Goal: Task Accomplishment & Management: Manage account settings

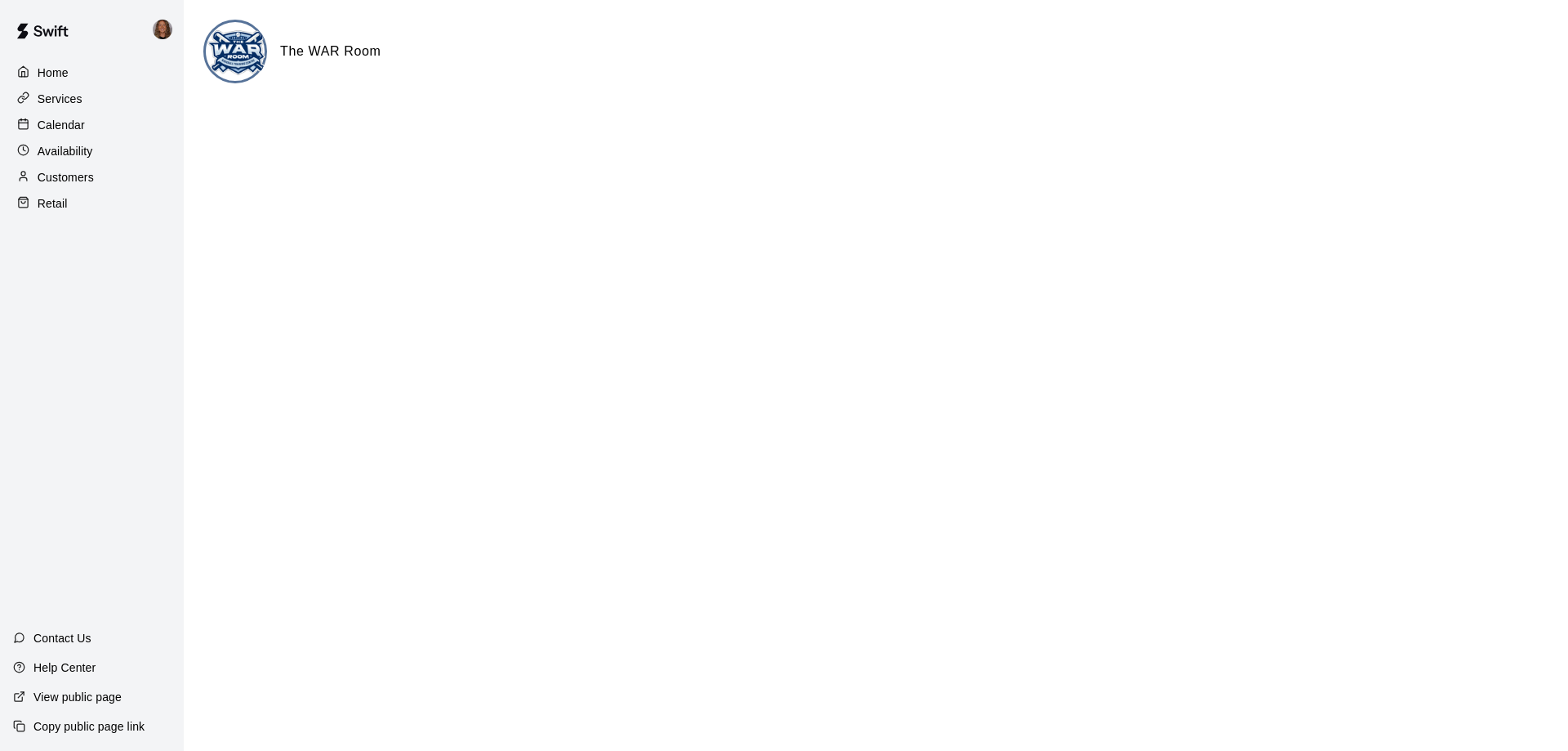
click at [94, 155] on div "Availability" at bounding box center [92, 151] width 158 height 24
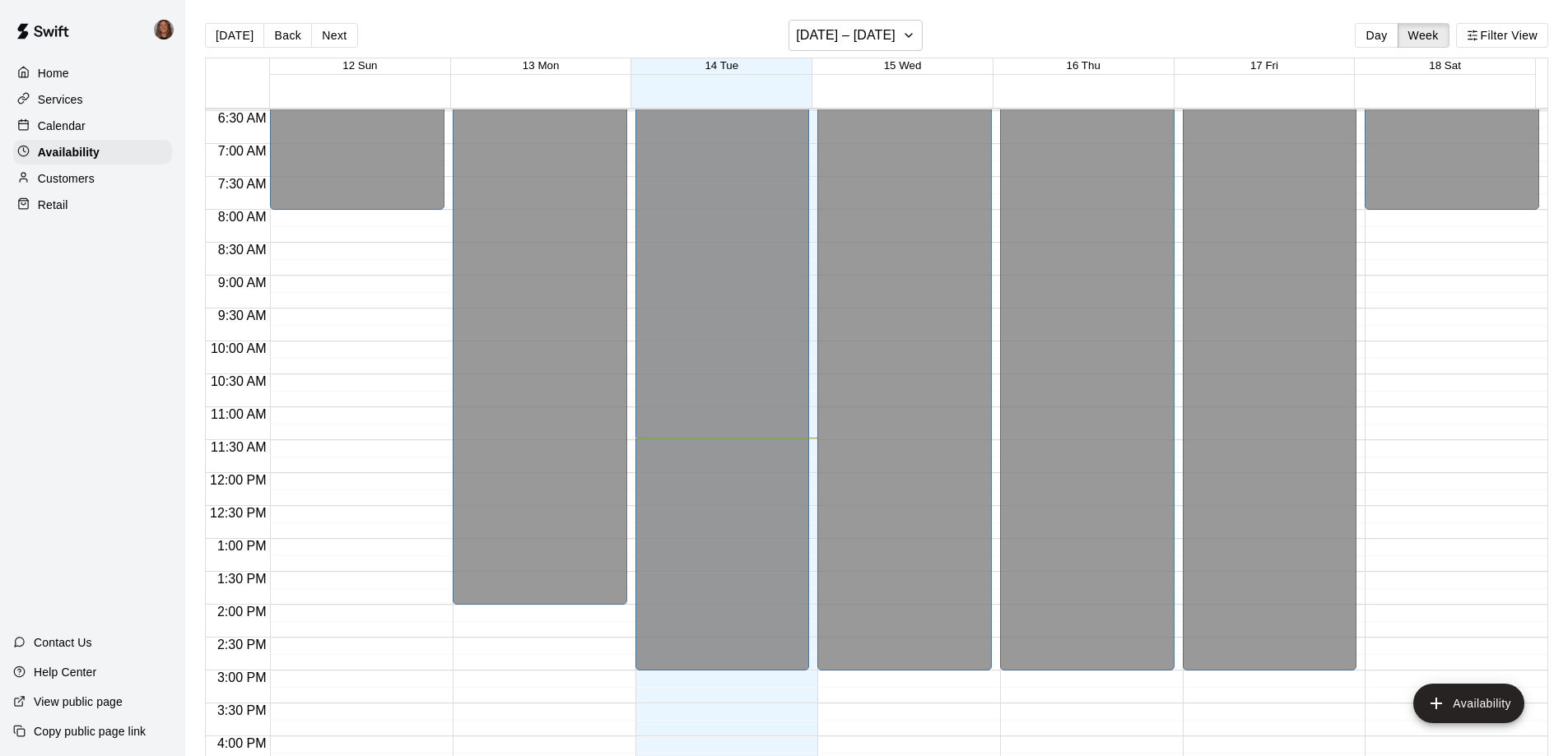
scroll to position [421, 0]
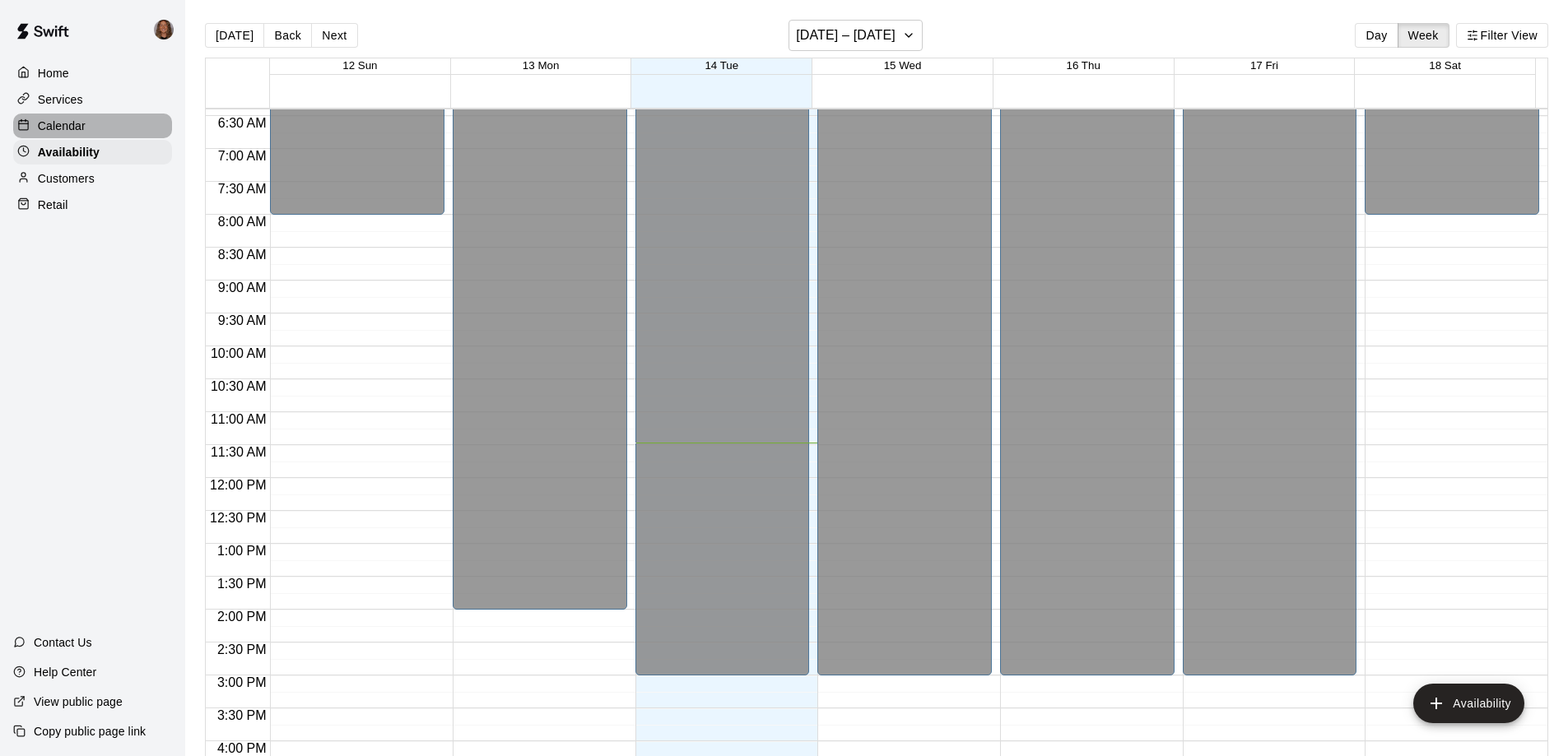
click at [84, 124] on p "Calendar" at bounding box center [61, 126] width 48 height 16
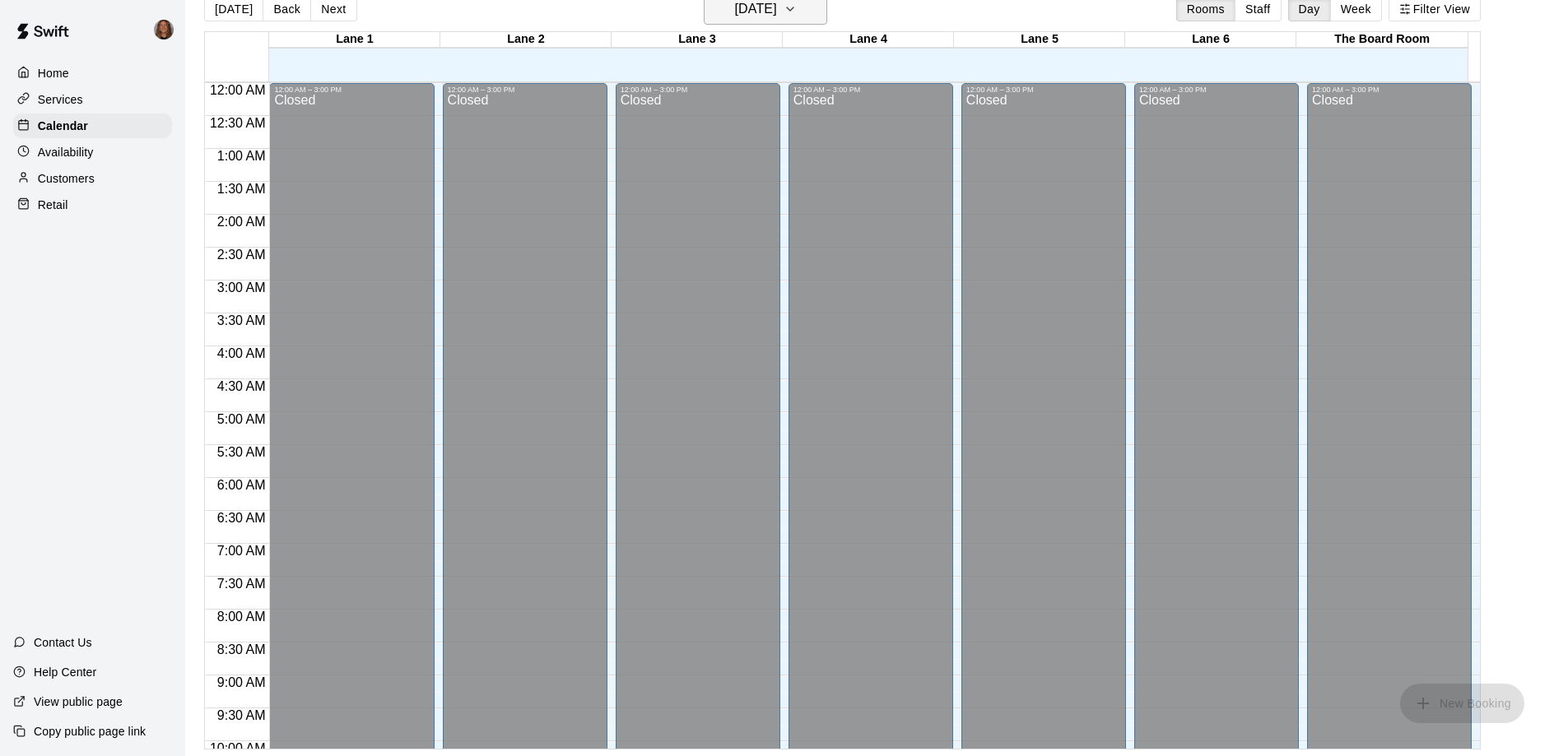
click at [777, 12] on h6 "[DATE]" at bounding box center [756, 8] width 42 height 23
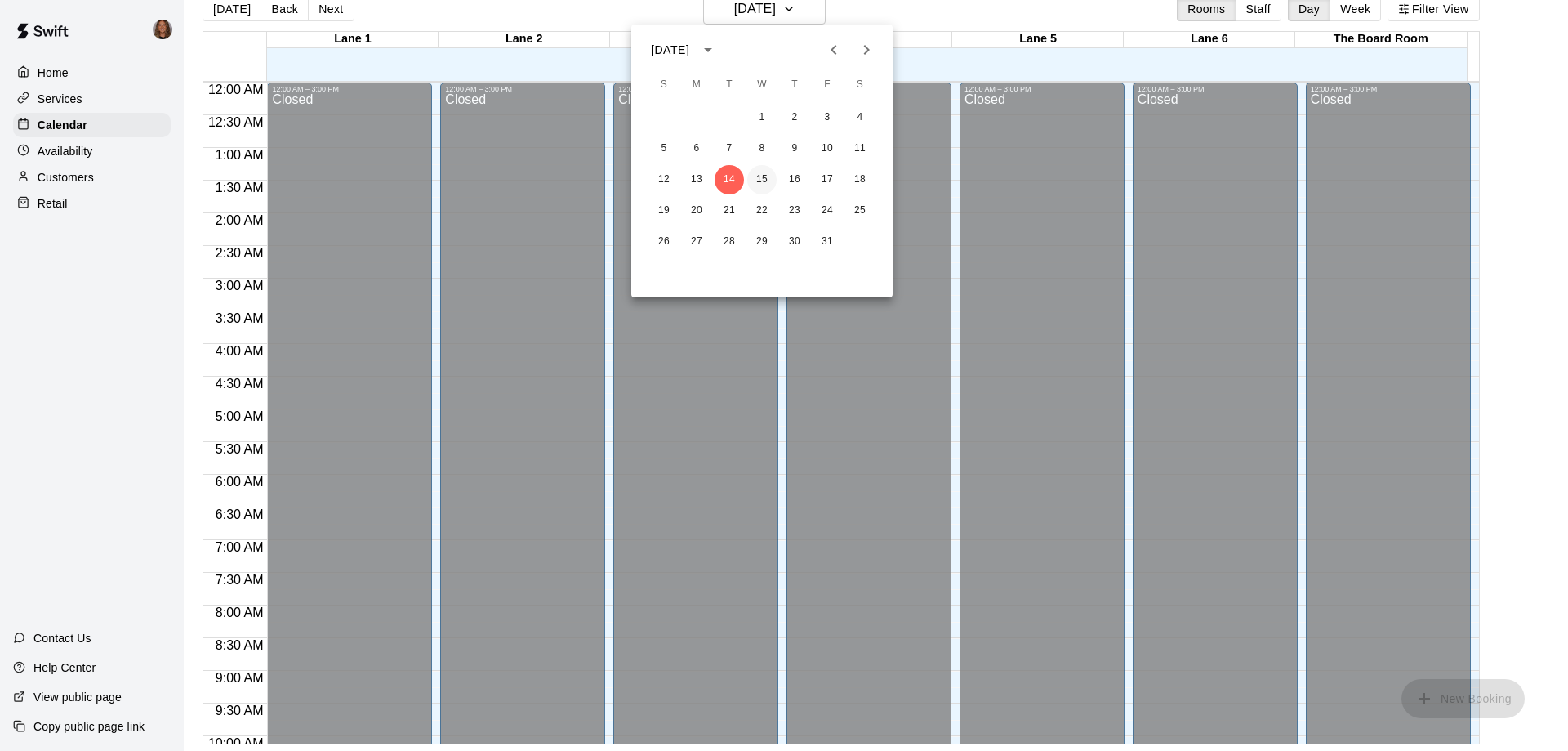
click at [768, 179] on button "15" at bounding box center [762, 179] width 30 height 30
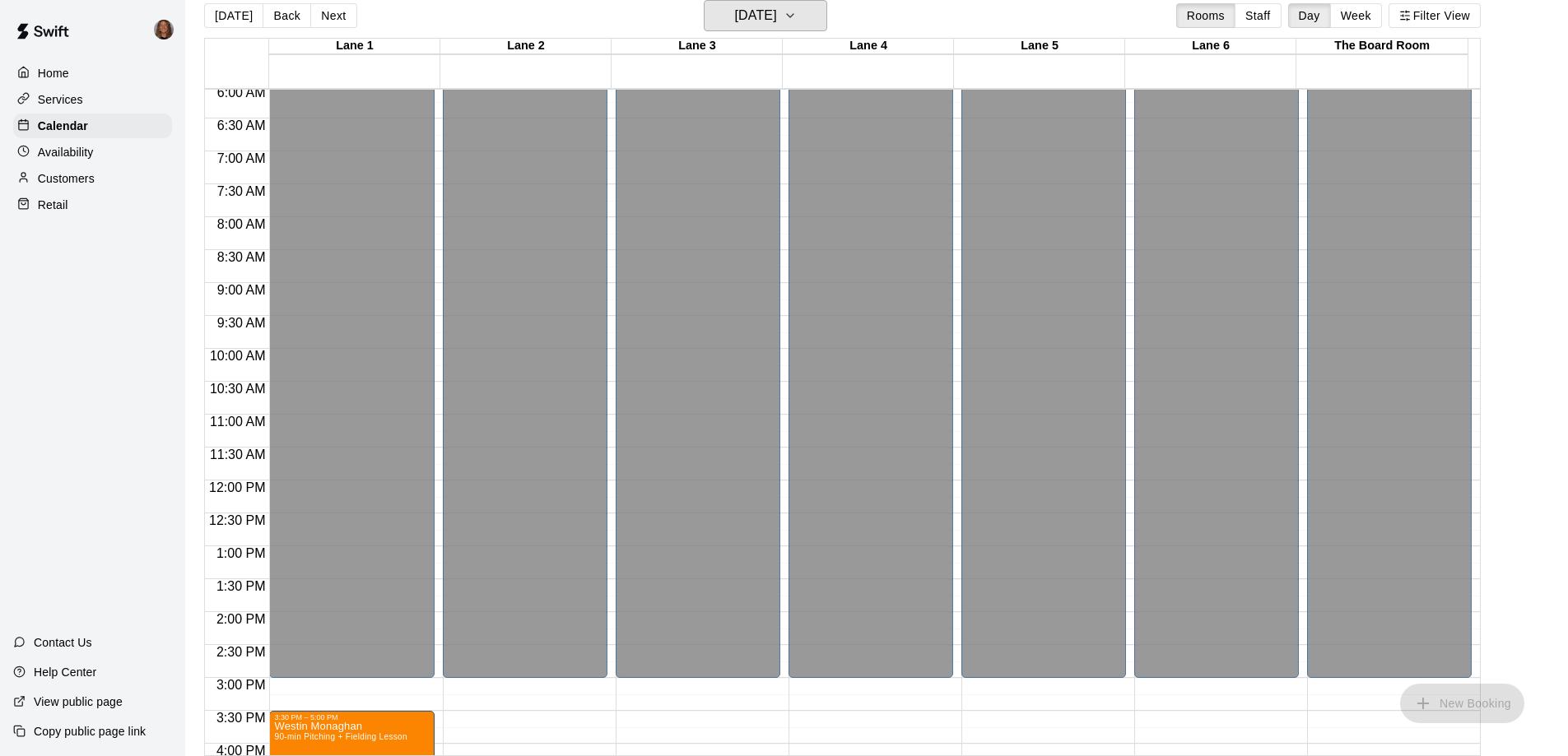
scroll to position [247, 0]
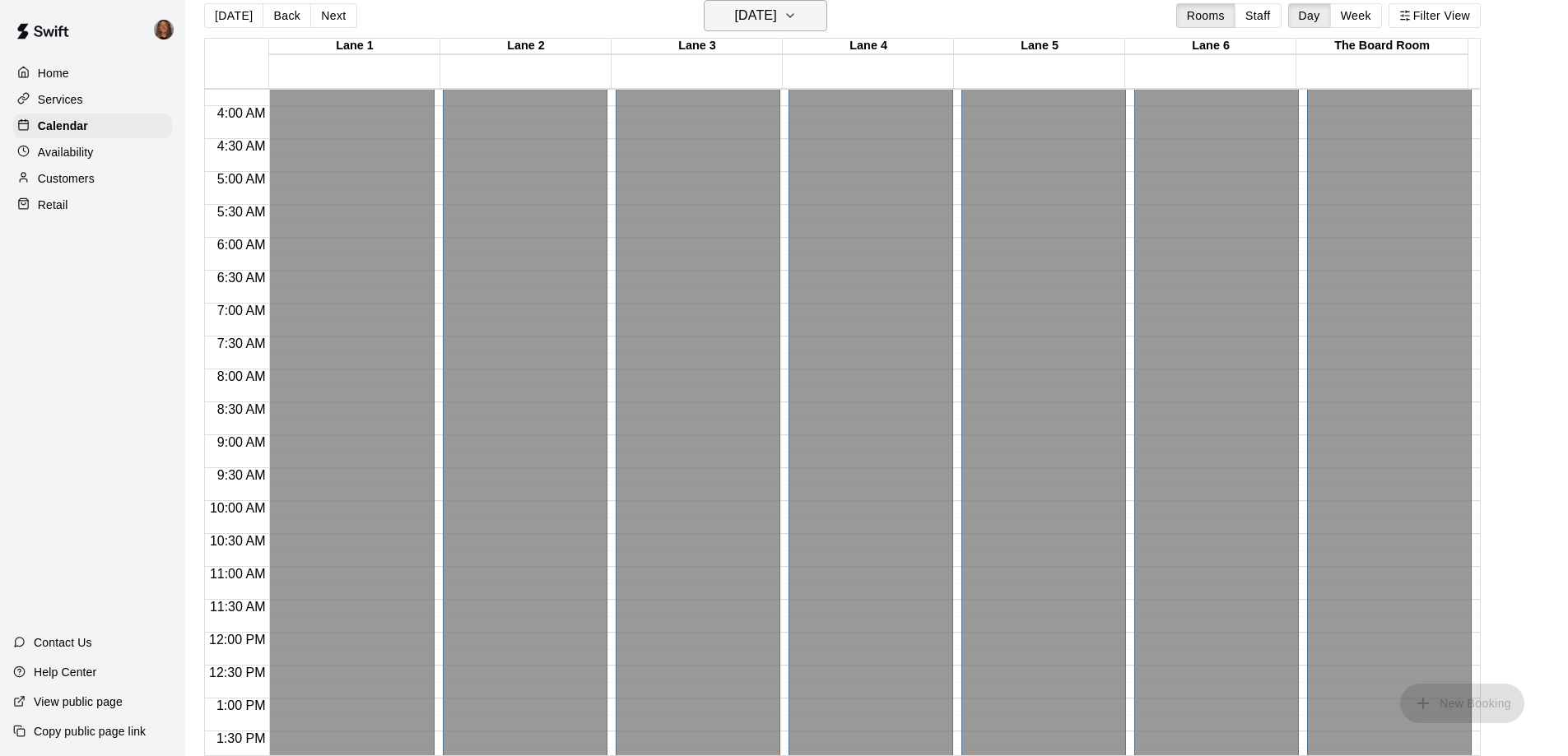
click at [777, 17] on h6 "[DATE]" at bounding box center [756, 15] width 42 height 23
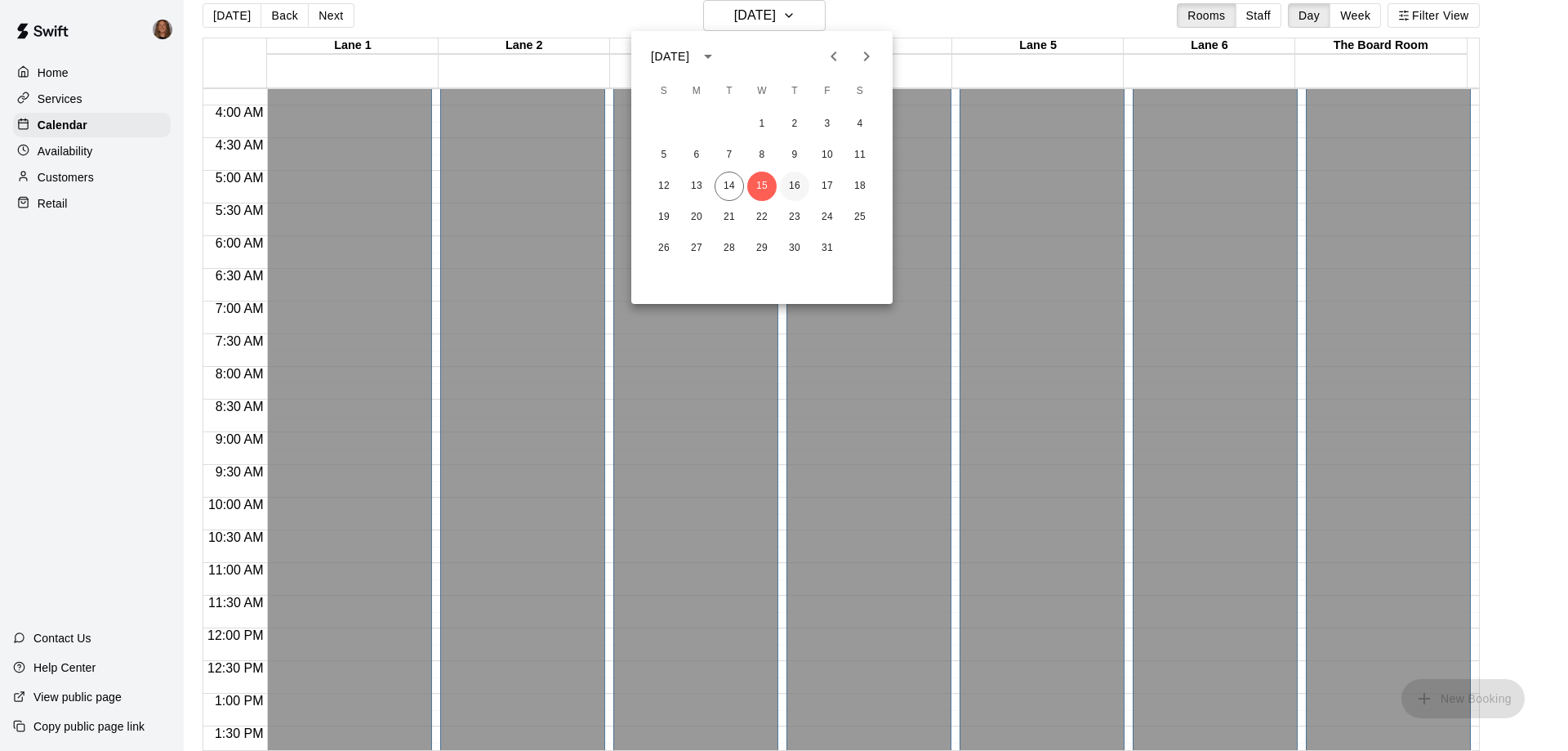
click at [795, 179] on button "16" at bounding box center [795, 186] width 30 height 30
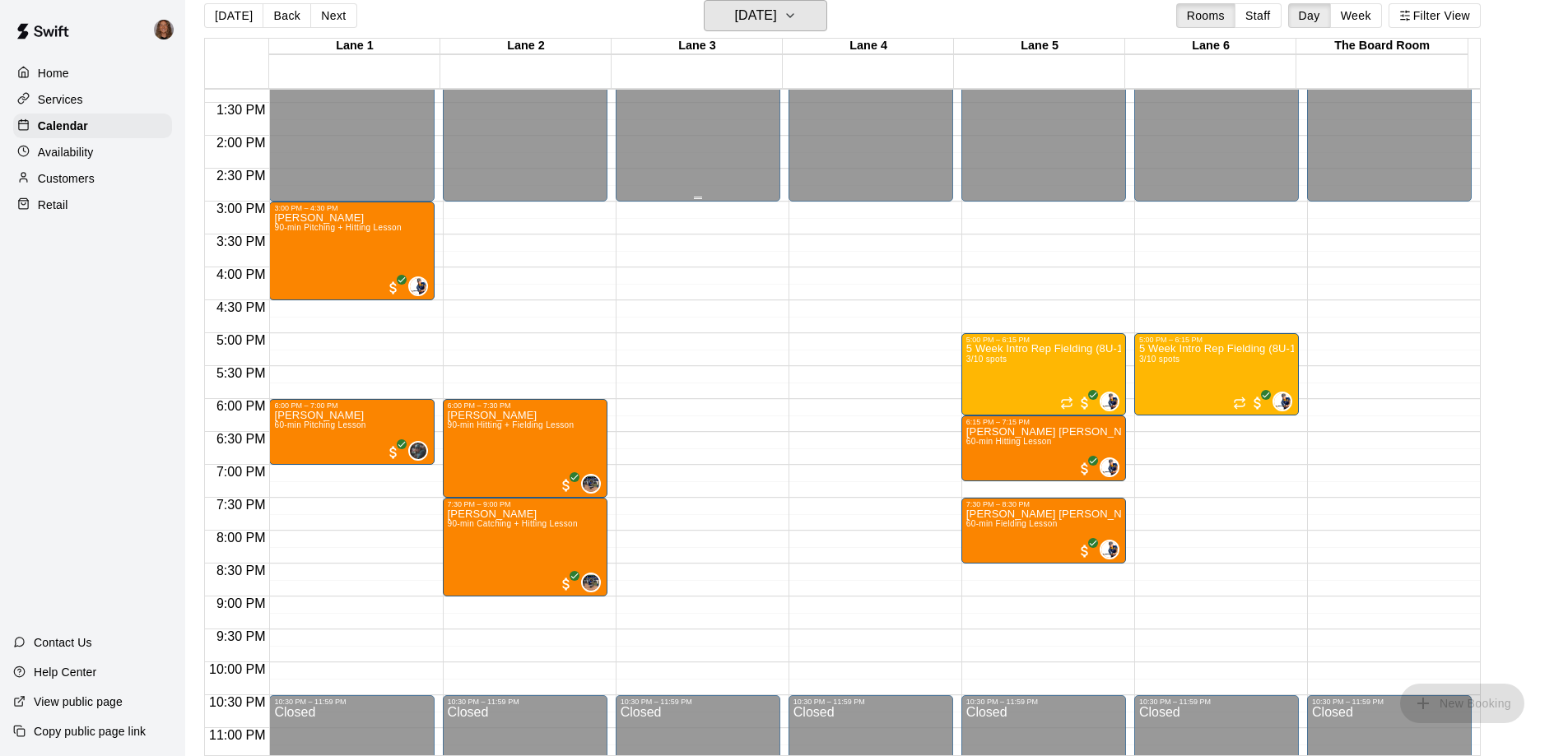
scroll to position [905, 0]
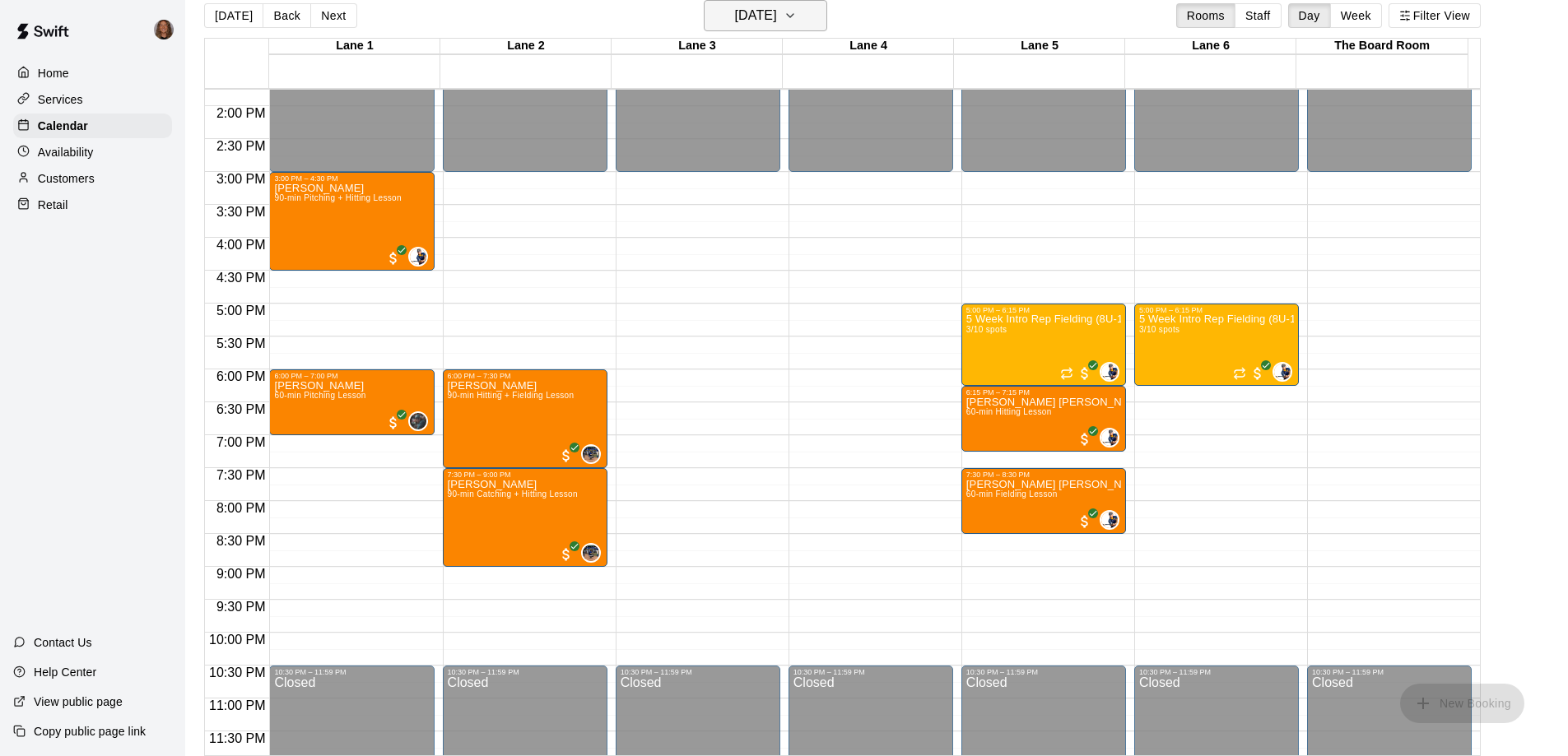
click at [809, 18] on button "[DATE]" at bounding box center [765, 15] width 124 height 32
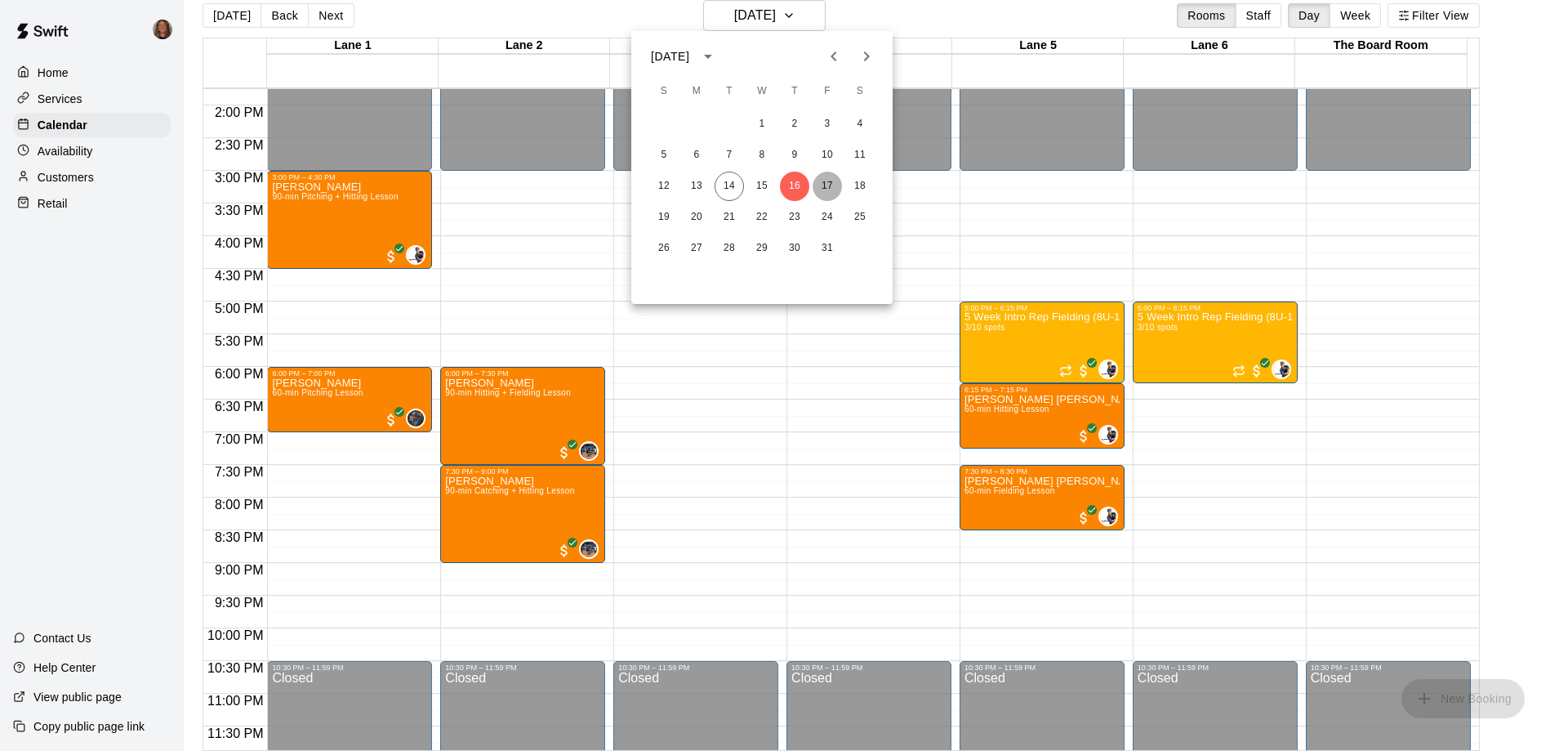
click at [827, 187] on button "17" at bounding box center [827, 186] width 30 height 30
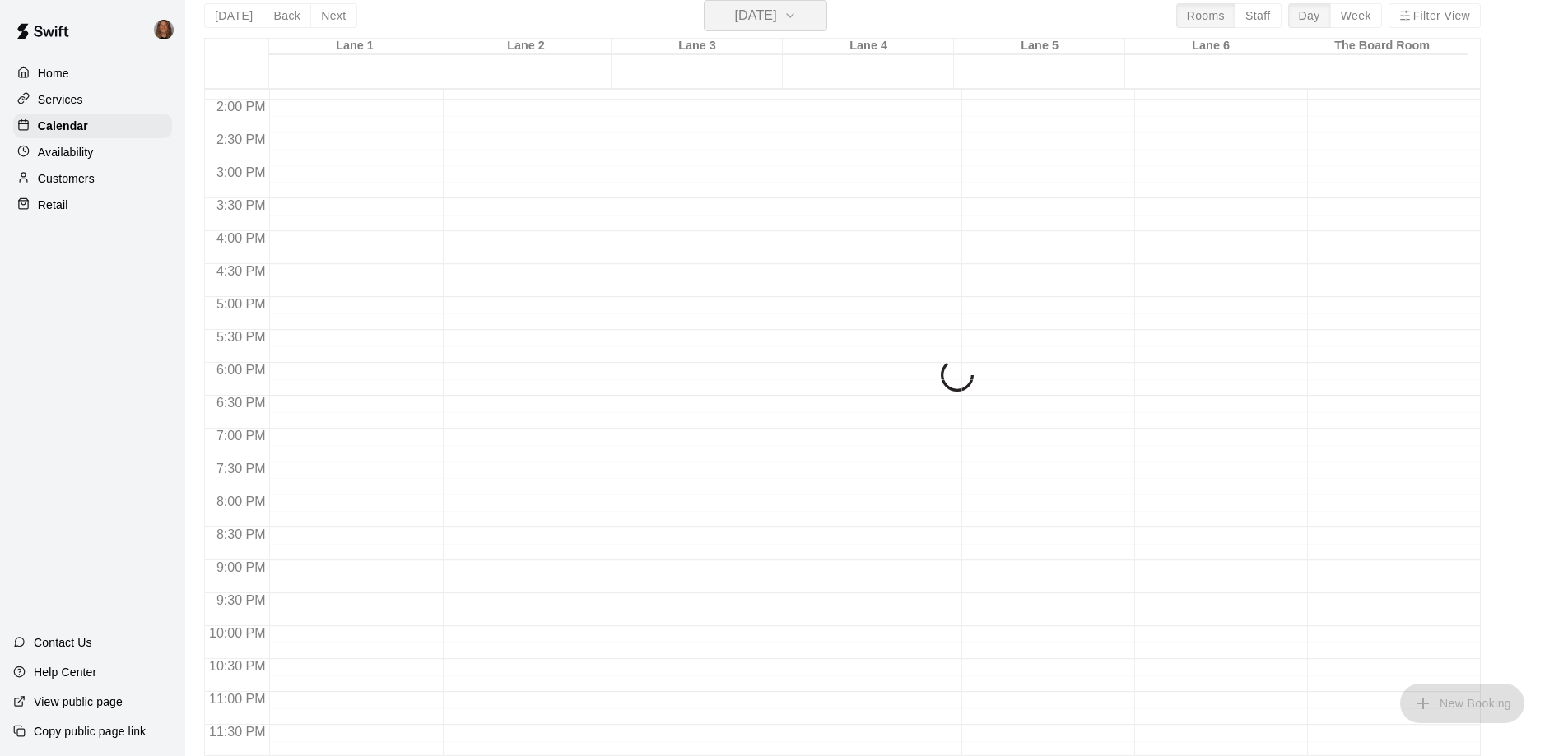
scroll to position [916, 0]
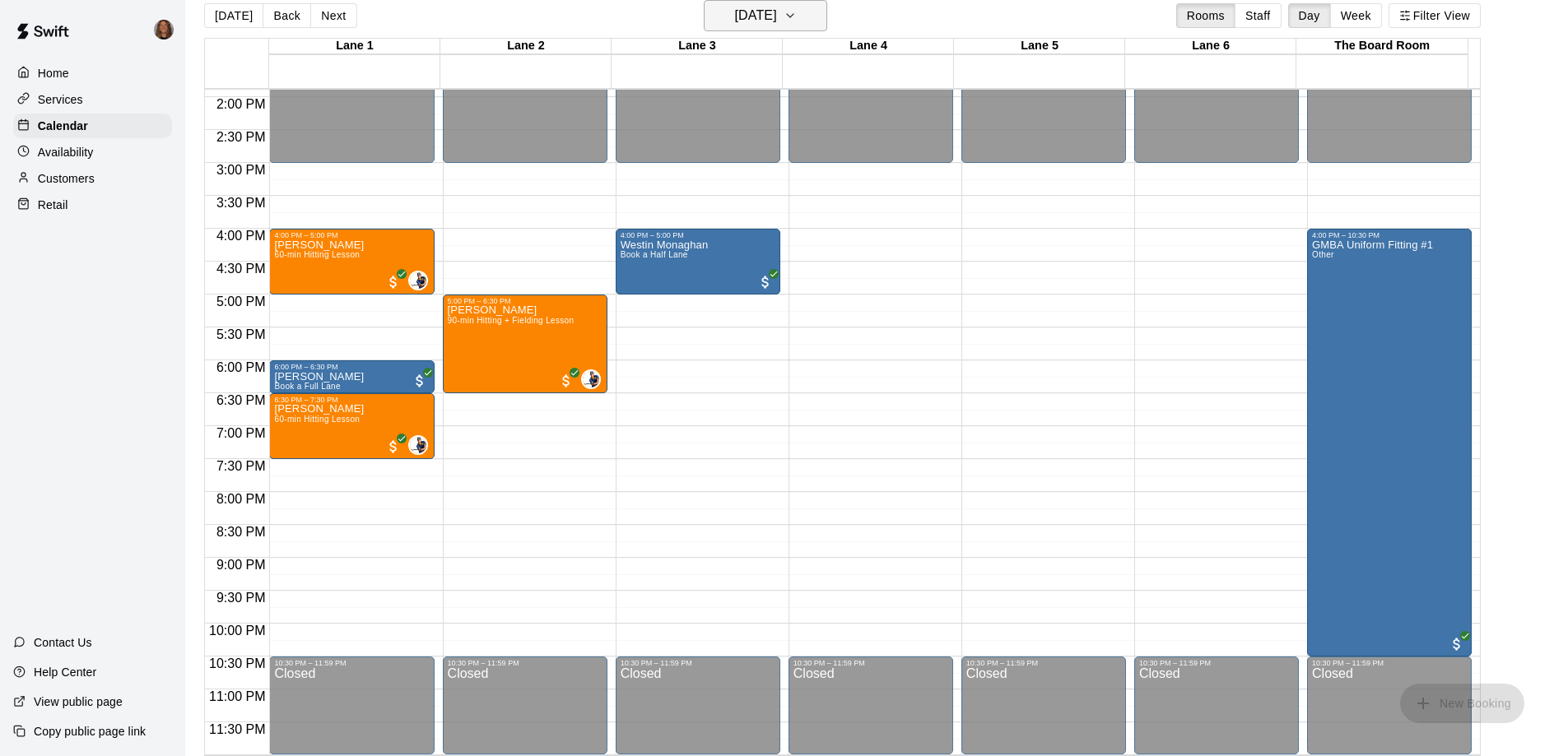
click at [777, 14] on h6 "[DATE]" at bounding box center [756, 15] width 42 height 23
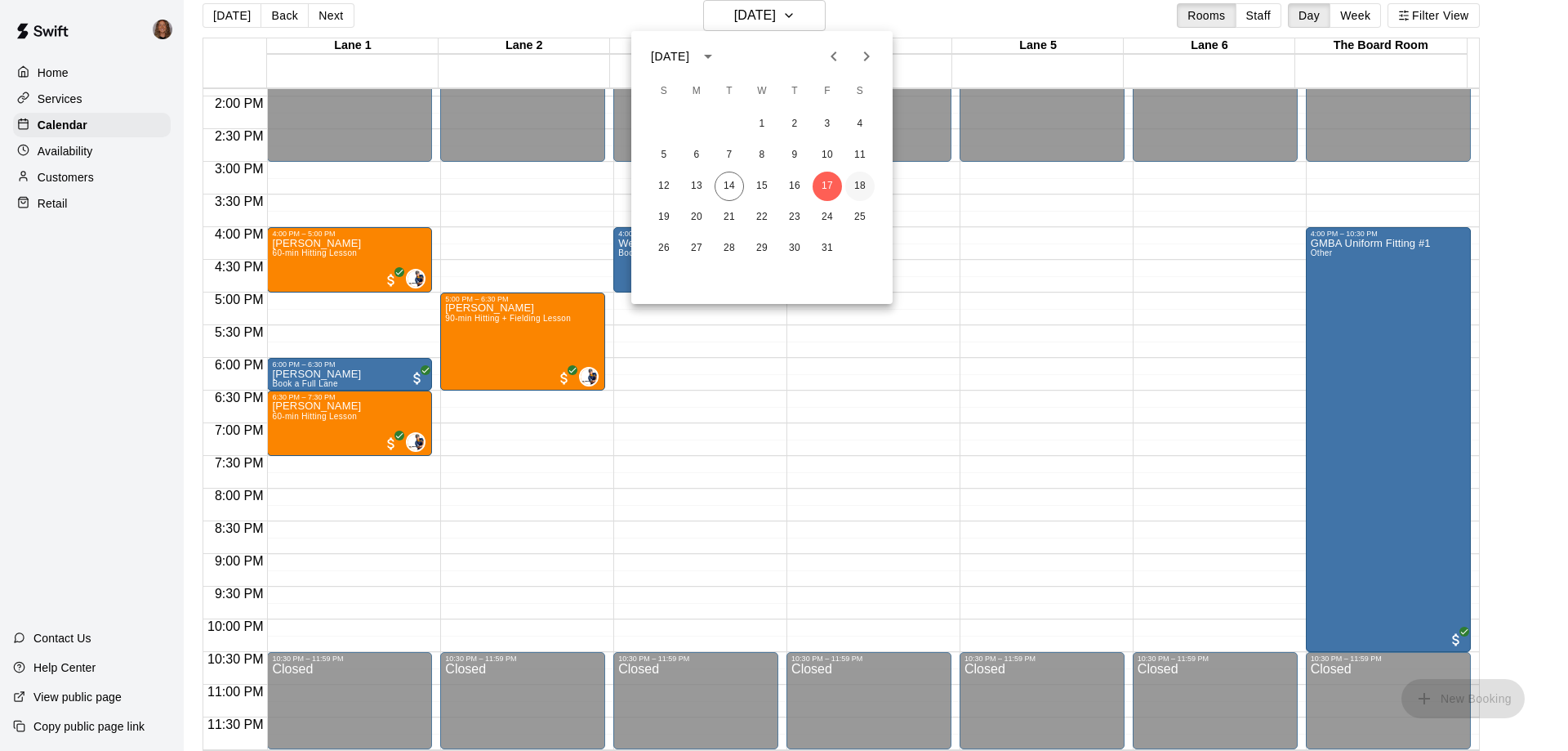
click at [854, 185] on button "18" at bounding box center [860, 186] width 30 height 30
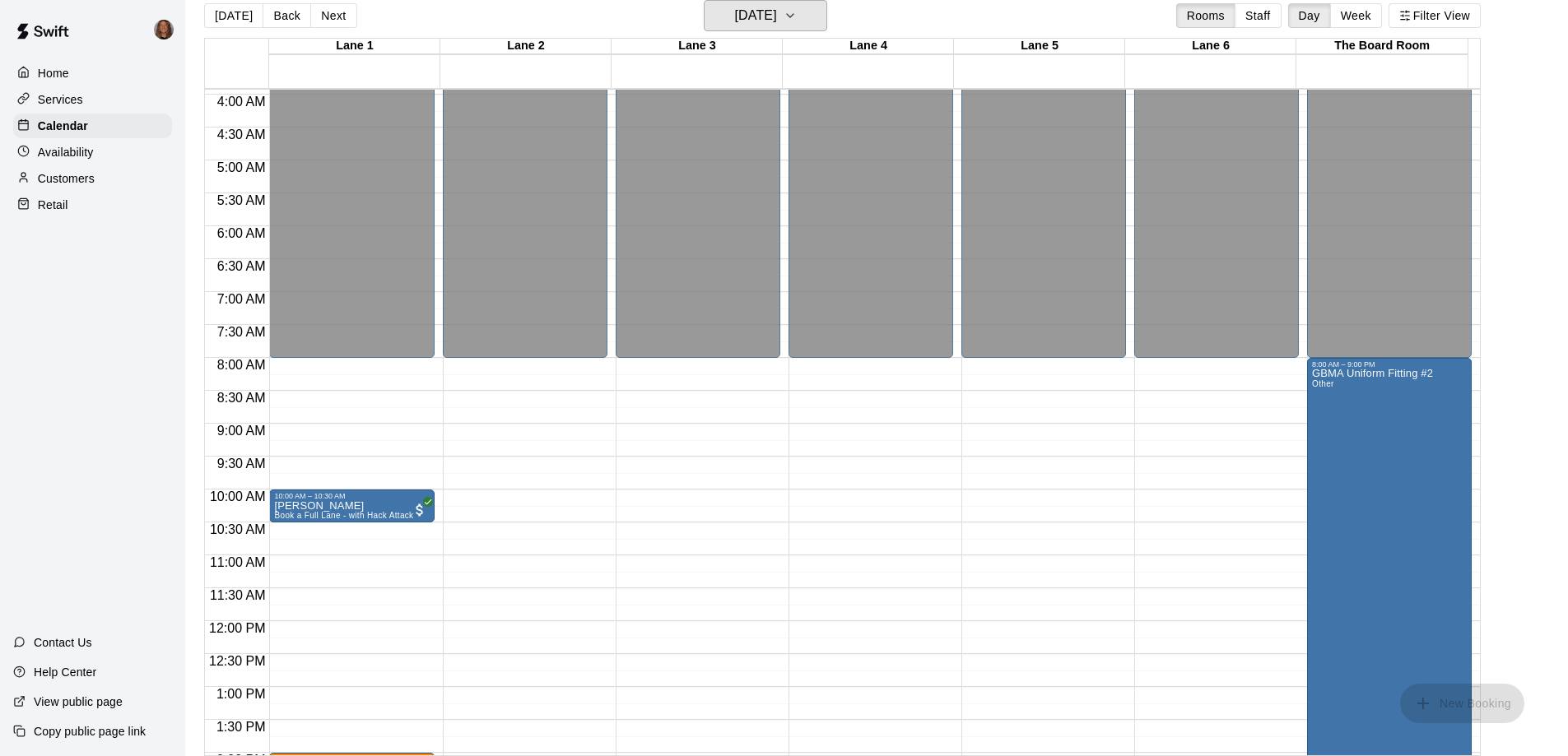
scroll to position [257, 0]
click at [760, 11] on h6 "[DATE]" at bounding box center [756, 15] width 42 height 23
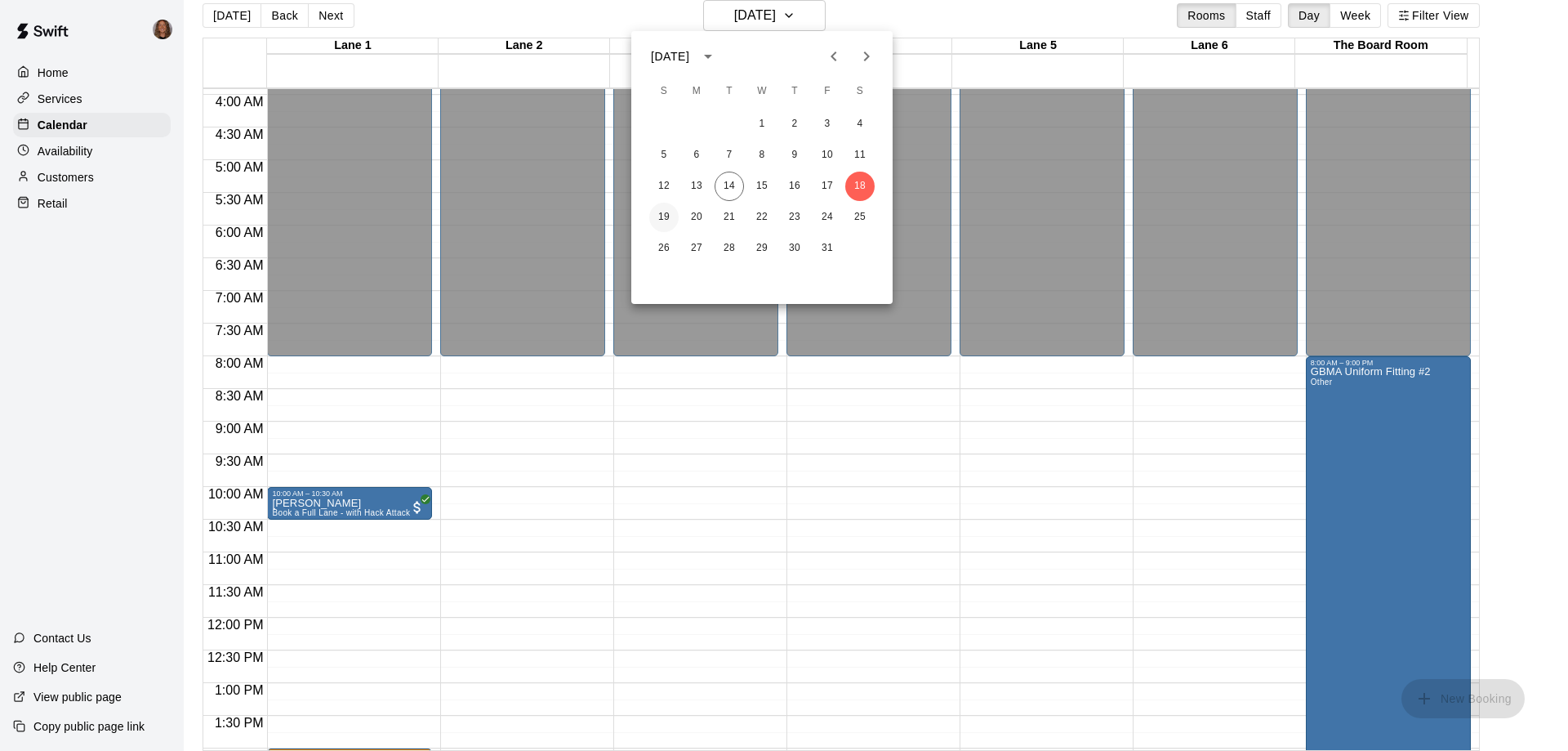
click at [673, 208] on button "19" at bounding box center [664, 217] width 30 height 30
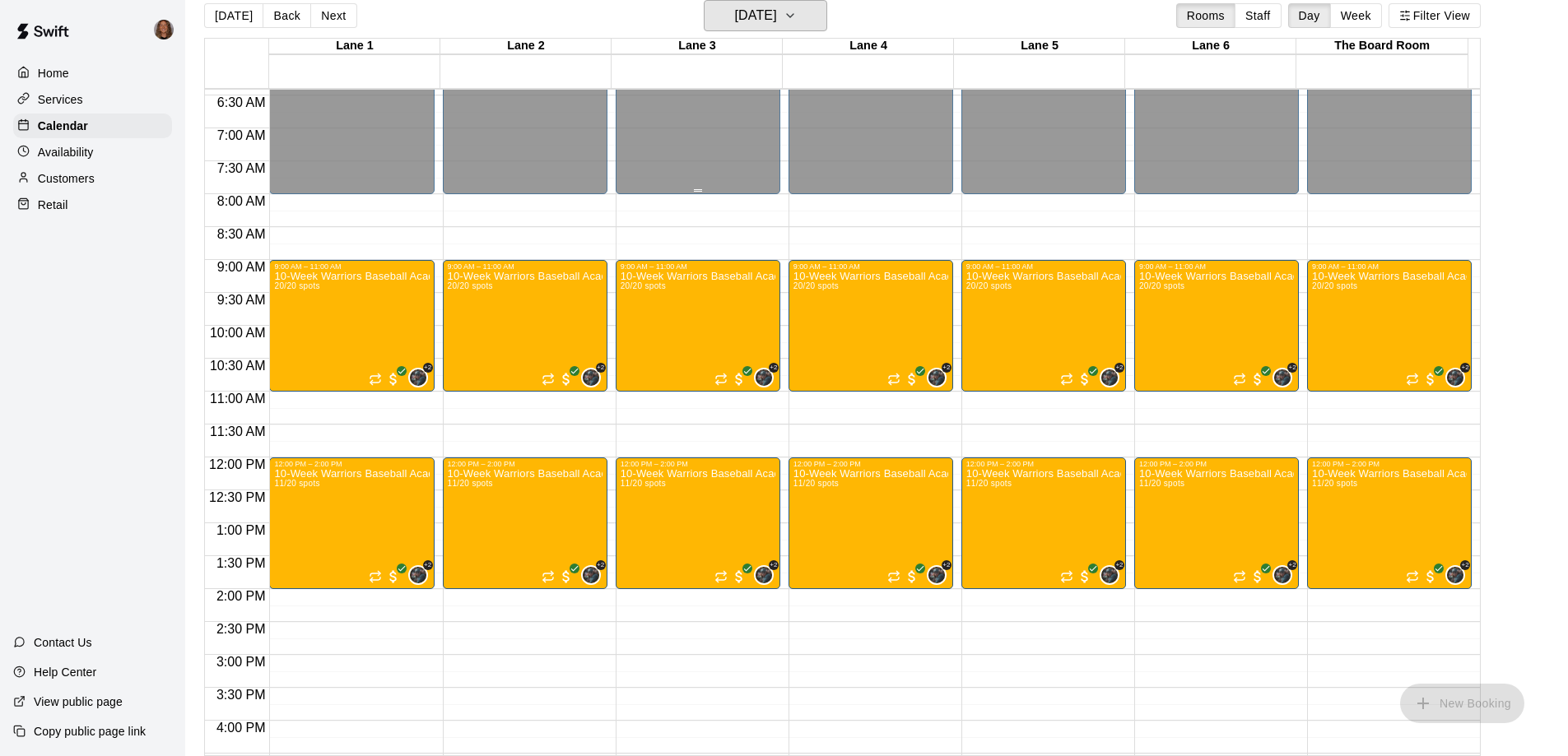
scroll to position [504, 0]
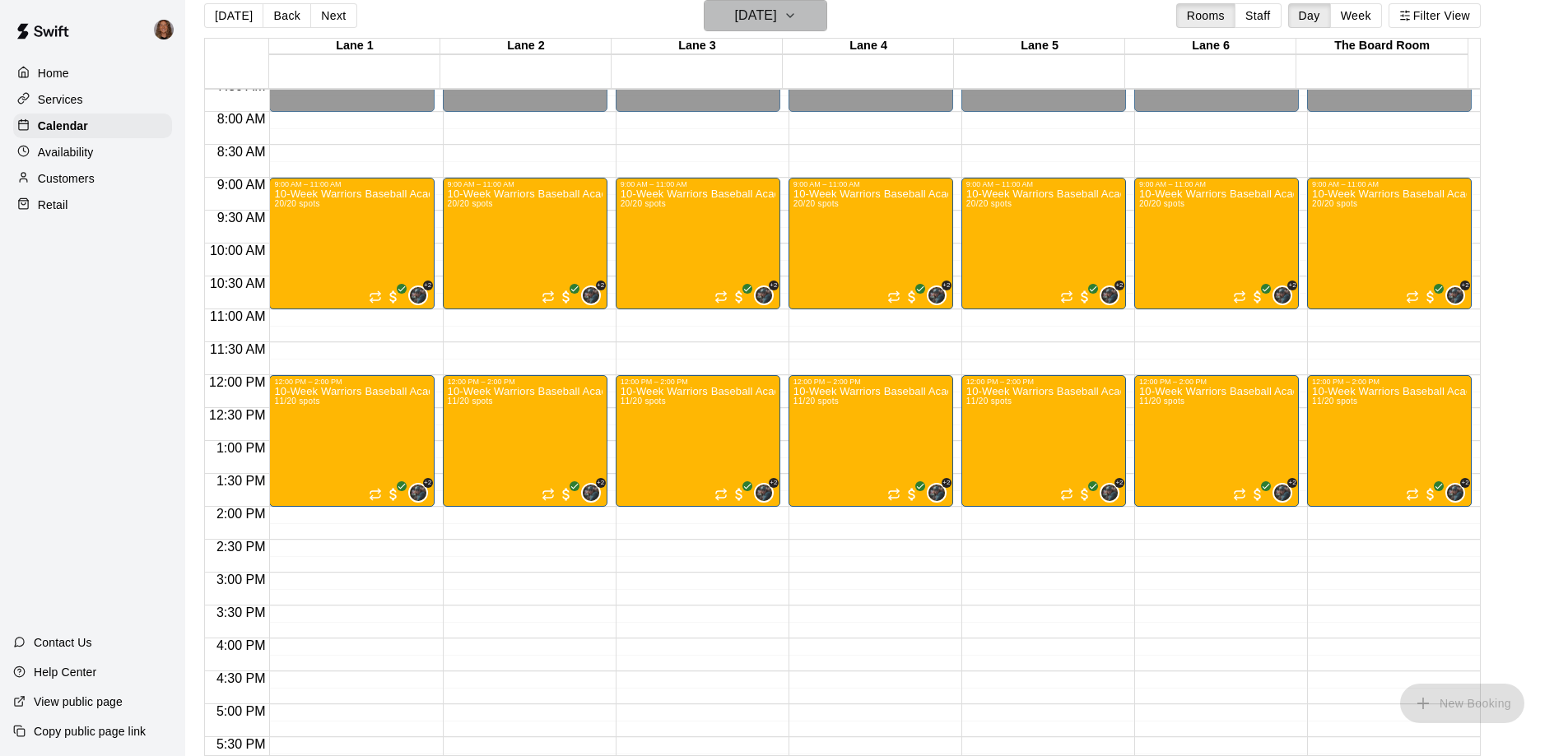
click at [777, 14] on h6 "[DATE]" at bounding box center [756, 15] width 42 height 23
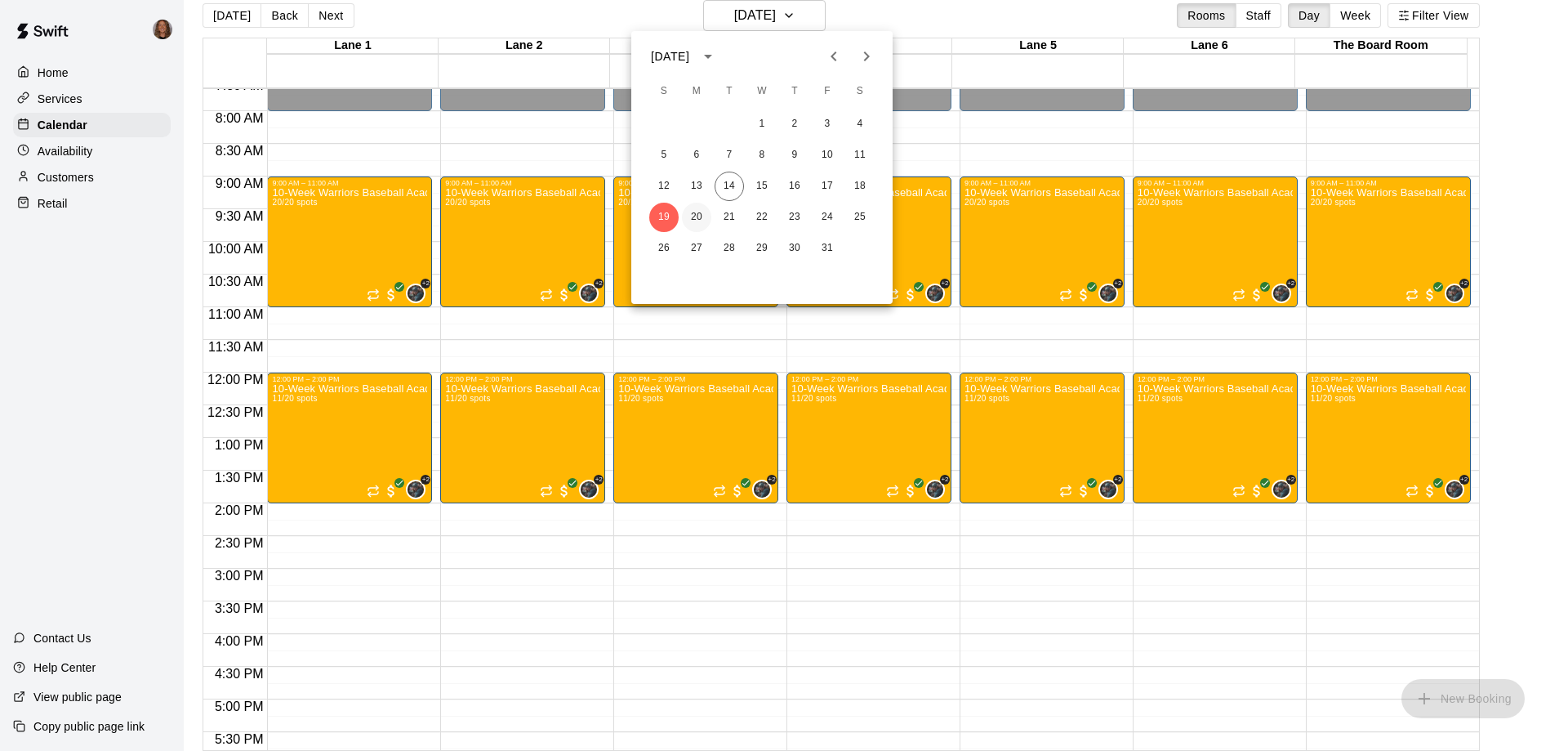
click at [699, 222] on button "20" at bounding box center [696, 217] width 30 height 30
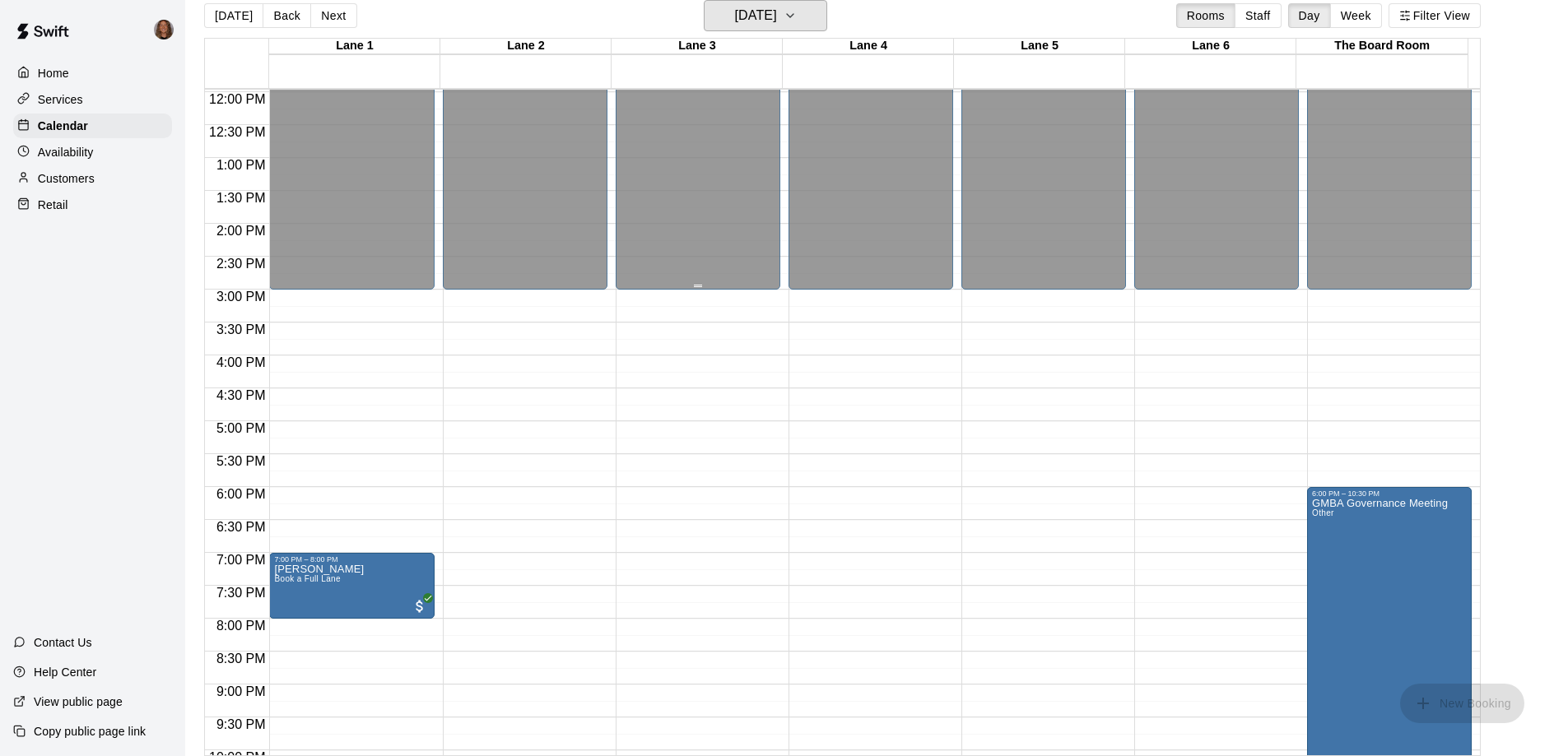
scroll to position [916, 0]
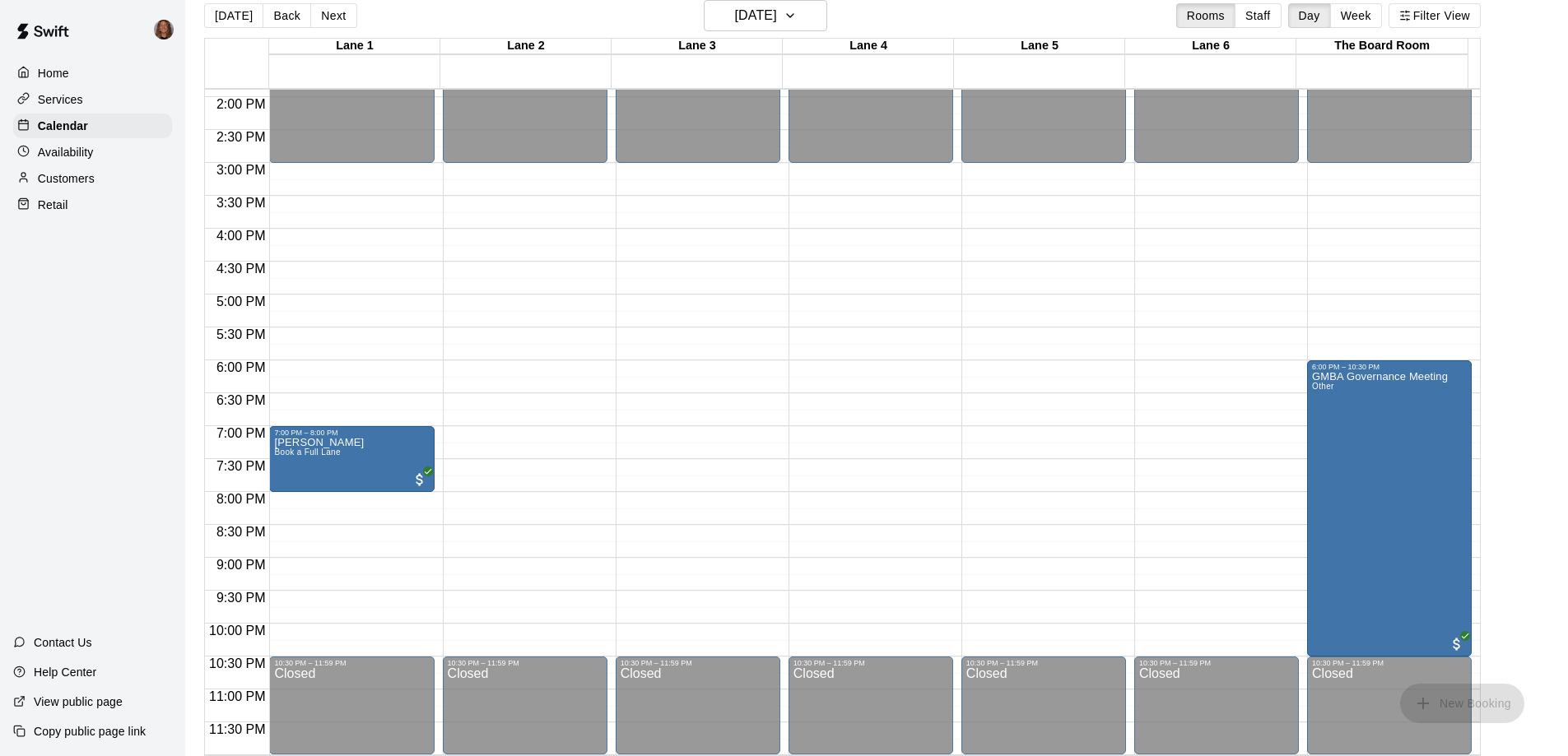
click at [84, 152] on p "Availability" at bounding box center [66, 152] width 56 height 16
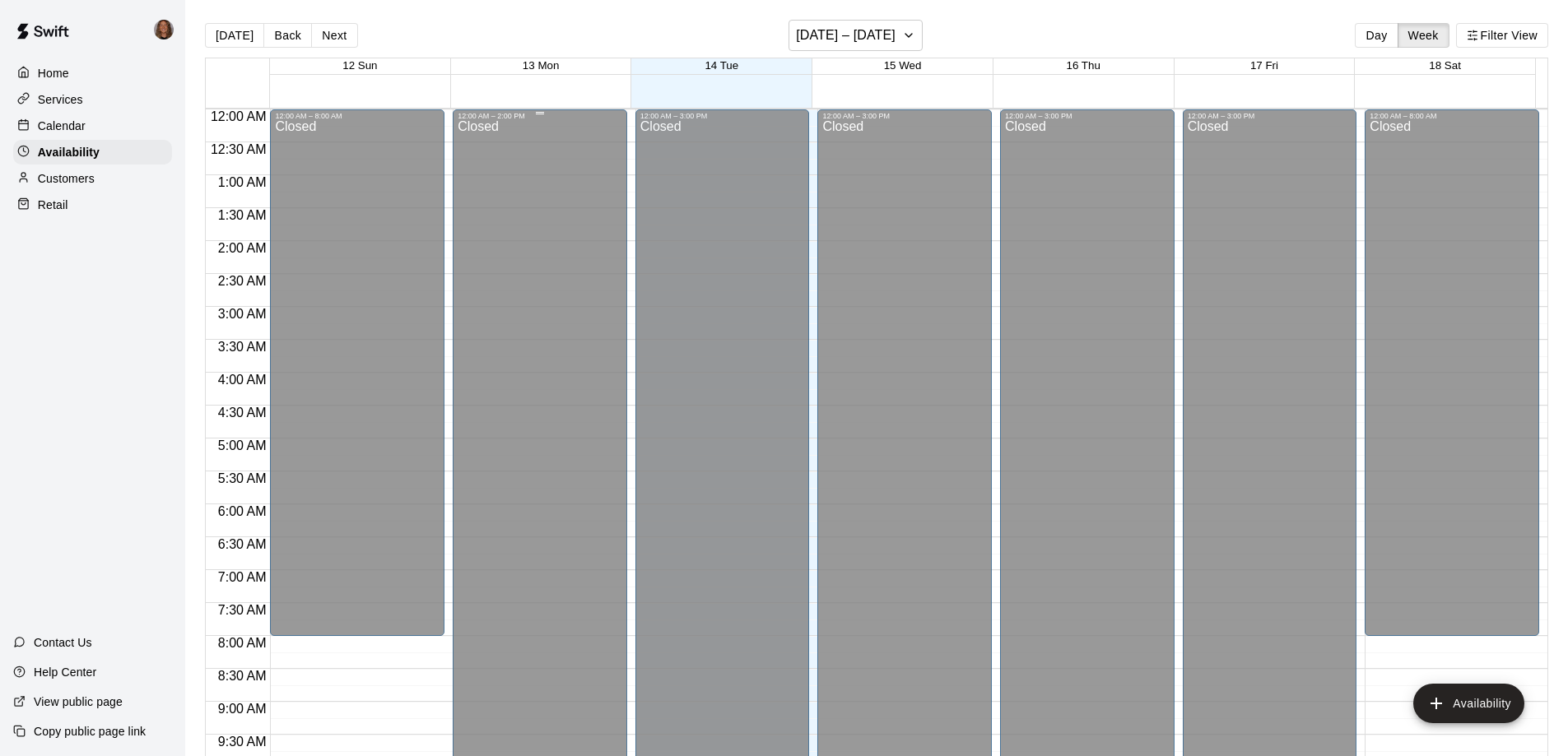
scroll to position [758, 0]
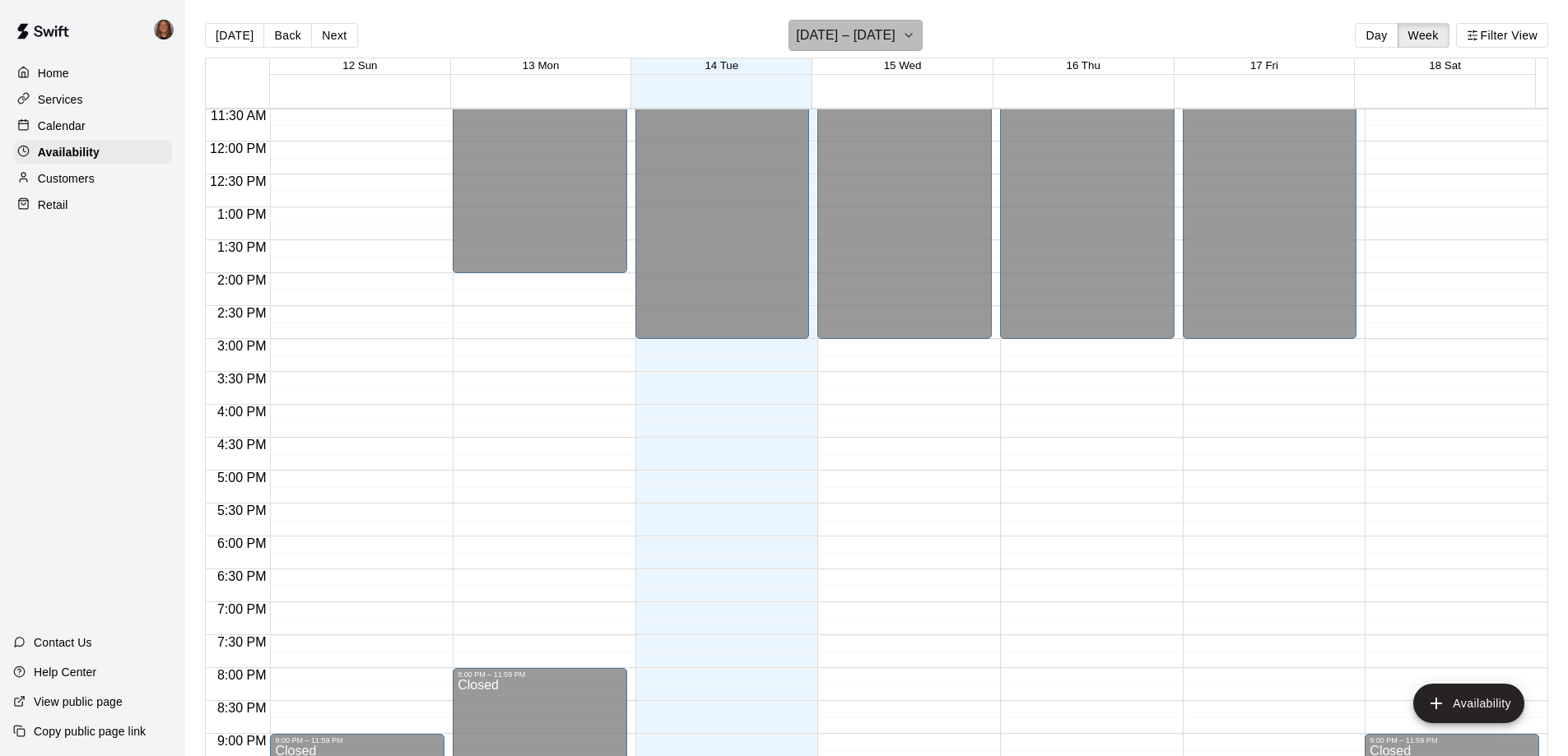
click at [897, 40] on button "[DATE] – [DATE]" at bounding box center [855, 35] width 134 height 32
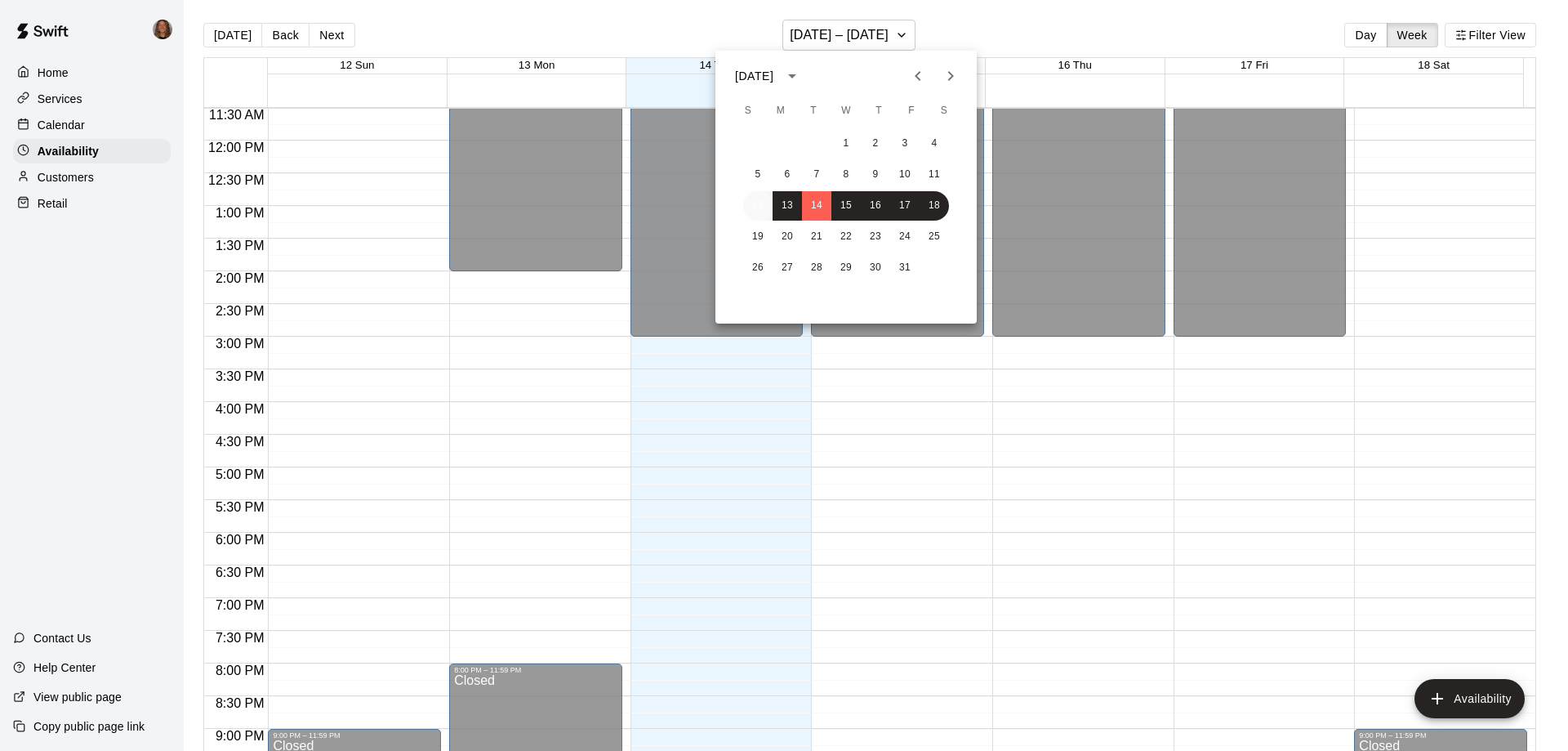
click at [761, 205] on button "12" at bounding box center [758, 205] width 30 height 30
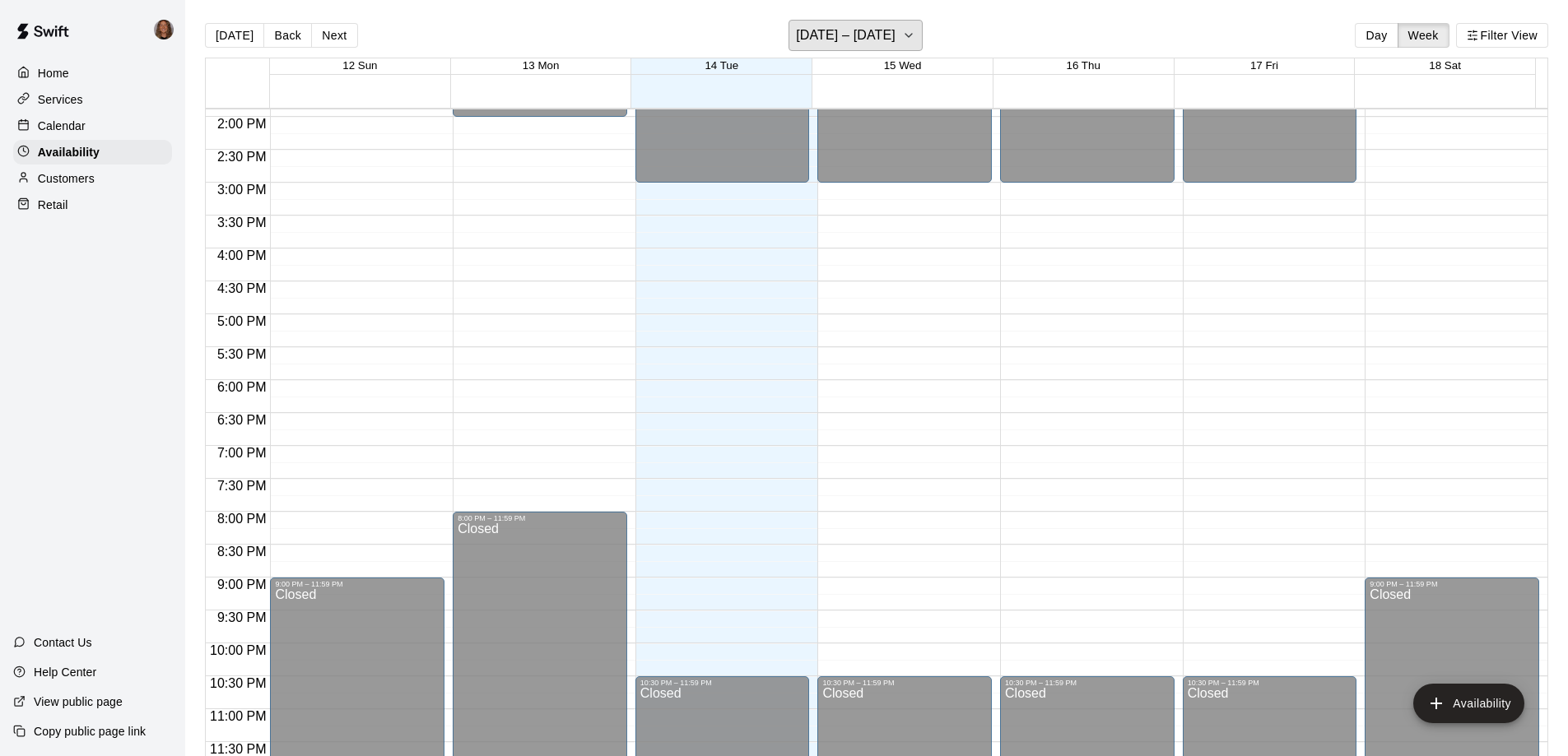
scroll to position [915, 0]
click at [847, 33] on h6 "[DATE] – [DATE]" at bounding box center [846, 34] width 99 height 23
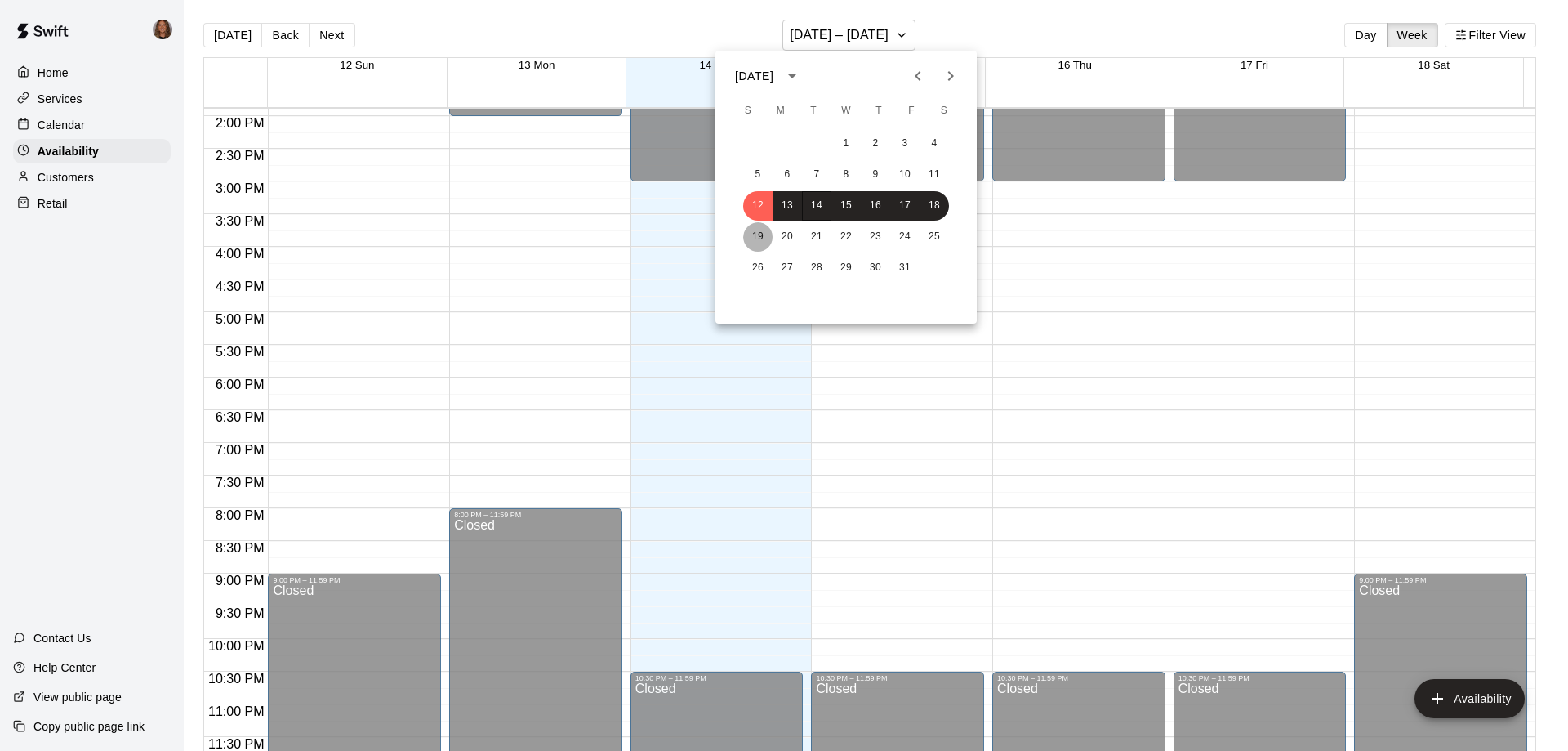
click at [756, 234] on button "19" at bounding box center [758, 237] width 30 height 30
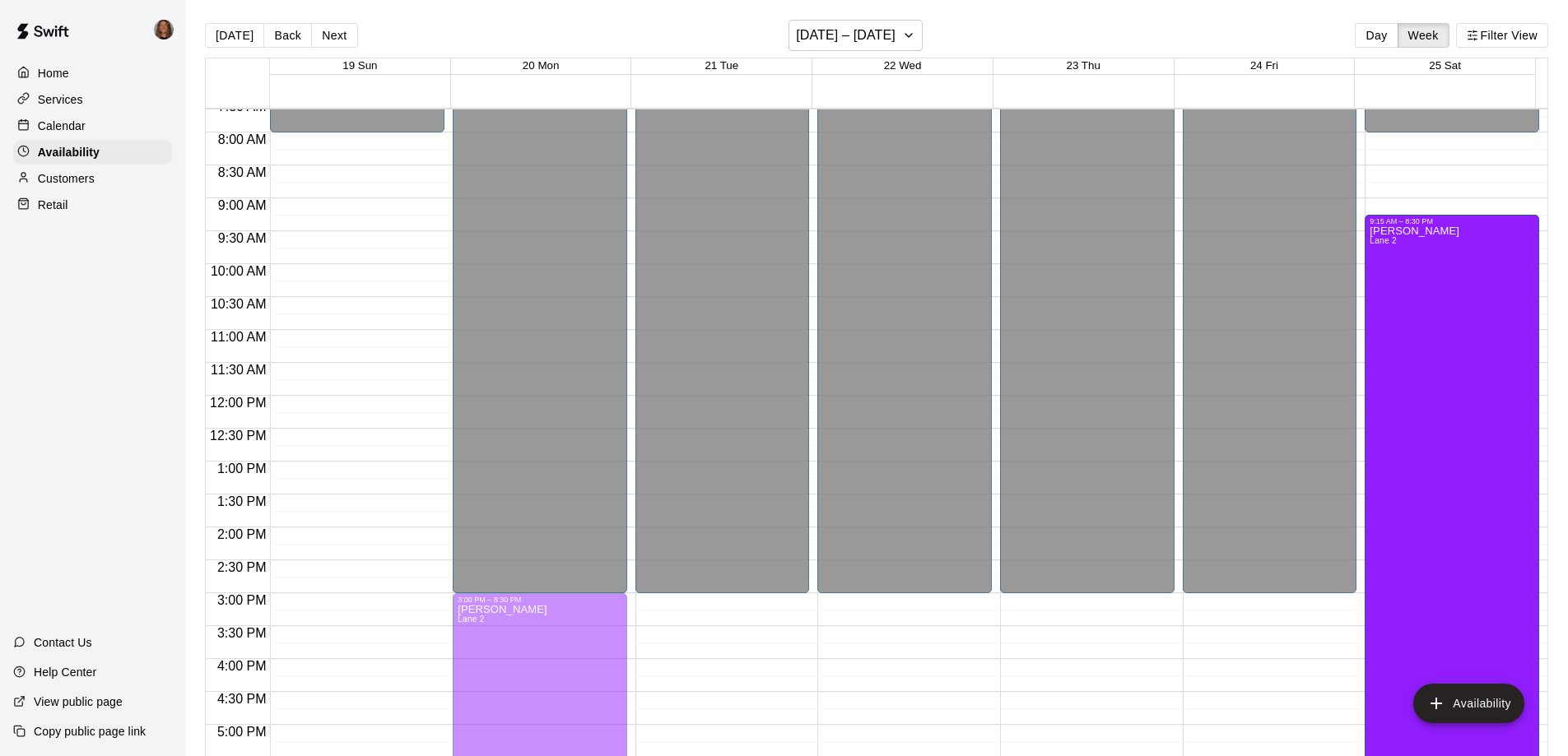
scroll to position [683, 0]
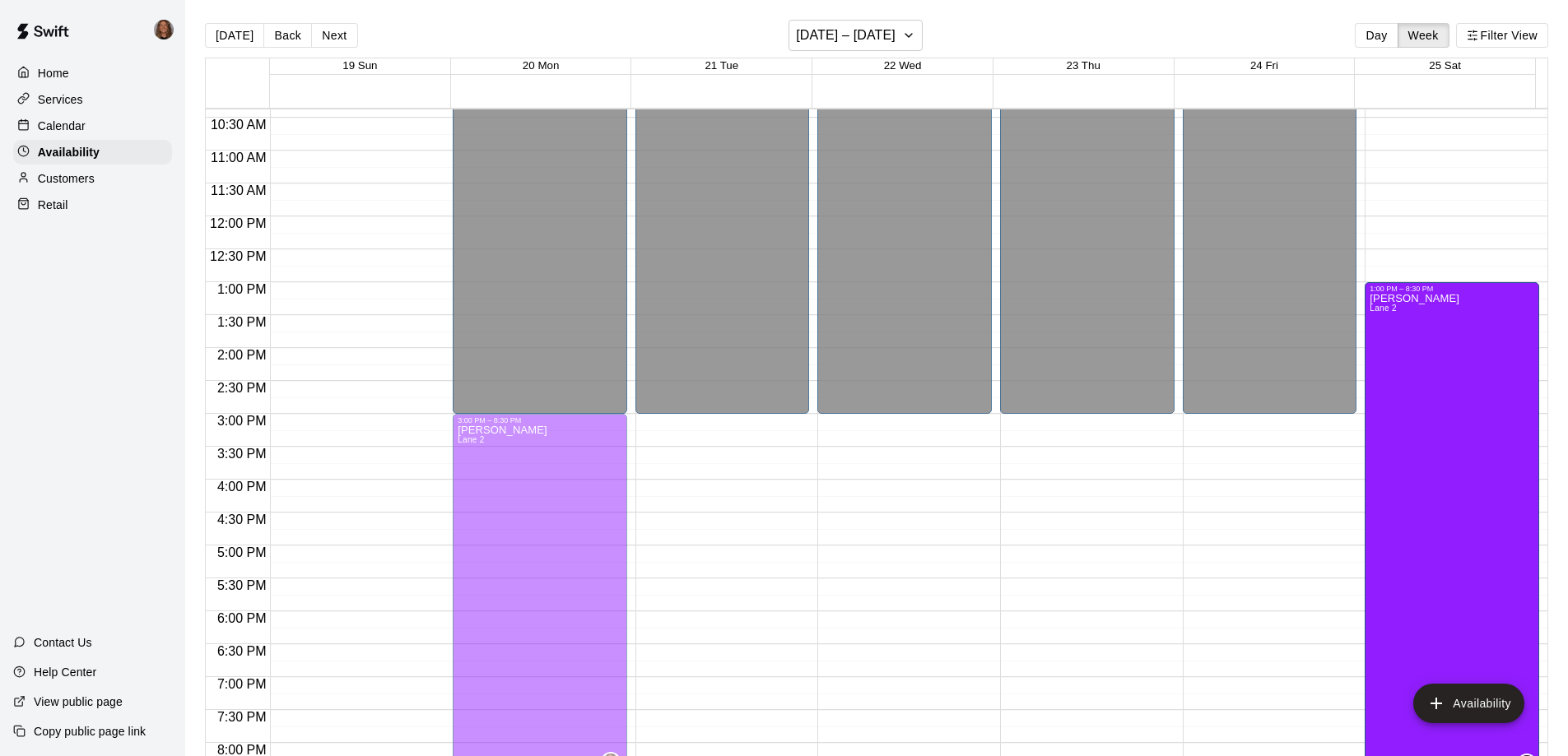
drag, startPoint x: 1441, startPoint y: 203, endPoint x: 1434, endPoint y: 283, distance: 80.3
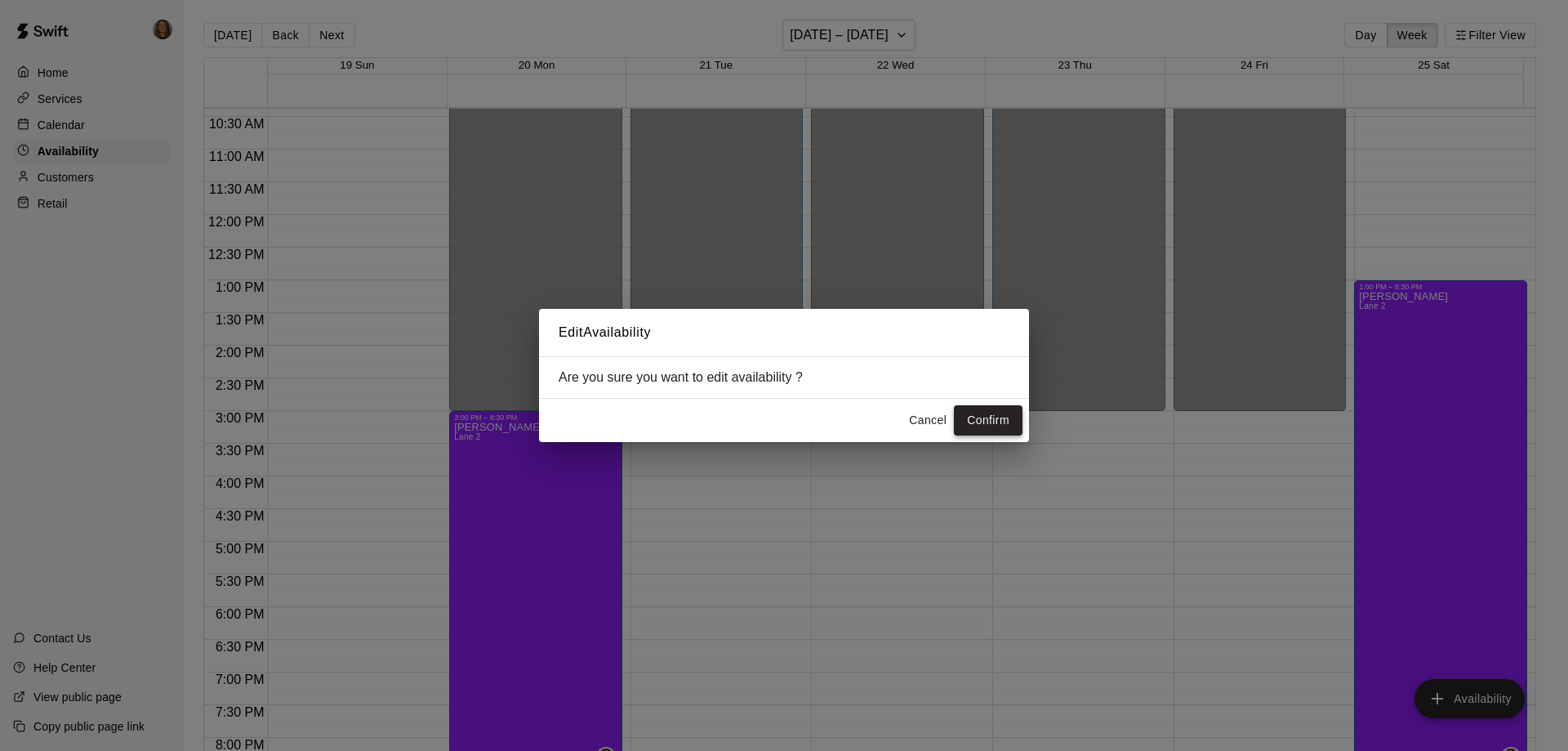
click at [985, 419] on button "Confirm" at bounding box center [989, 421] width 68 height 31
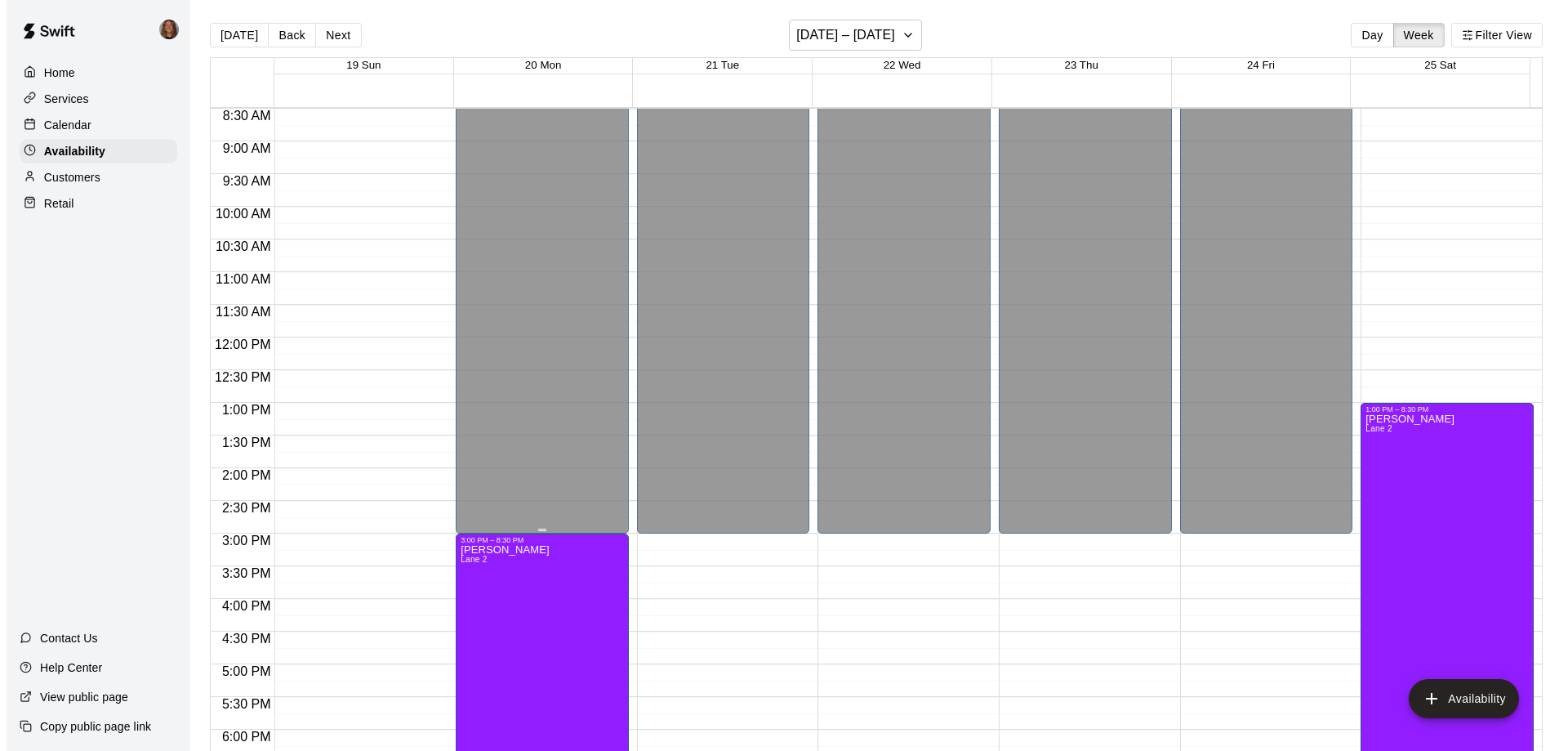
scroll to position [663, 0]
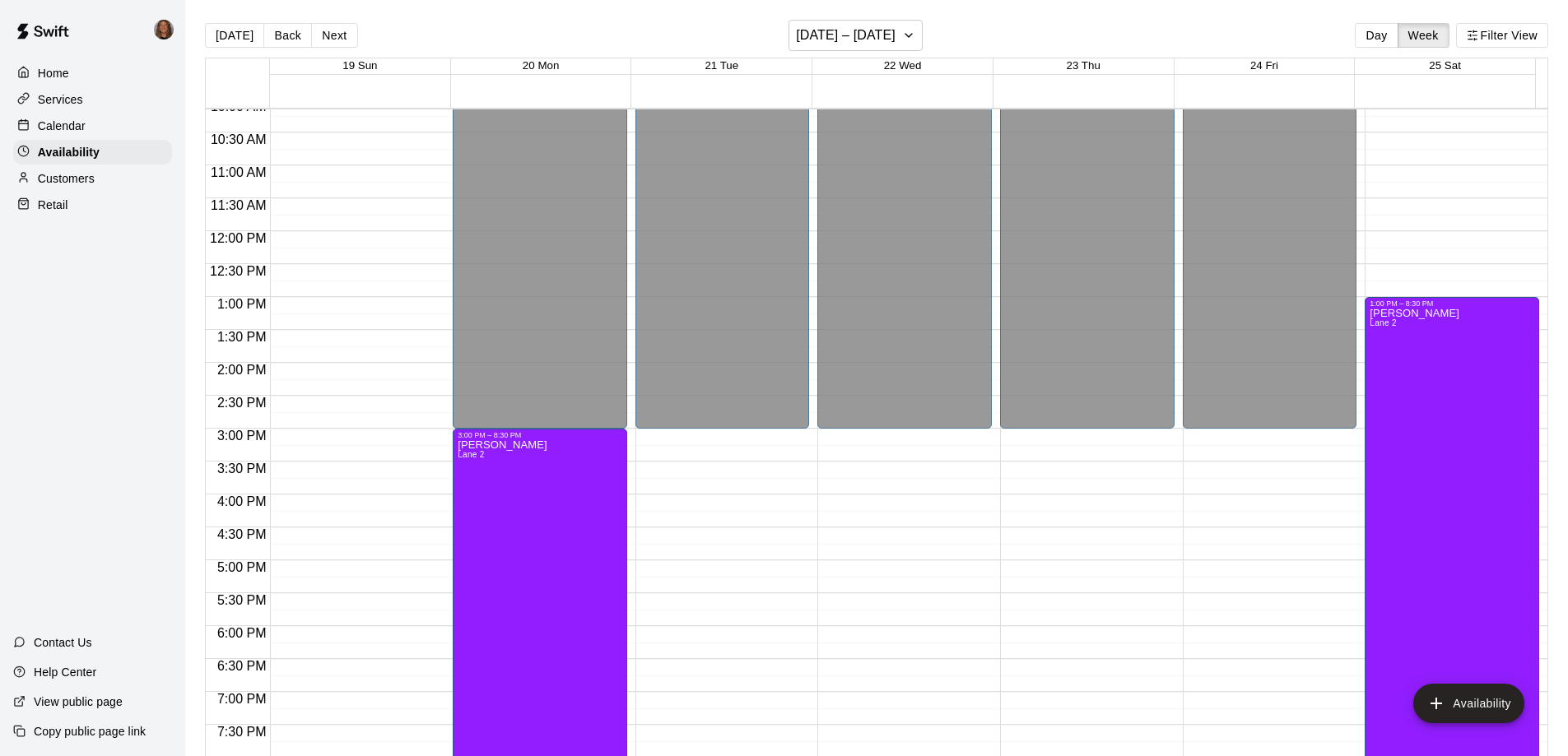
click at [314, 235] on div "12:00 AM – 8:00 AM Closed 9:00 PM – 11:59 PM Closed" at bounding box center [357, 231] width 174 height 1579
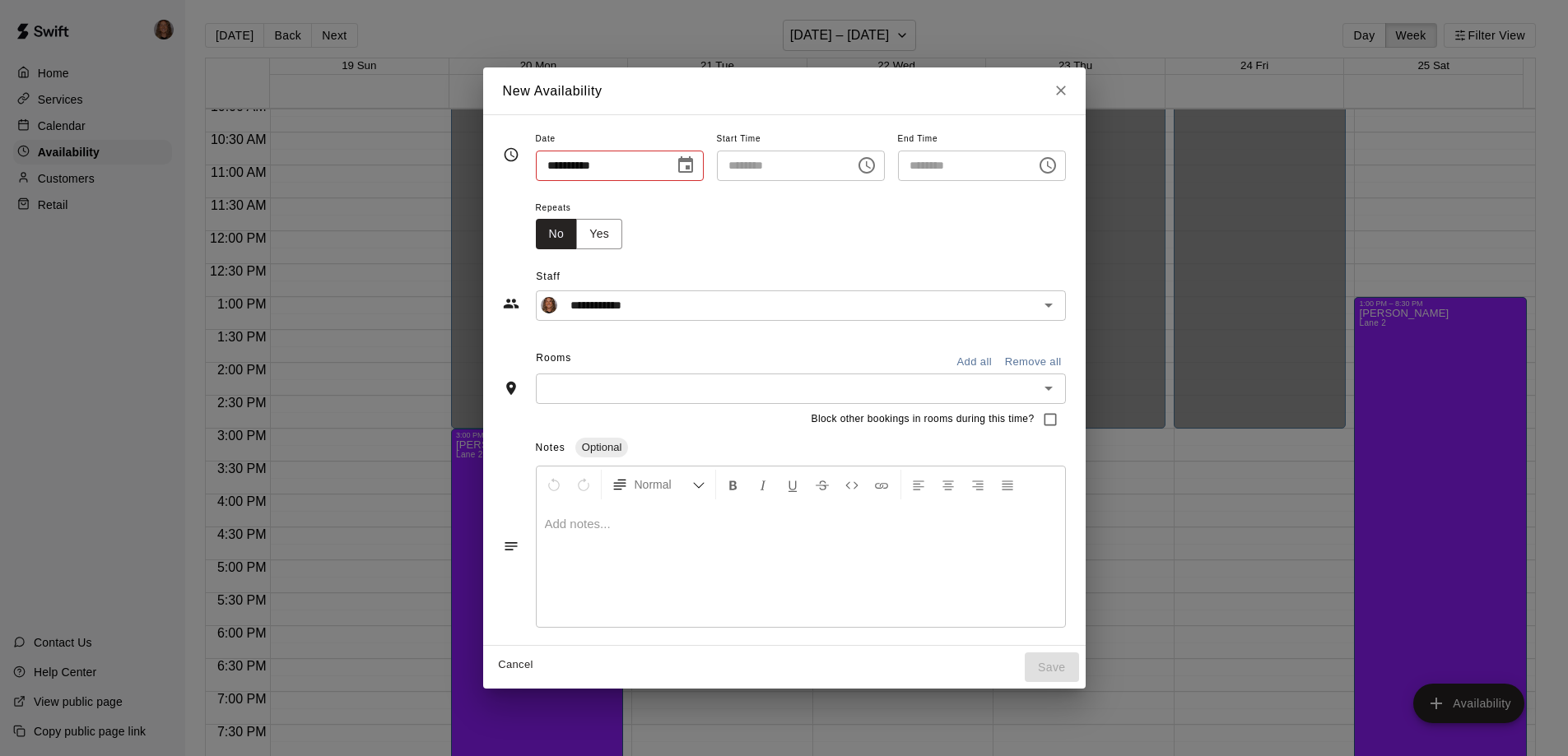
type input "**********"
type input "********"
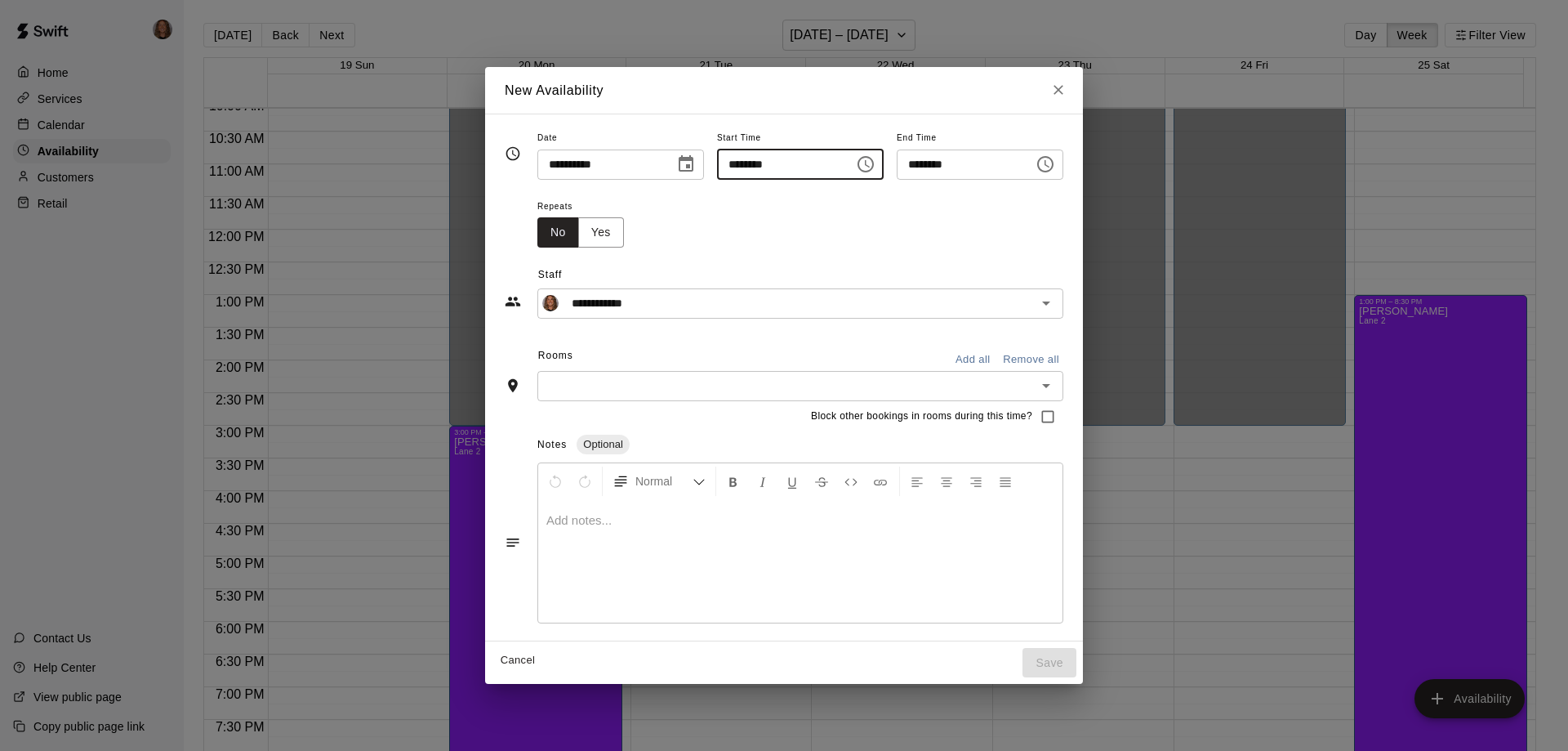
click at [765, 162] on input "********" at bounding box center [780, 165] width 126 height 31
click at [875, 165] on icon "Choose time, selected time is 12:00 PM" at bounding box center [866, 164] width 20 height 20
click at [724, 227] on li "01" at bounding box center [728, 230] width 39 height 31
type input "********"
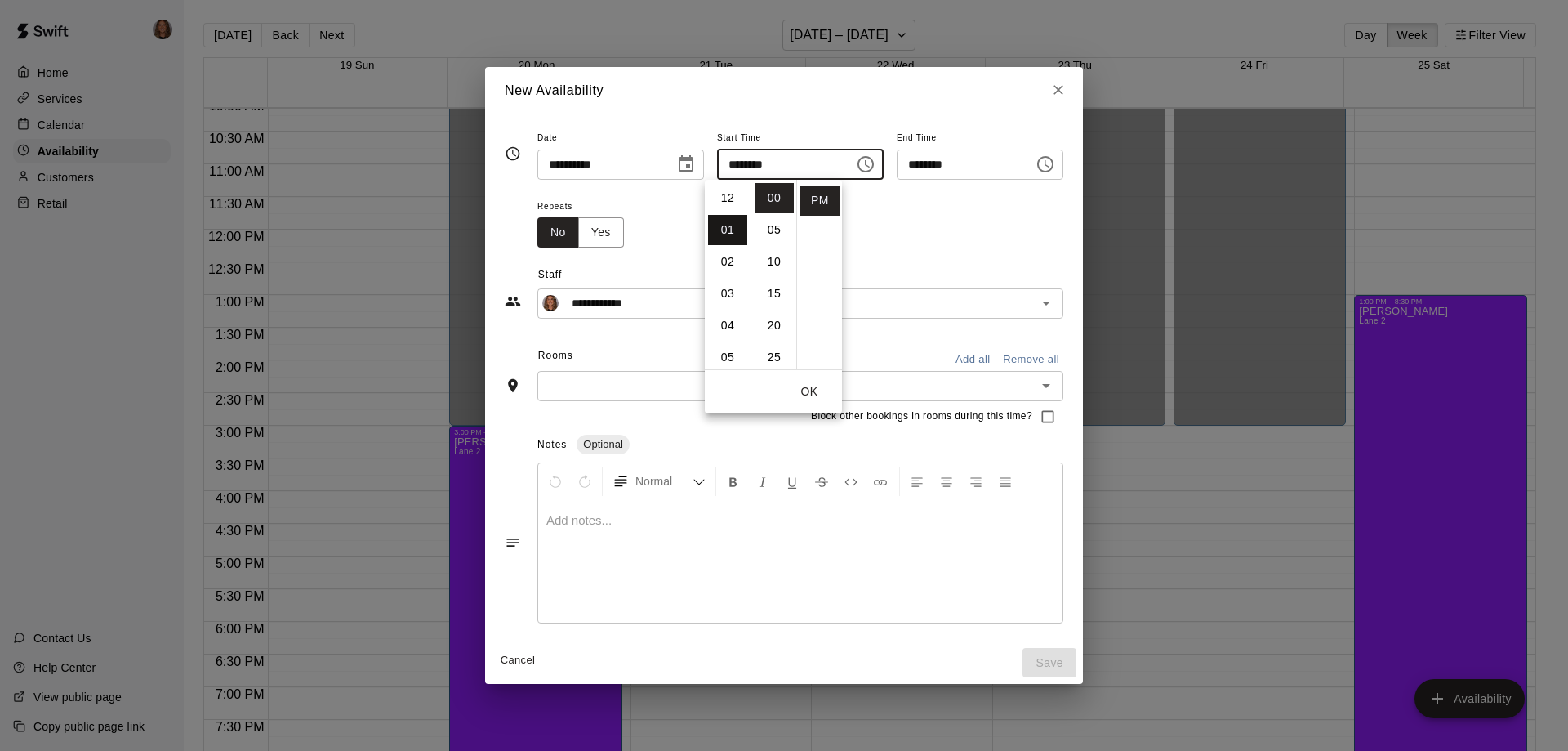
scroll to position [32, 0]
click at [1062, 160] on button "Choose time, selected time is 1:30 PM" at bounding box center [1045, 164] width 32 height 32
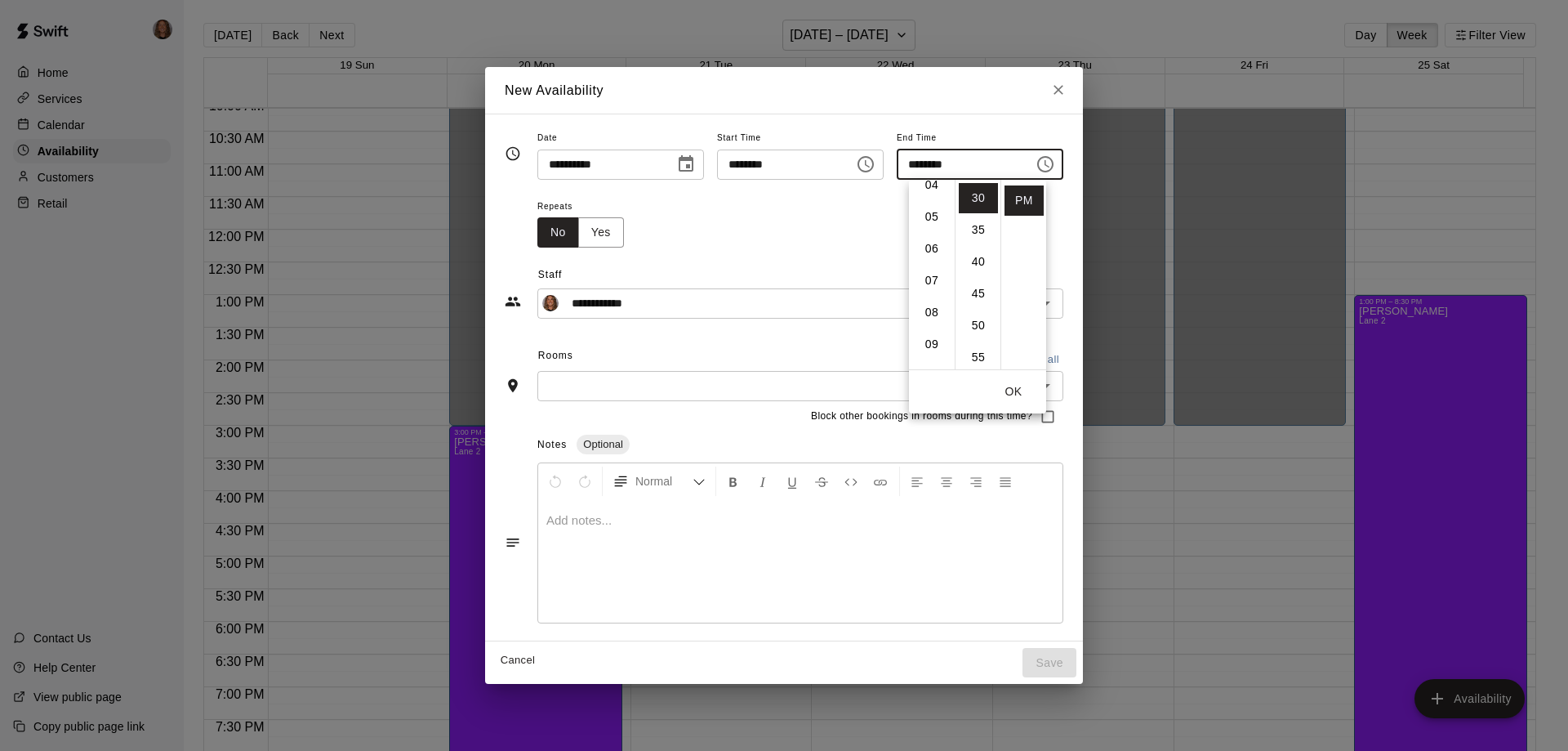
scroll to position [114, 0]
click at [932, 337] on li "08" at bounding box center [932, 340] width 39 height 31
type input "********"
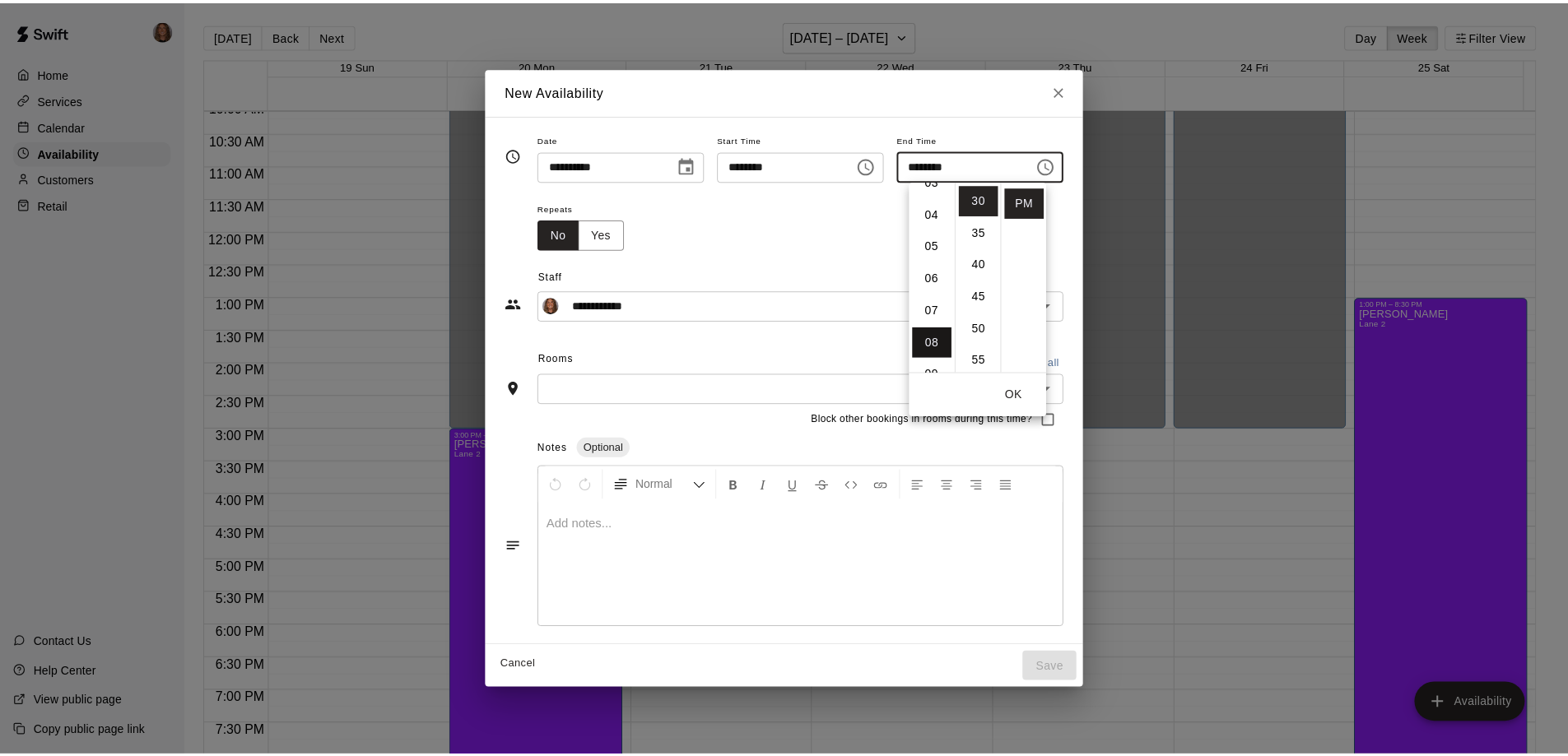
scroll to position [257, 0]
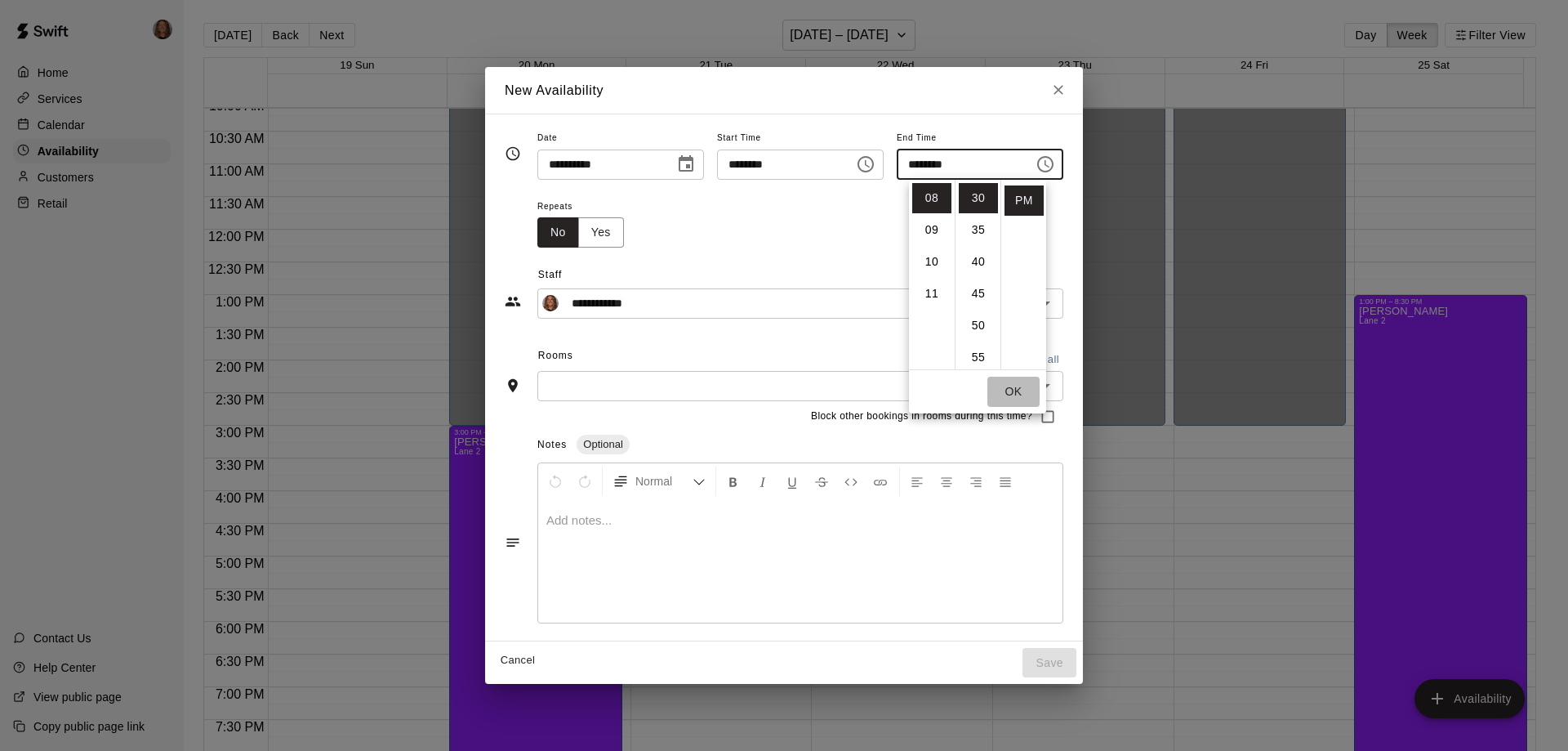
click at [1015, 382] on button "OK" at bounding box center [1014, 392] width 52 height 31
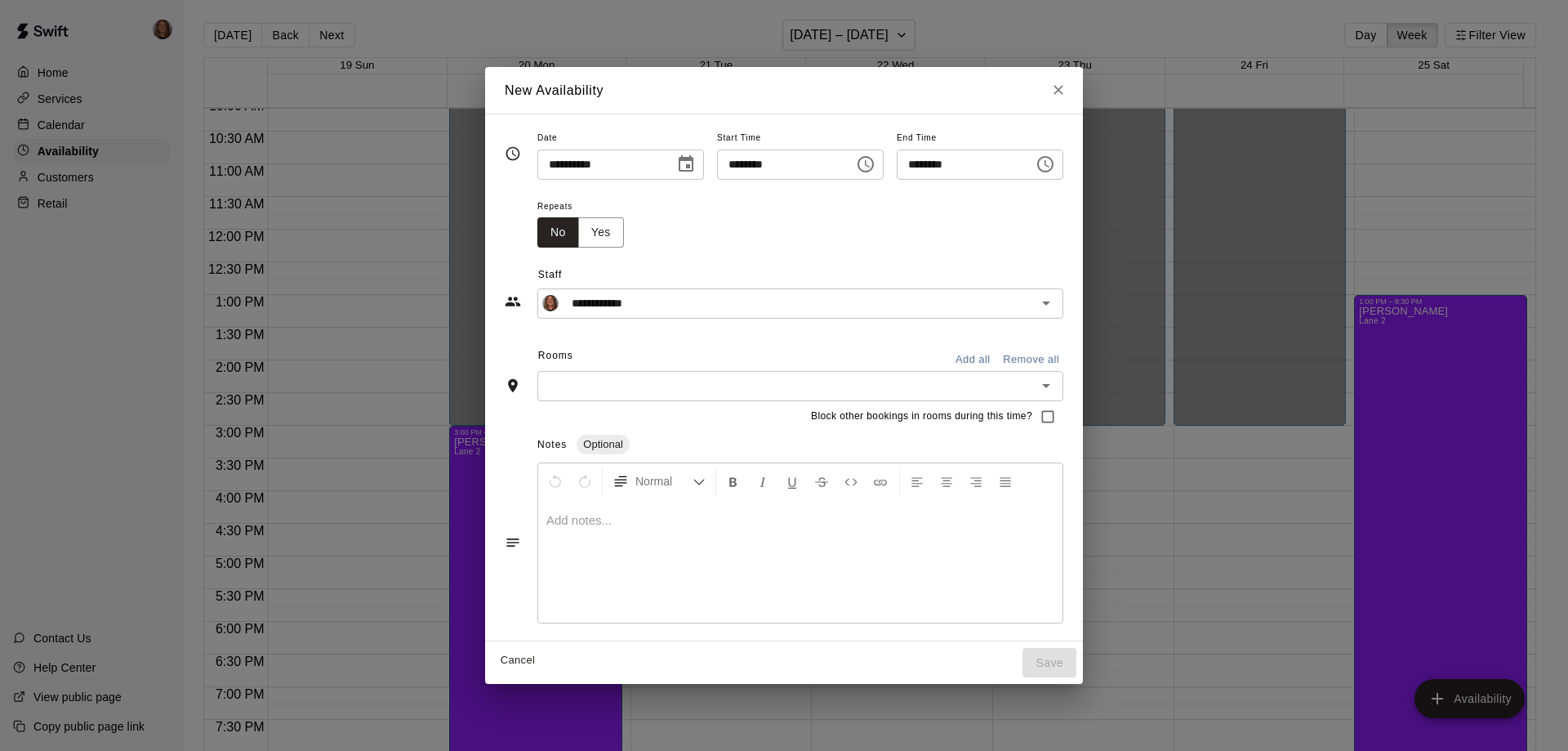
click at [861, 387] on input "text" at bounding box center [787, 386] width 489 height 21
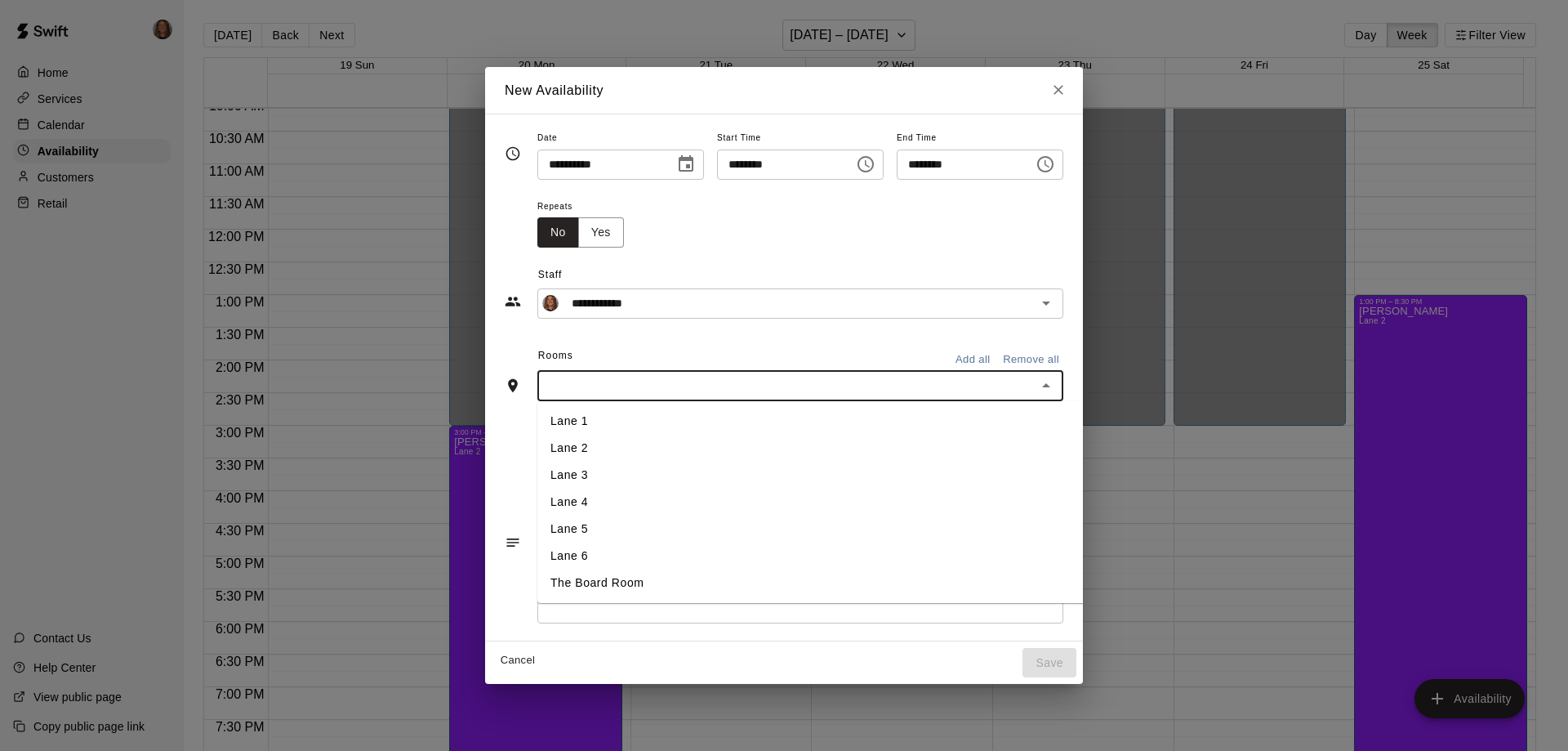
click at [592, 450] on li "Lane 2" at bounding box center [837, 448] width 599 height 27
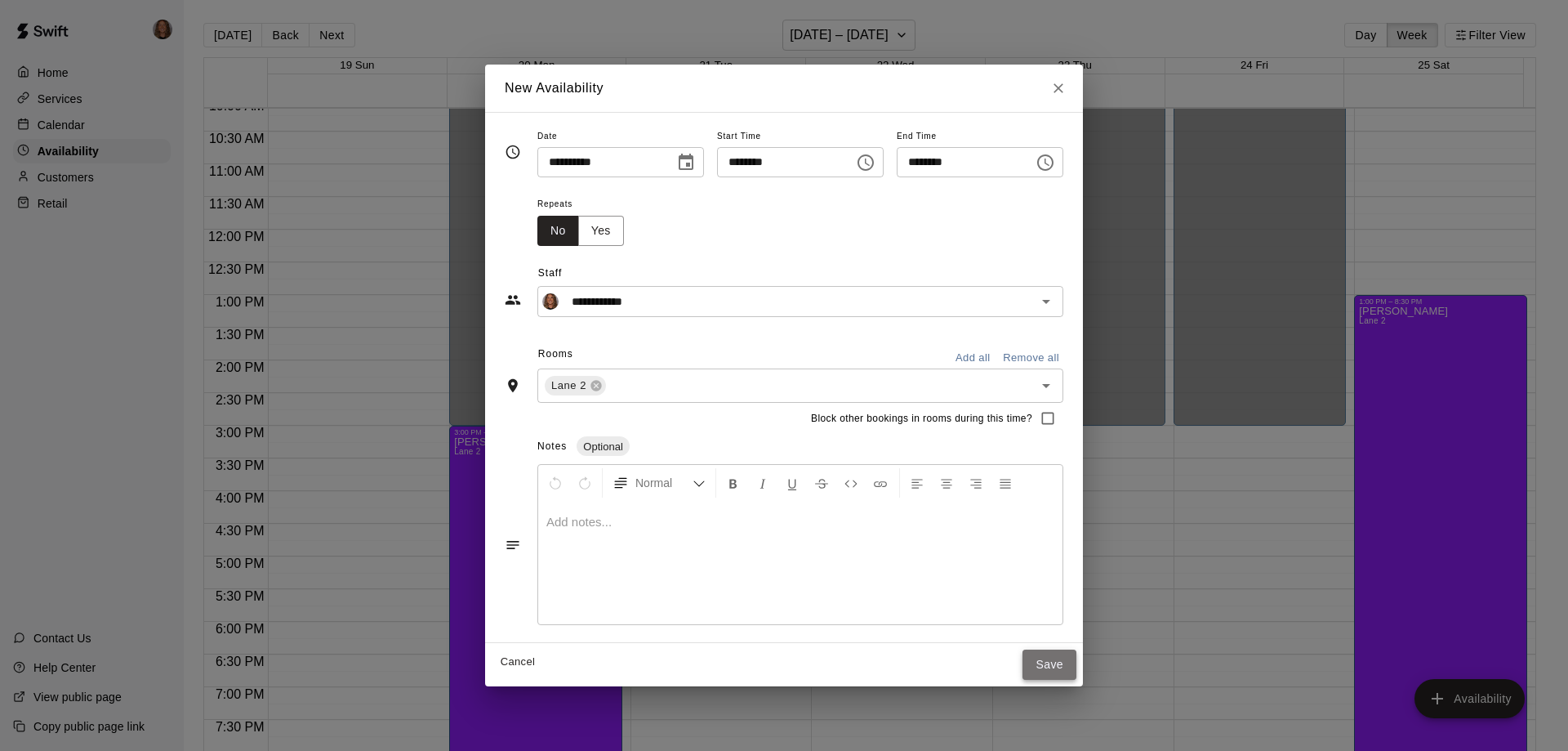
click at [1076, 660] on button "Save" at bounding box center [1050, 665] width 54 height 31
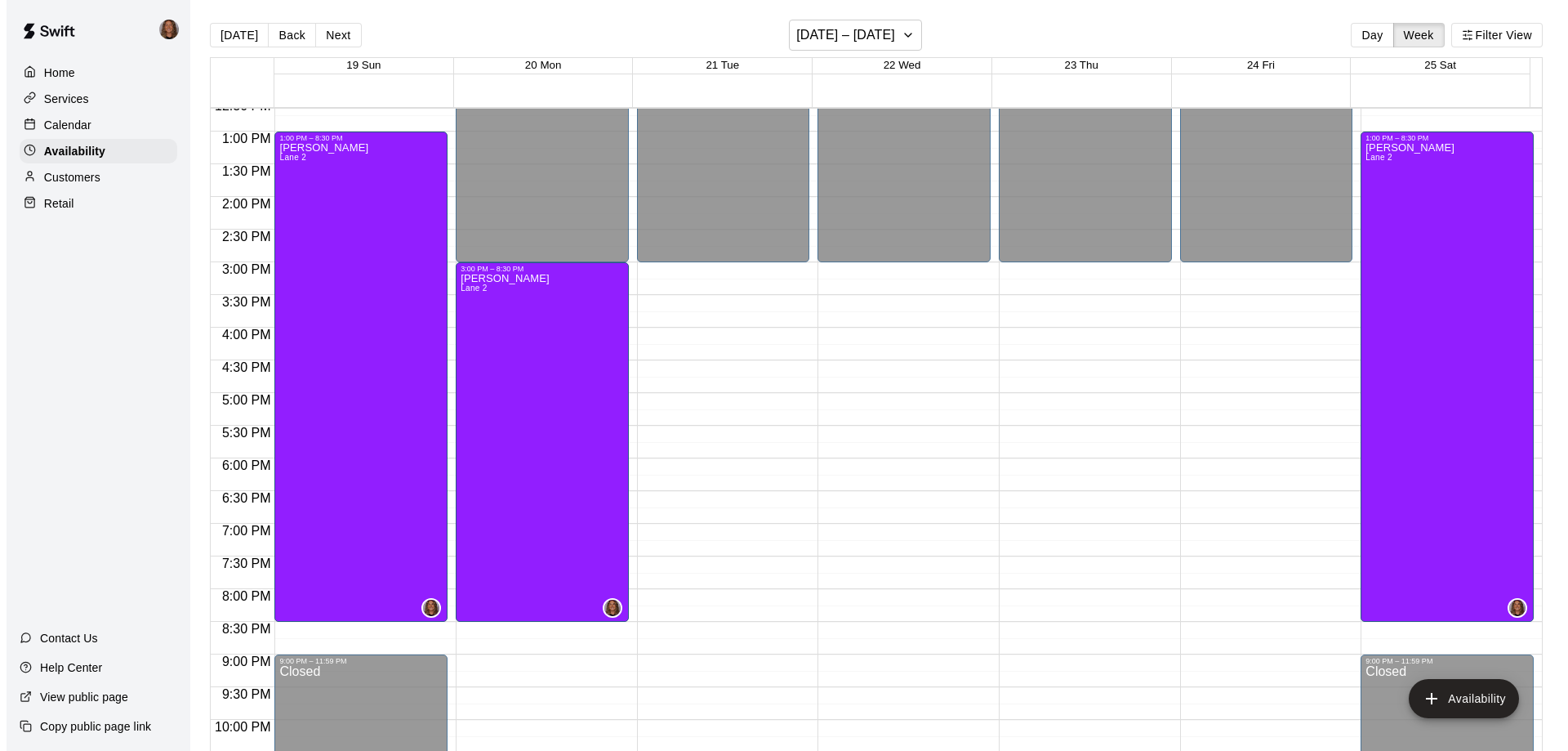
scroll to position [909, 0]
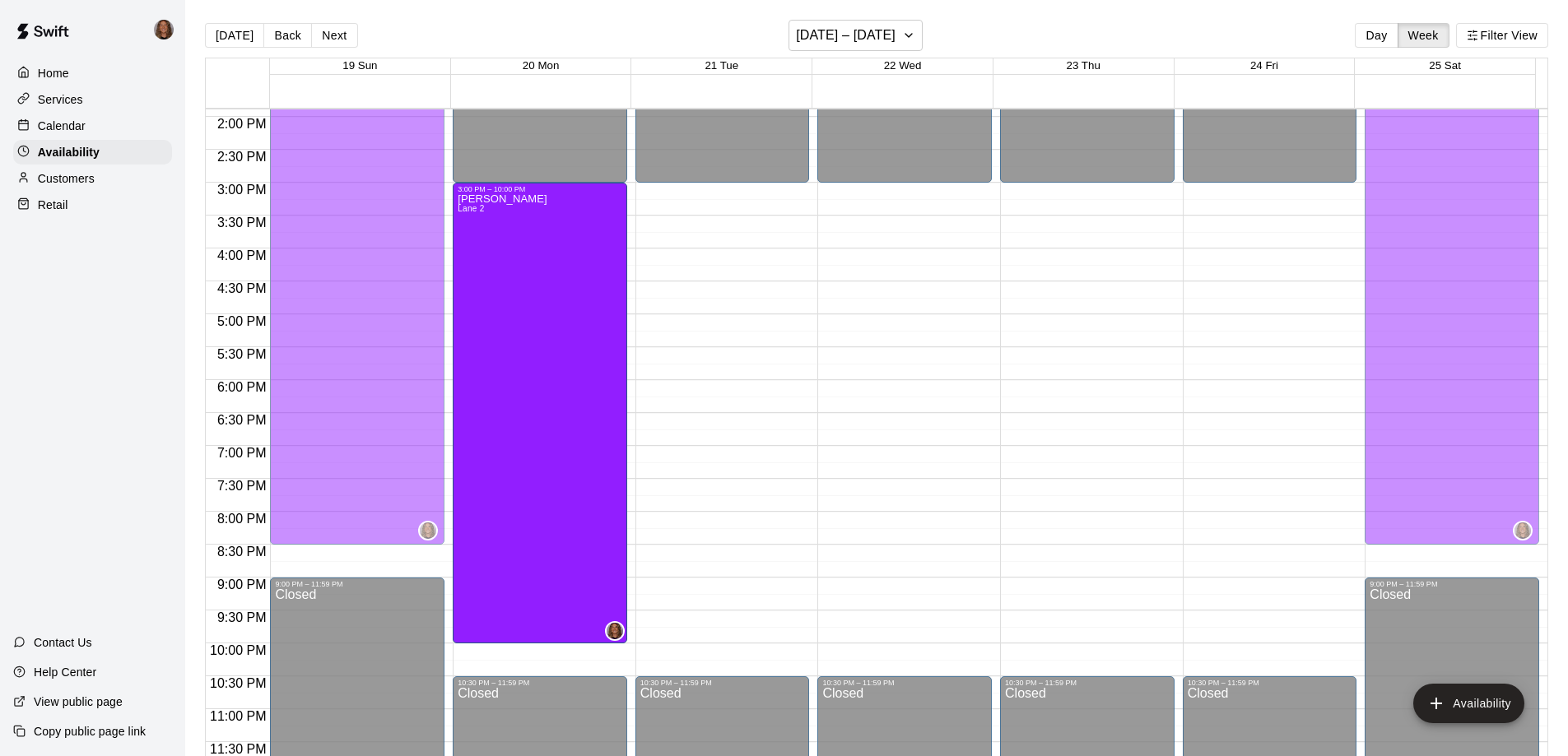
drag, startPoint x: 530, startPoint y: 541, endPoint x: 529, endPoint y: 646, distance: 105.0
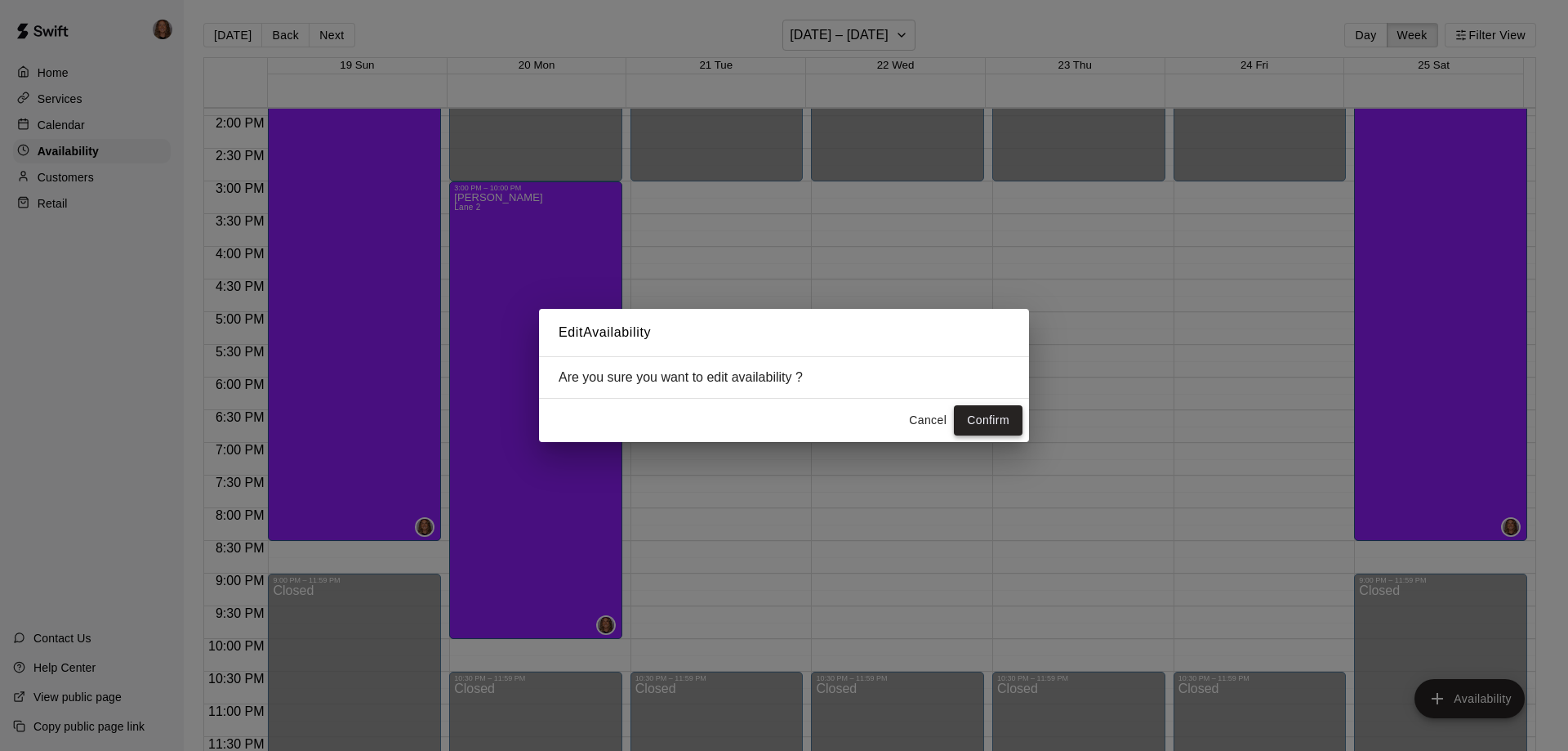
click at [996, 423] on button "Confirm" at bounding box center [989, 421] width 68 height 31
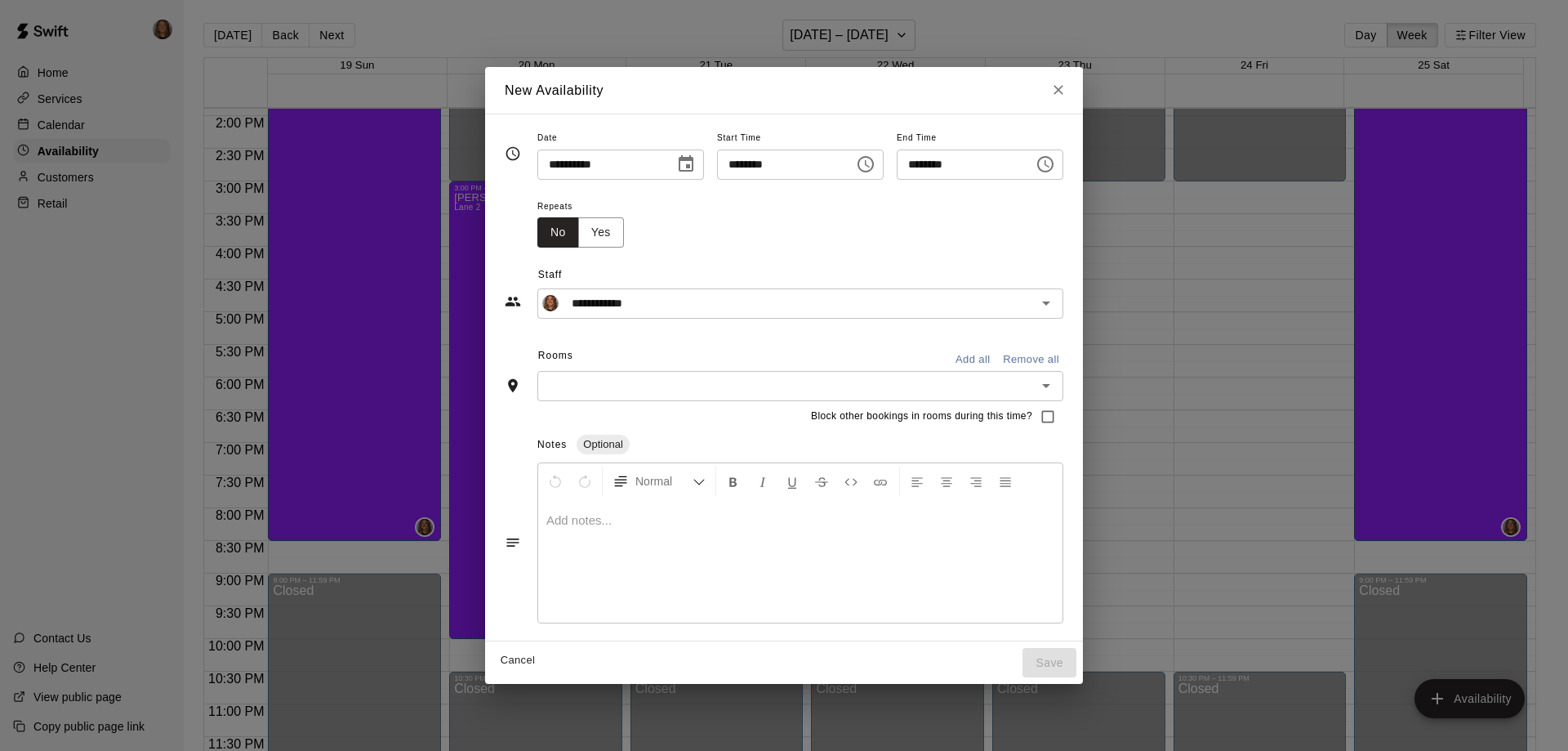
click at [936, 168] on input "********" at bounding box center [960, 165] width 126 height 31
click at [928, 163] on input "********" at bounding box center [960, 165] width 126 height 31
click at [930, 163] on input "********" at bounding box center [960, 165] width 126 height 31
click at [1056, 168] on icon "Choose time, selected time is 3:30 PM" at bounding box center [1046, 164] width 20 height 20
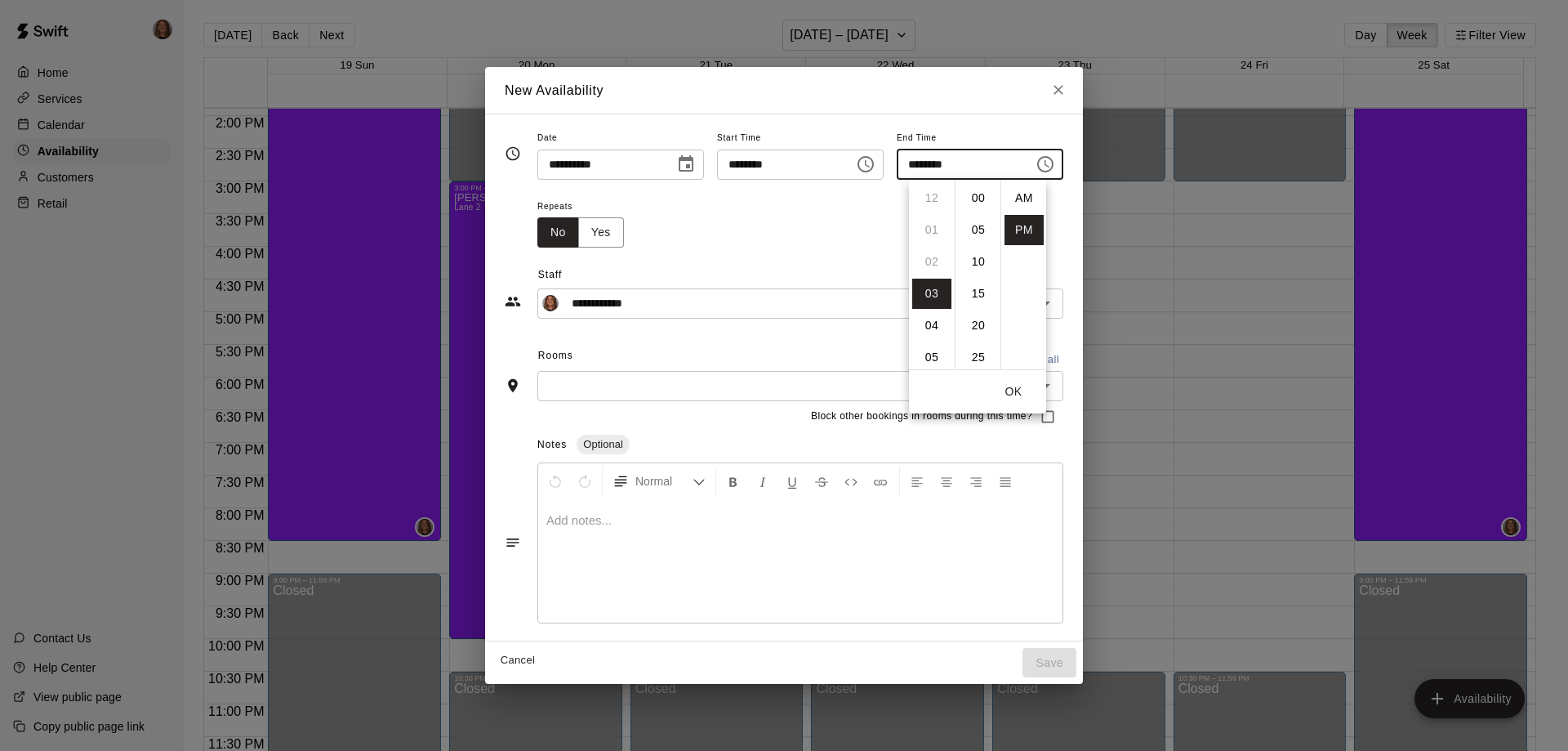
scroll to position [30, 0]
click at [932, 226] on li "09" at bounding box center [932, 226] width 39 height 31
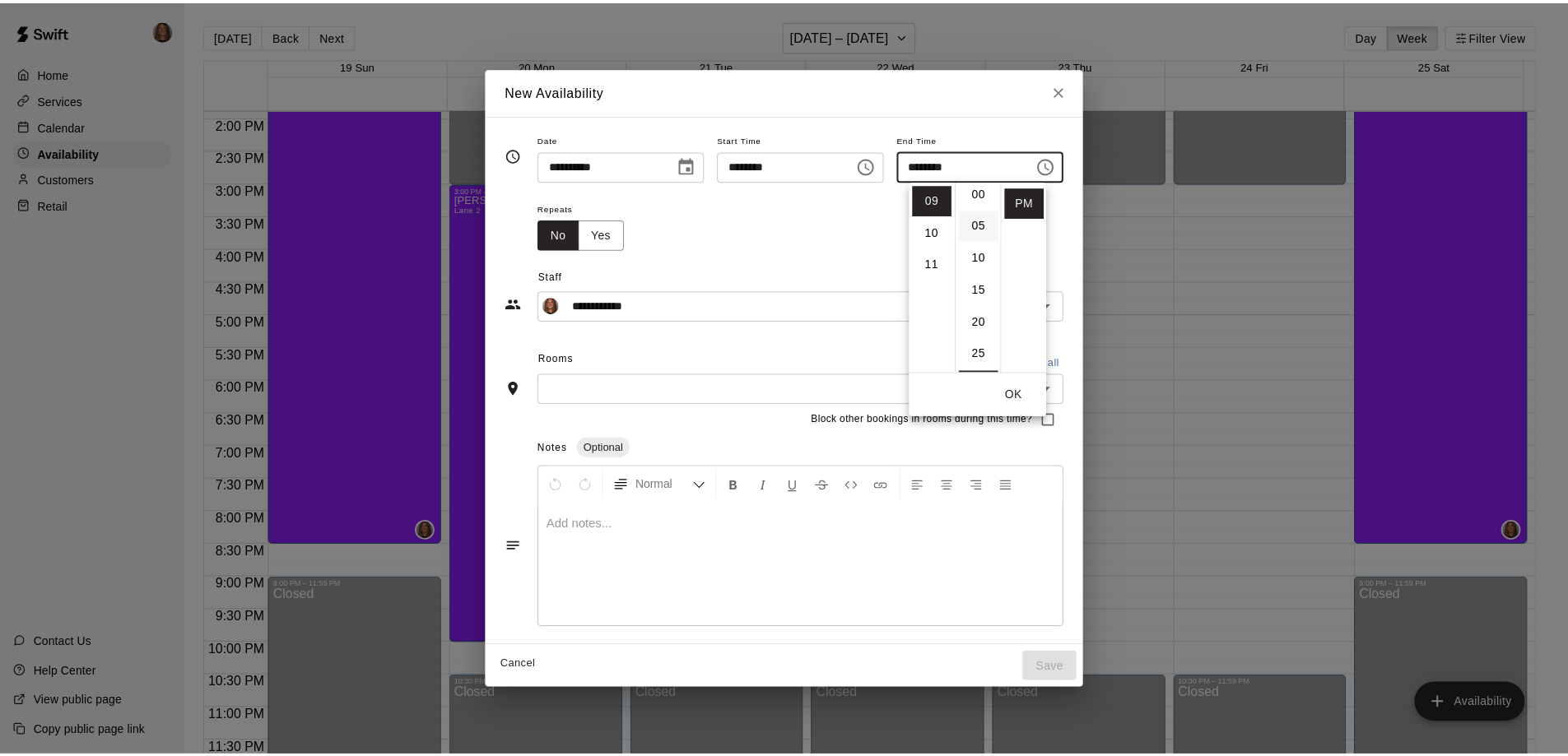
scroll to position [0, 0]
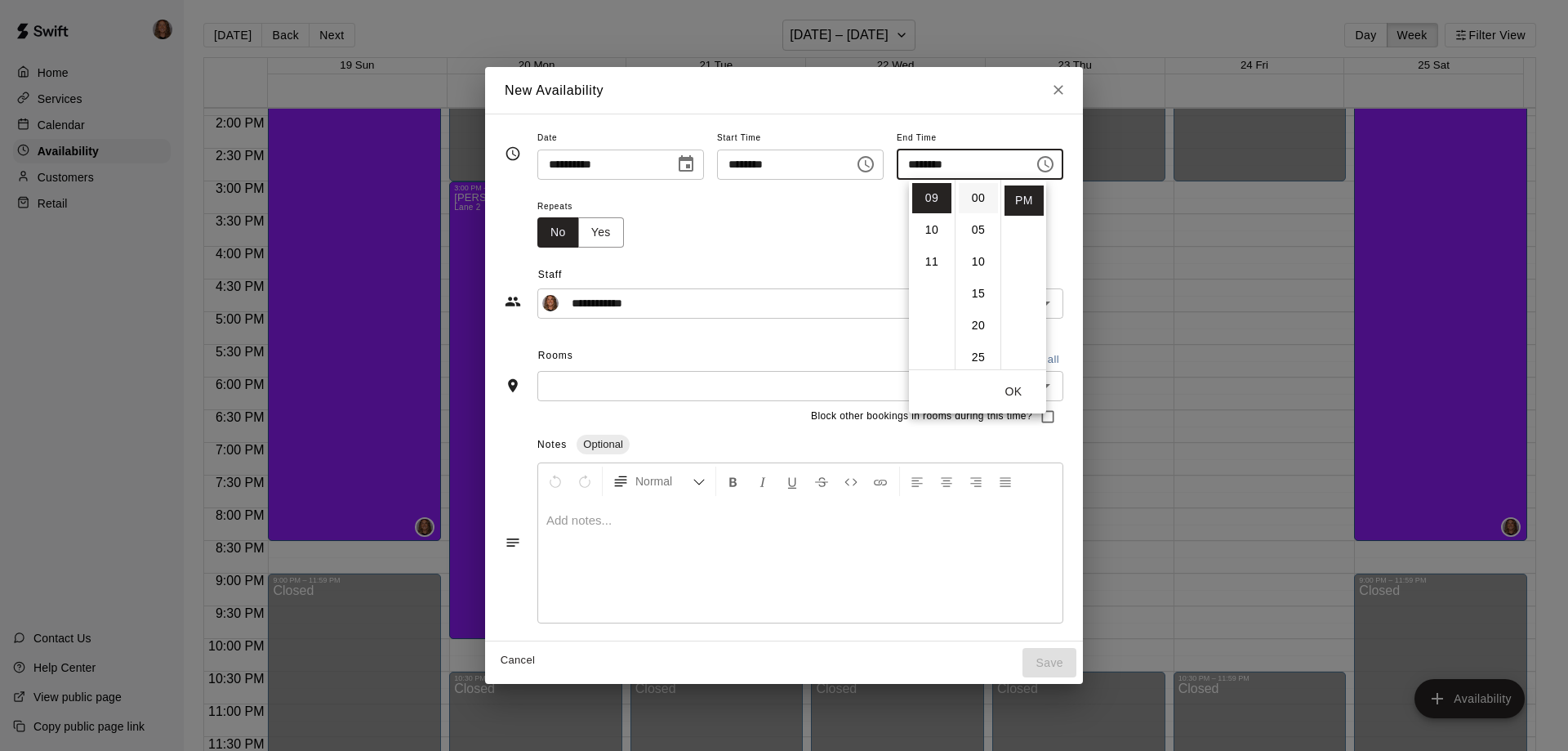
click at [982, 200] on li "00" at bounding box center [979, 198] width 39 height 31
type input "********"
click at [1010, 394] on button "OK" at bounding box center [1014, 392] width 52 height 31
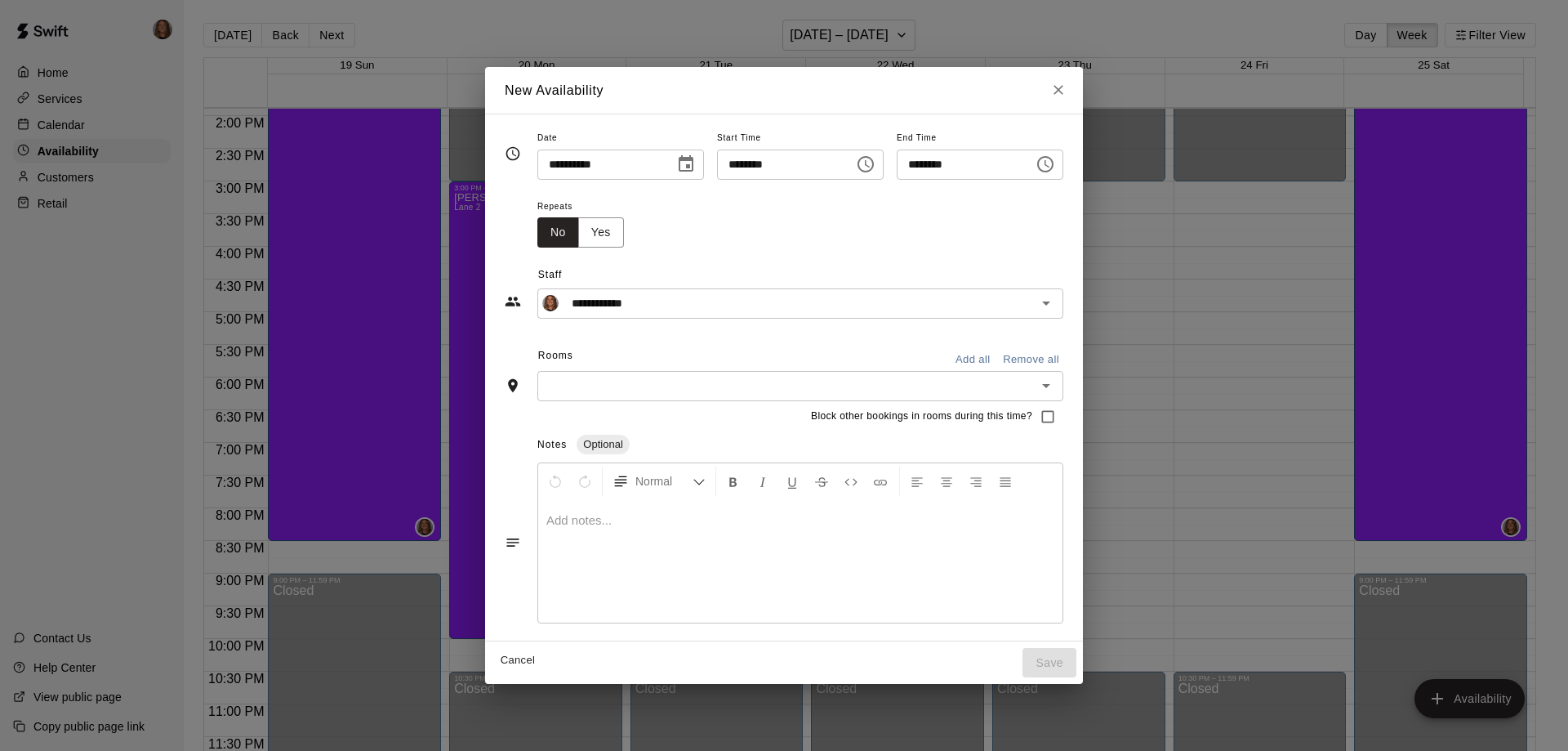
click at [548, 394] on input "text" at bounding box center [787, 386] width 489 height 21
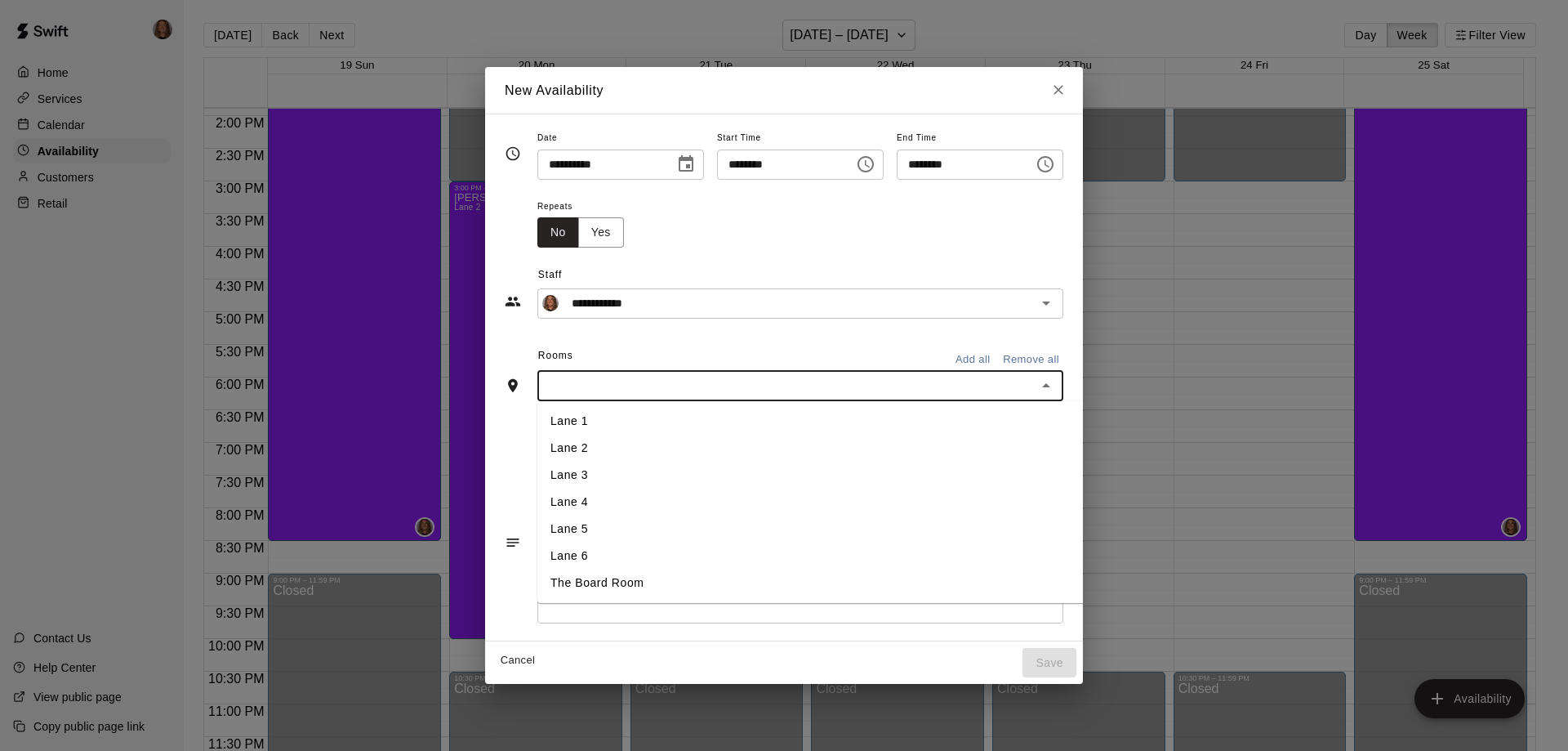
click at [545, 443] on li "Lane 2" at bounding box center [837, 448] width 599 height 27
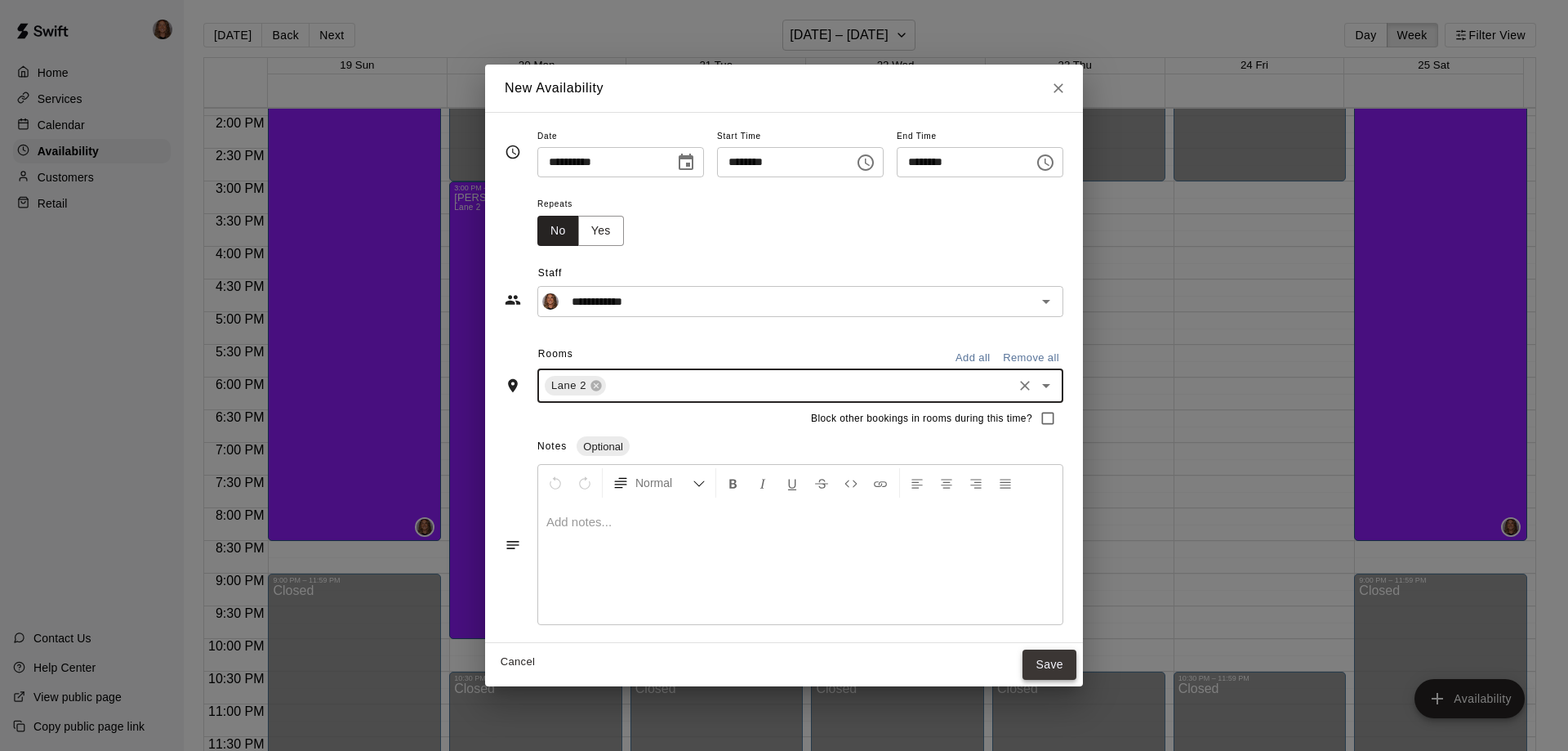
click at [1072, 663] on button "Save" at bounding box center [1050, 665] width 54 height 31
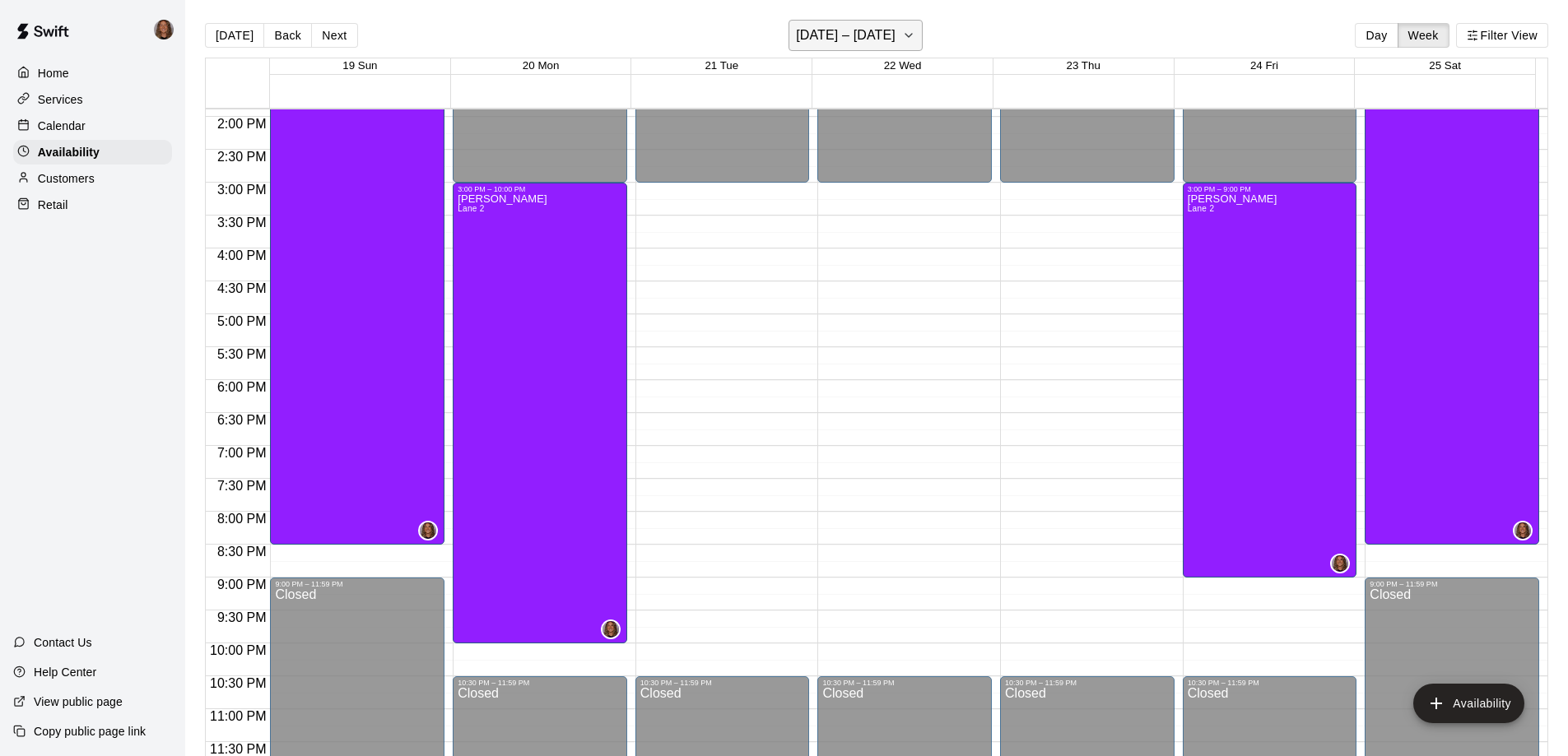
click at [860, 23] on button "[DATE] – [DATE]" at bounding box center [855, 35] width 134 height 32
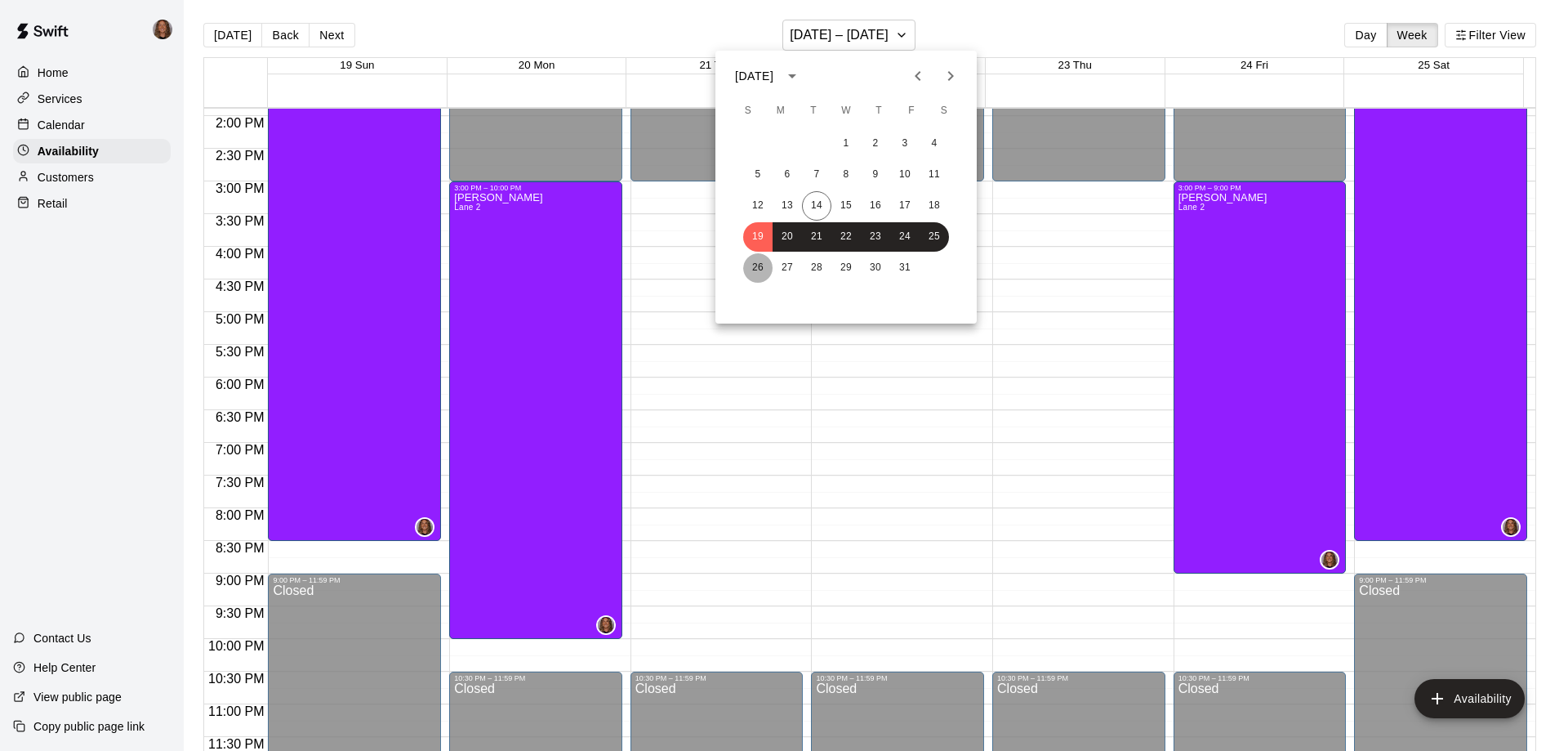
click at [763, 273] on button "26" at bounding box center [758, 267] width 30 height 30
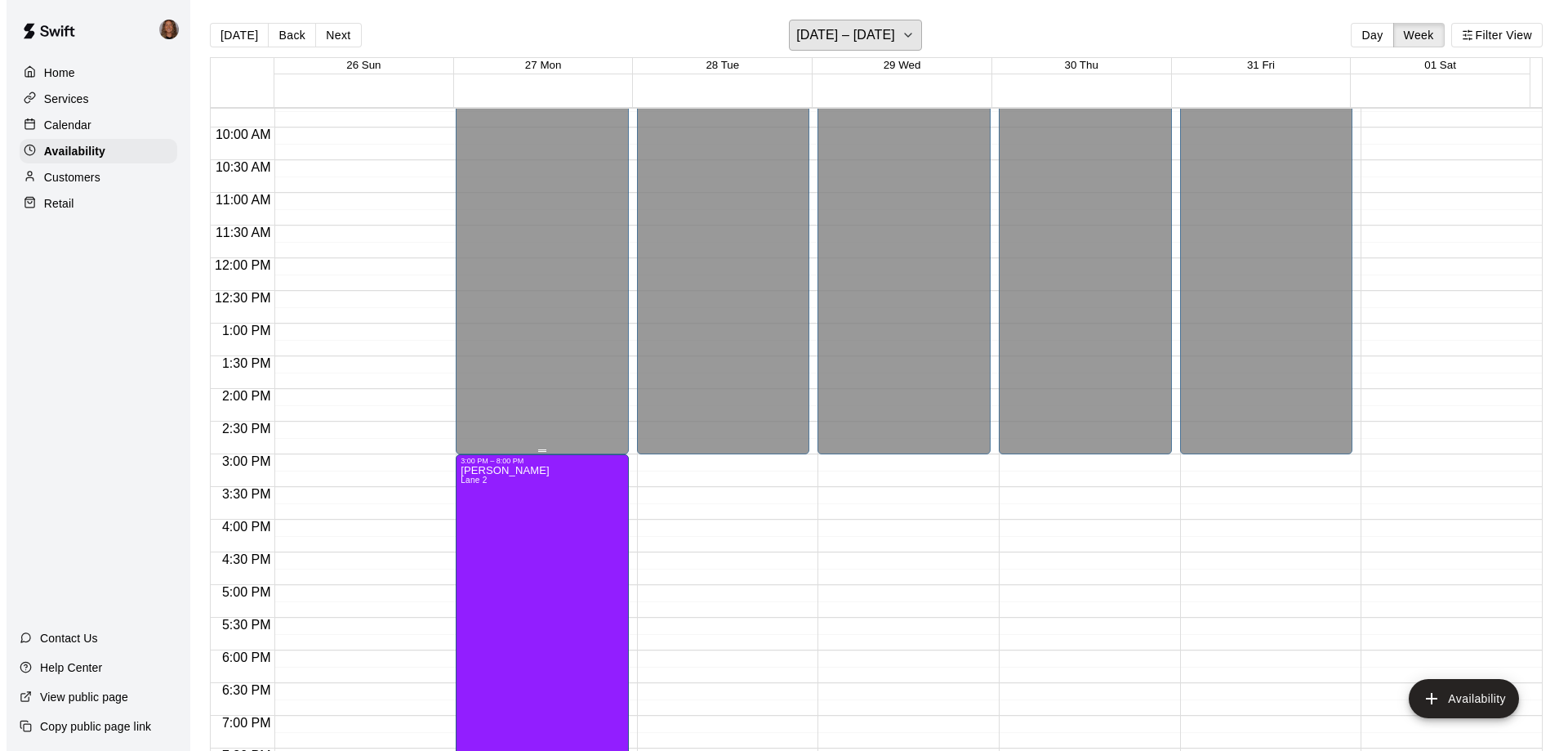
scroll to position [663, 0]
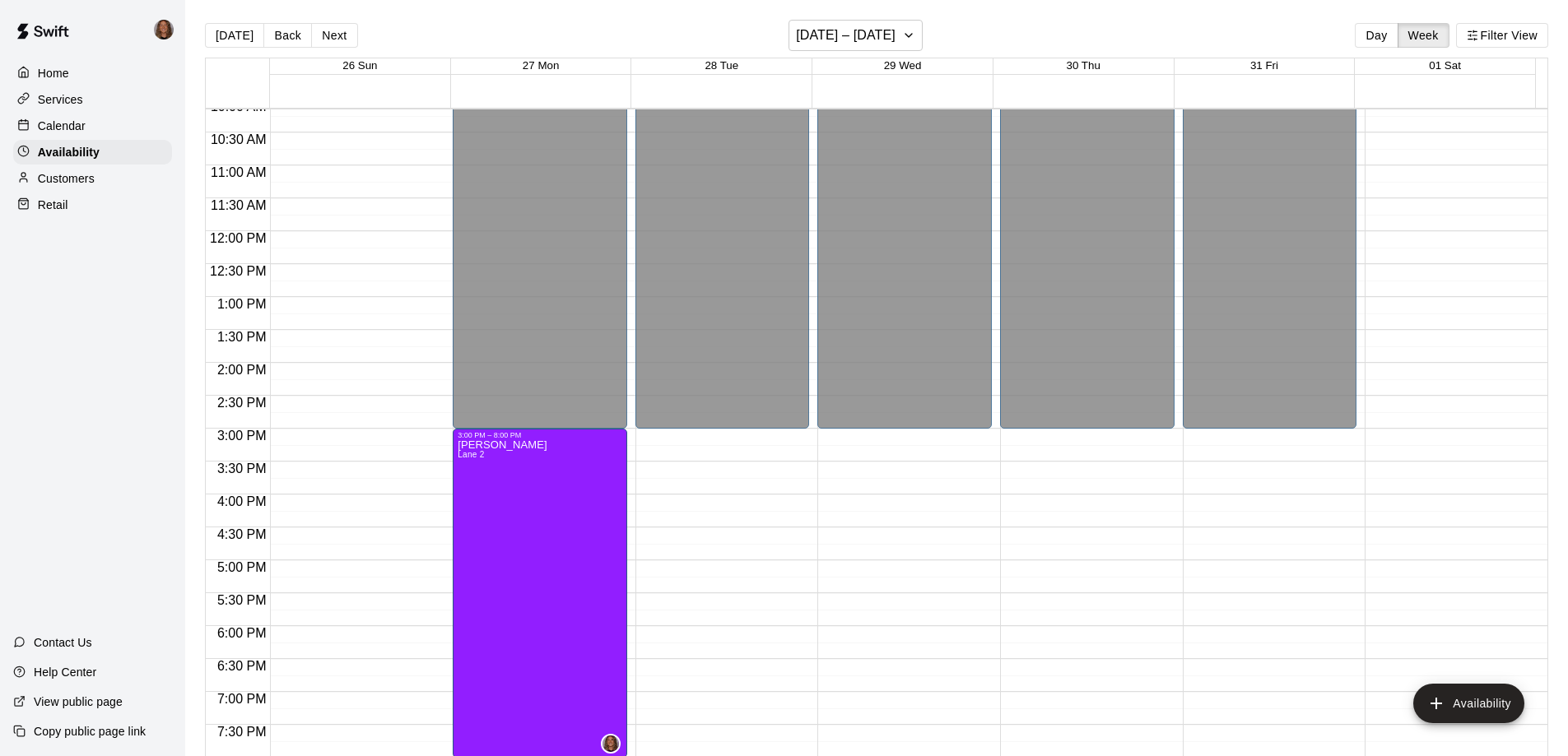
click at [335, 301] on div "12:00 AM – 8:00 AM Closed 9:00 PM – 11:59 PM Closed" at bounding box center [357, 231] width 174 height 1579
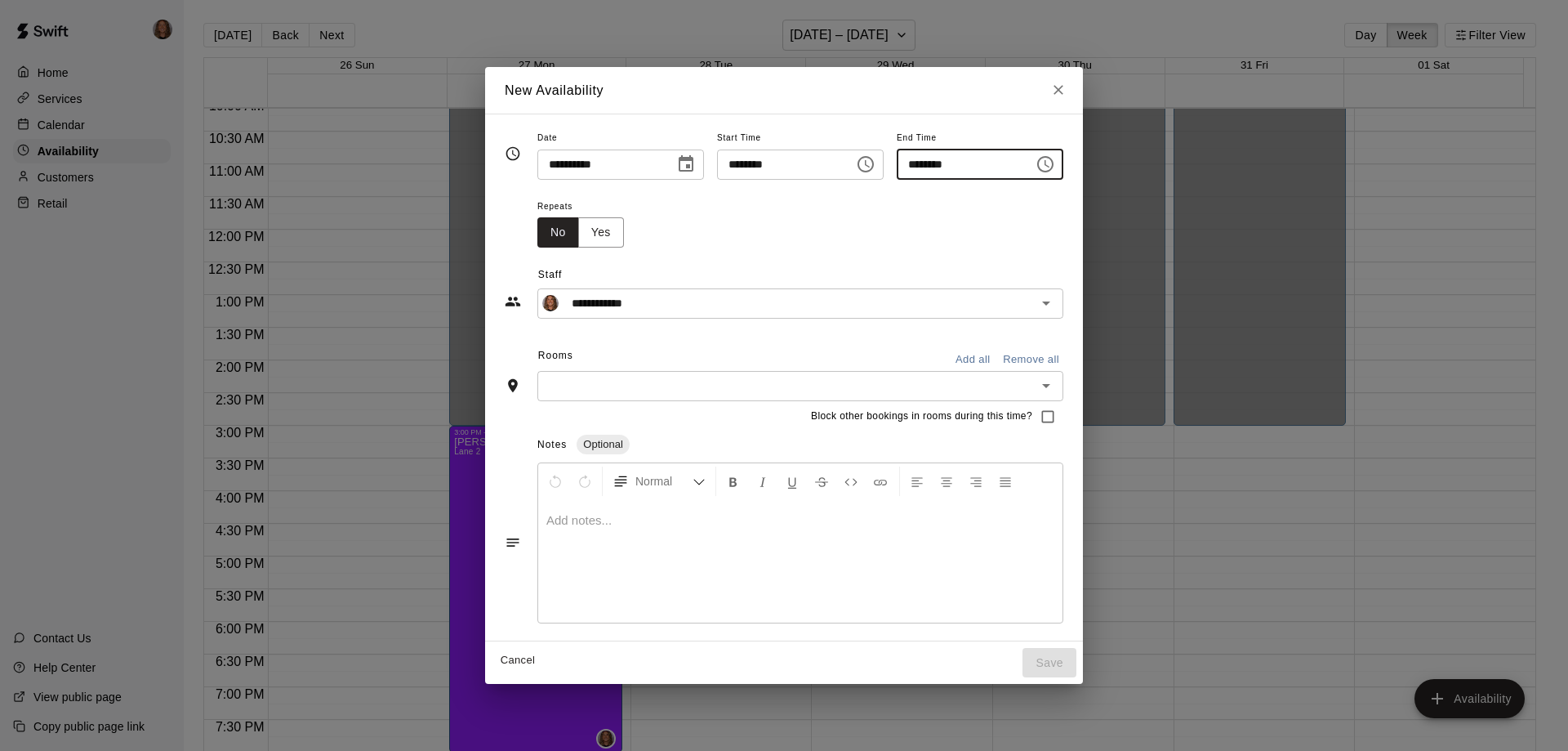
click at [934, 168] on input "********" at bounding box center [960, 165] width 126 height 31
click at [938, 161] on input "********" at bounding box center [960, 165] width 126 height 31
click at [927, 165] on input "********" at bounding box center [960, 165] width 126 height 31
click at [1056, 162] on icon "Choose time, selected time is 1:30 PM" at bounding box center [1046, 164] width 20 height 20
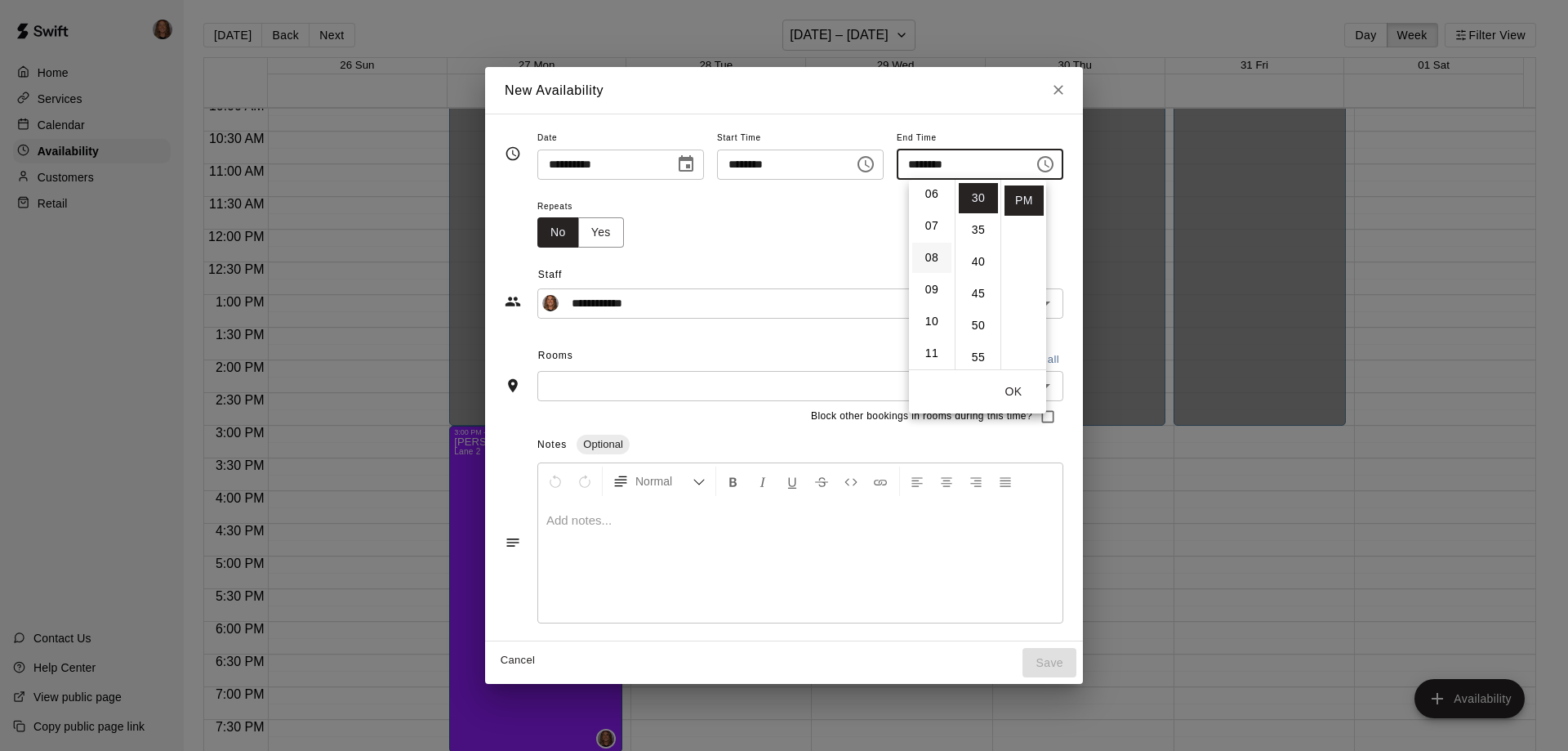
click at [934, 254] on li "08" at bounding box center [932, 258] width 39 height 31
type input "********"
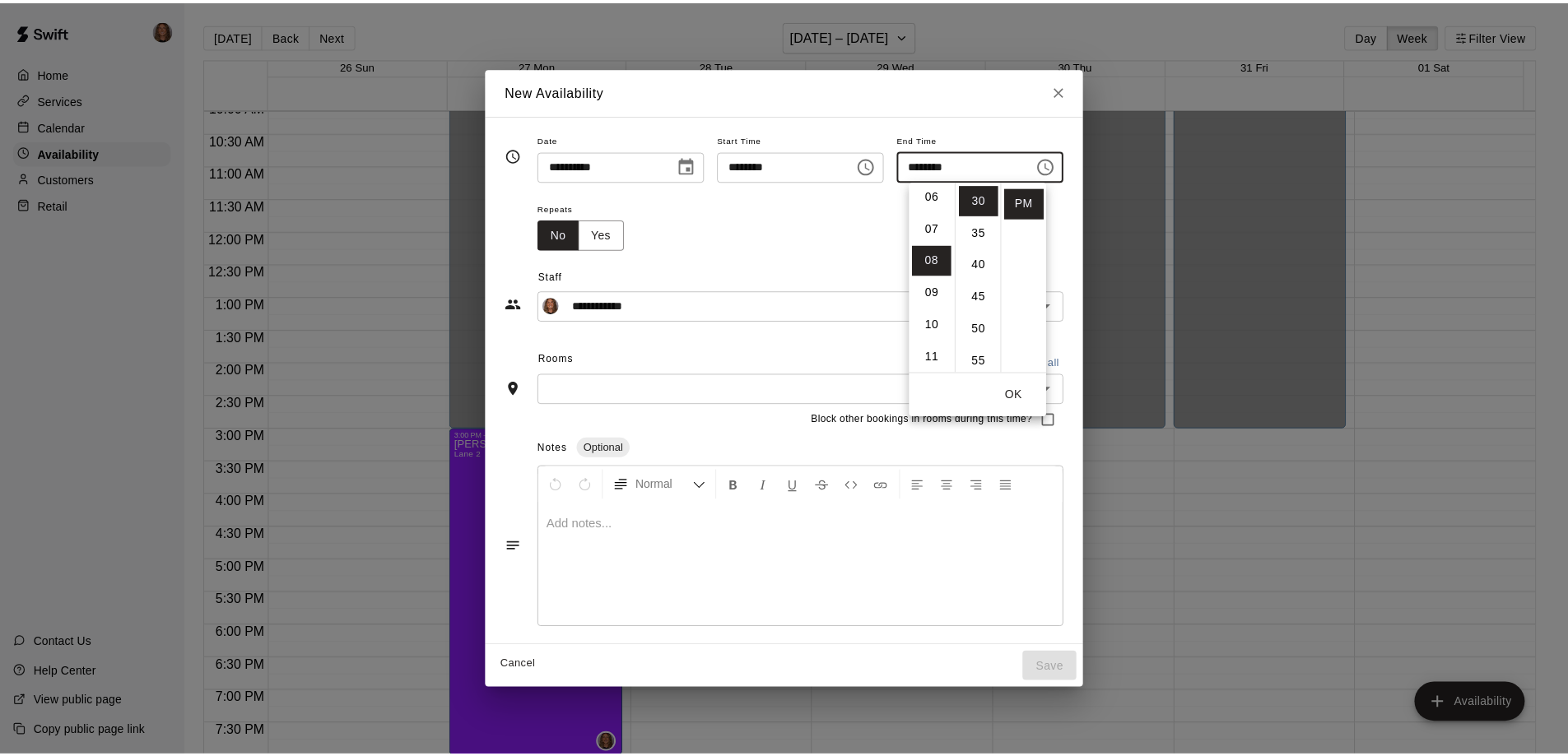
scroll to position [257, 0]
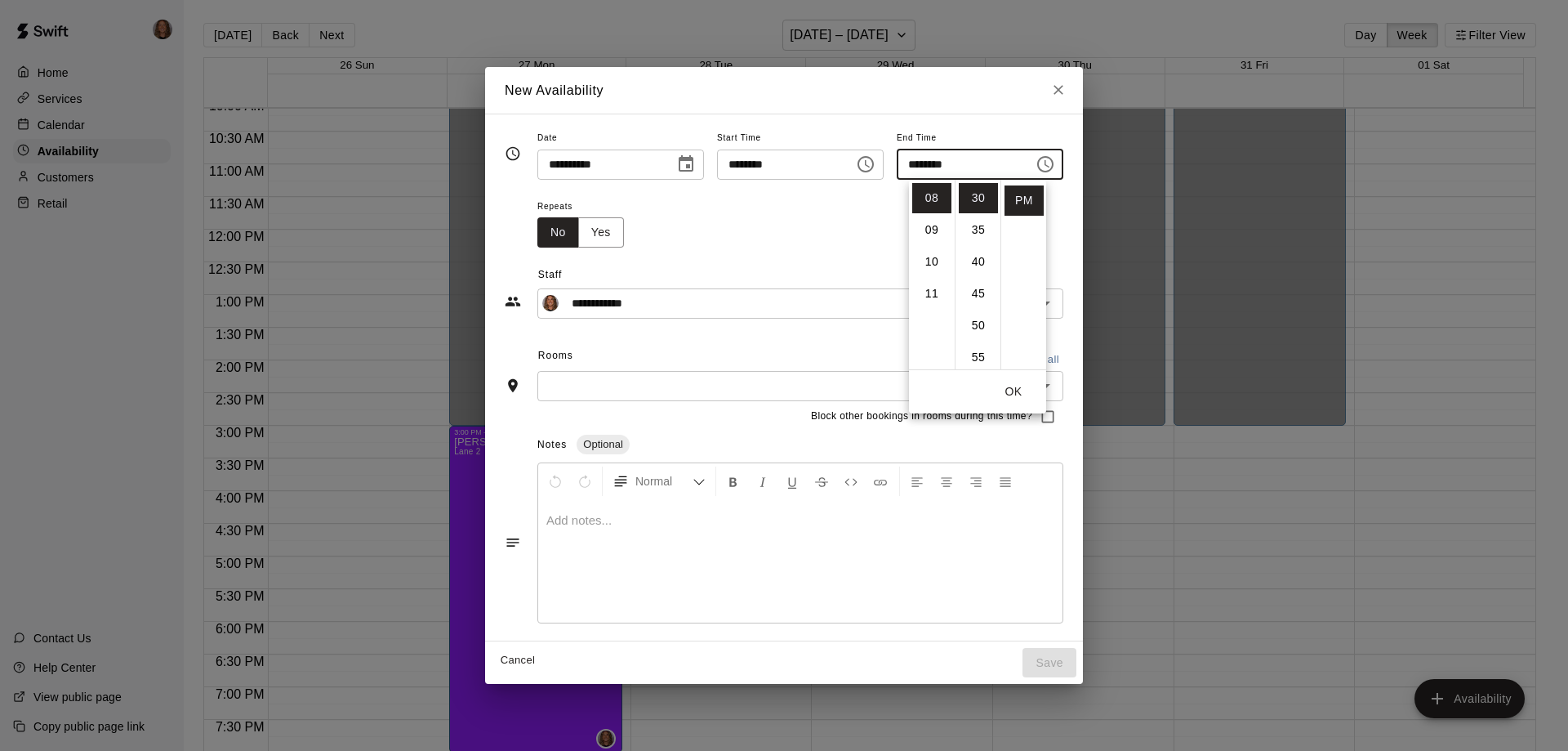
click at [1018, 396] on button "OK" at bounding box center [1014, 392] width 52 height 31
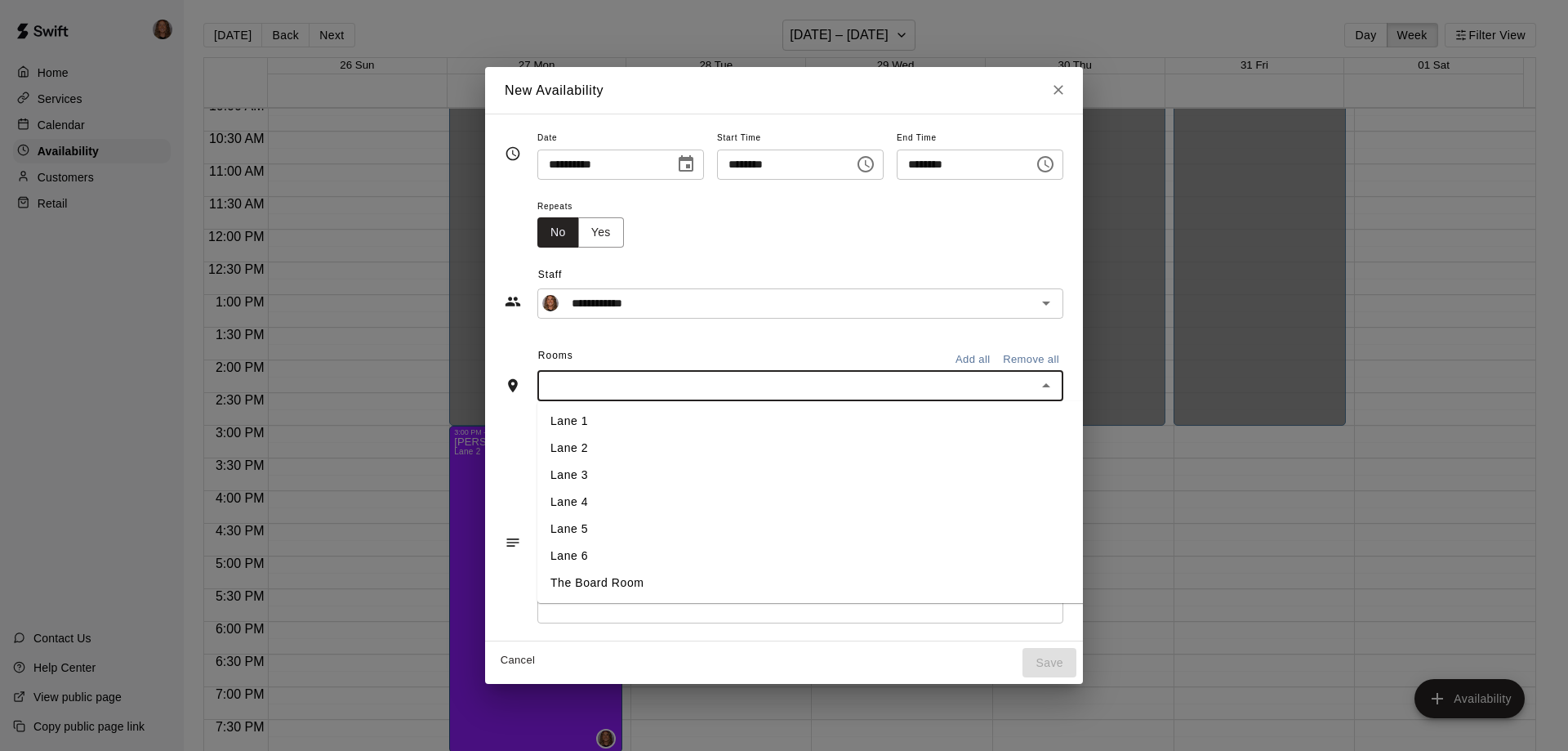
click at [1032, 381] on input "text" at bounding box center [787, 386] width 489 height 21
click at [608, 450] on li "Lane 2" at bounding box center [837, 448] width 599 height 27
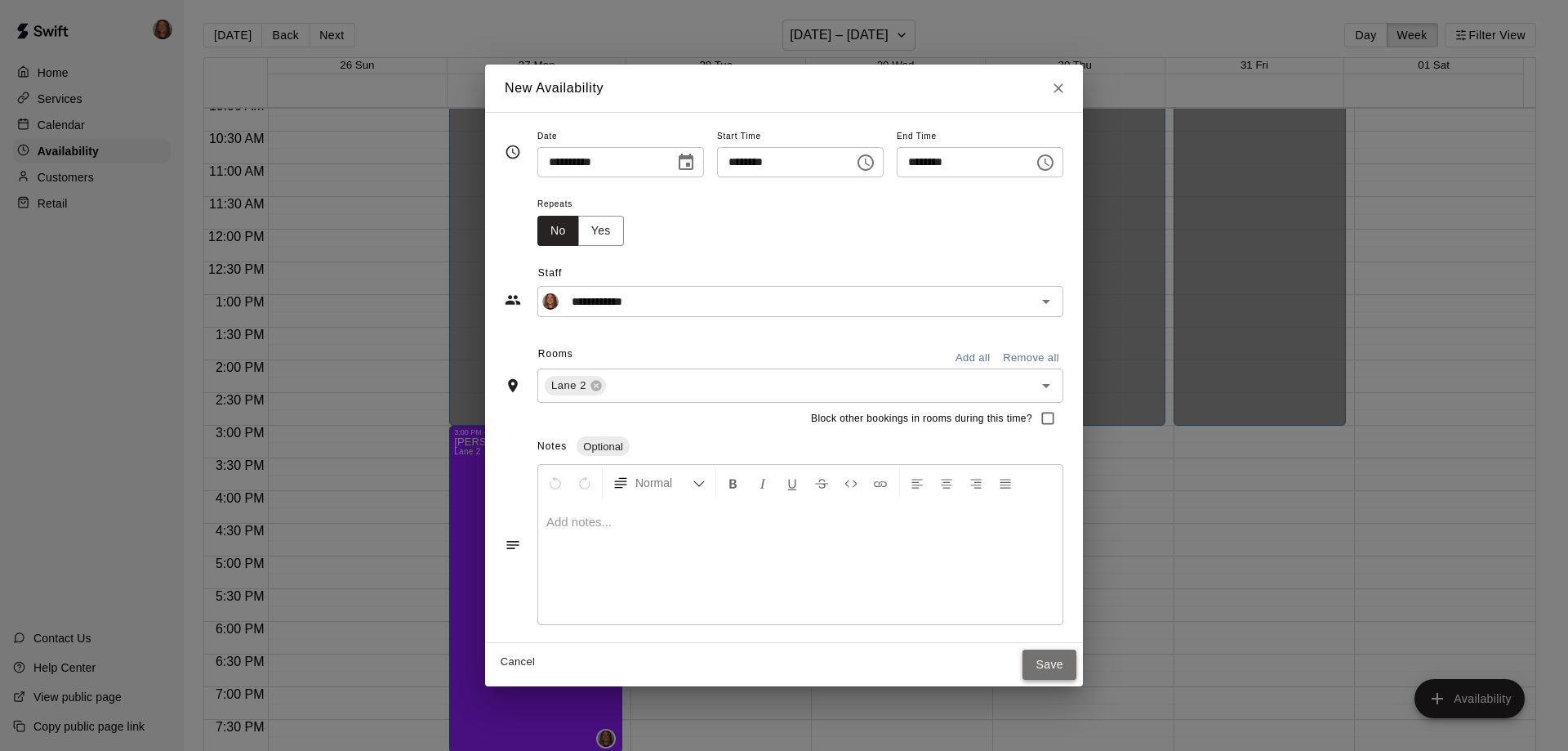
click at [1072, 664] on button "Save" at bounding box center [1050, 665] width 54 height 31
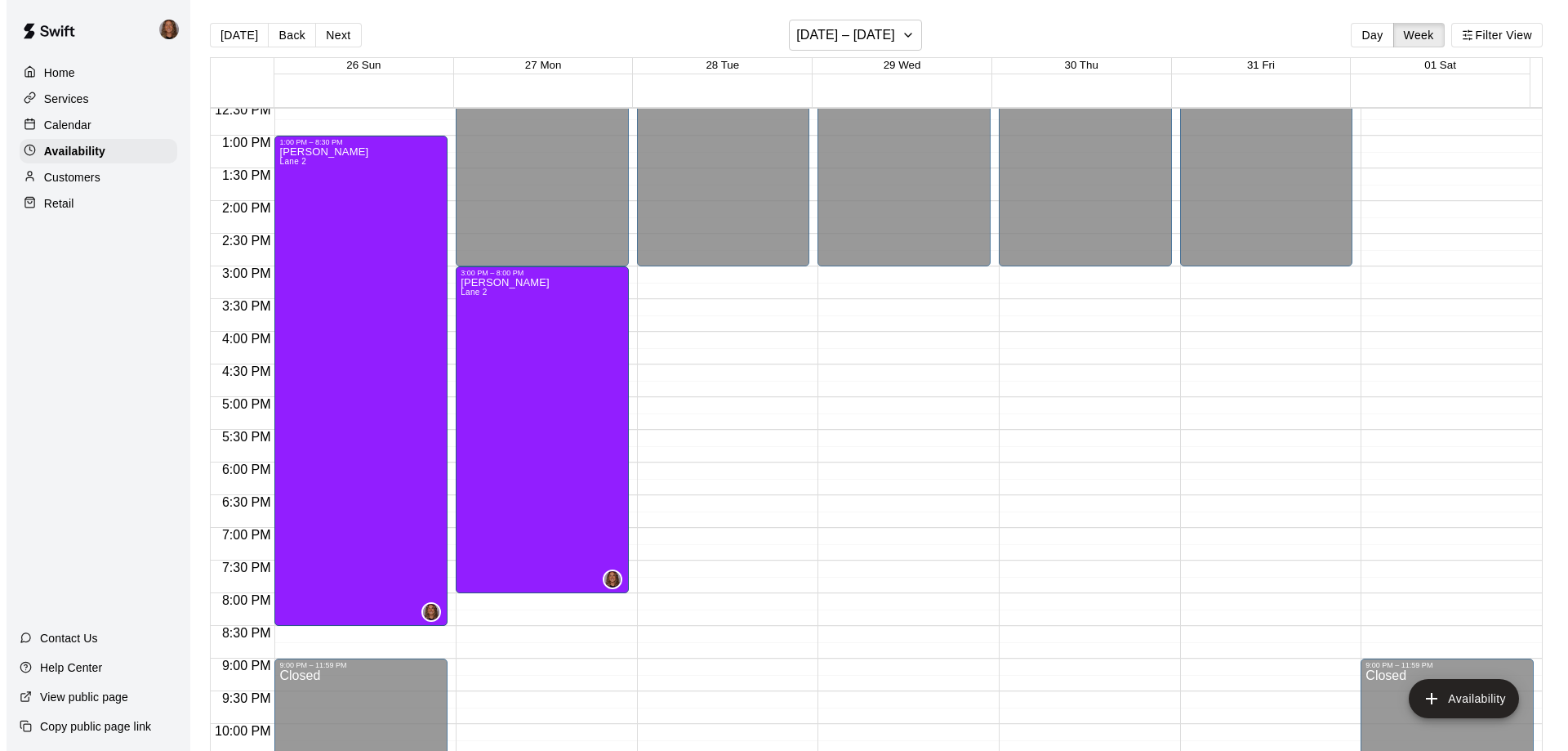
scroll to position [827, 0]
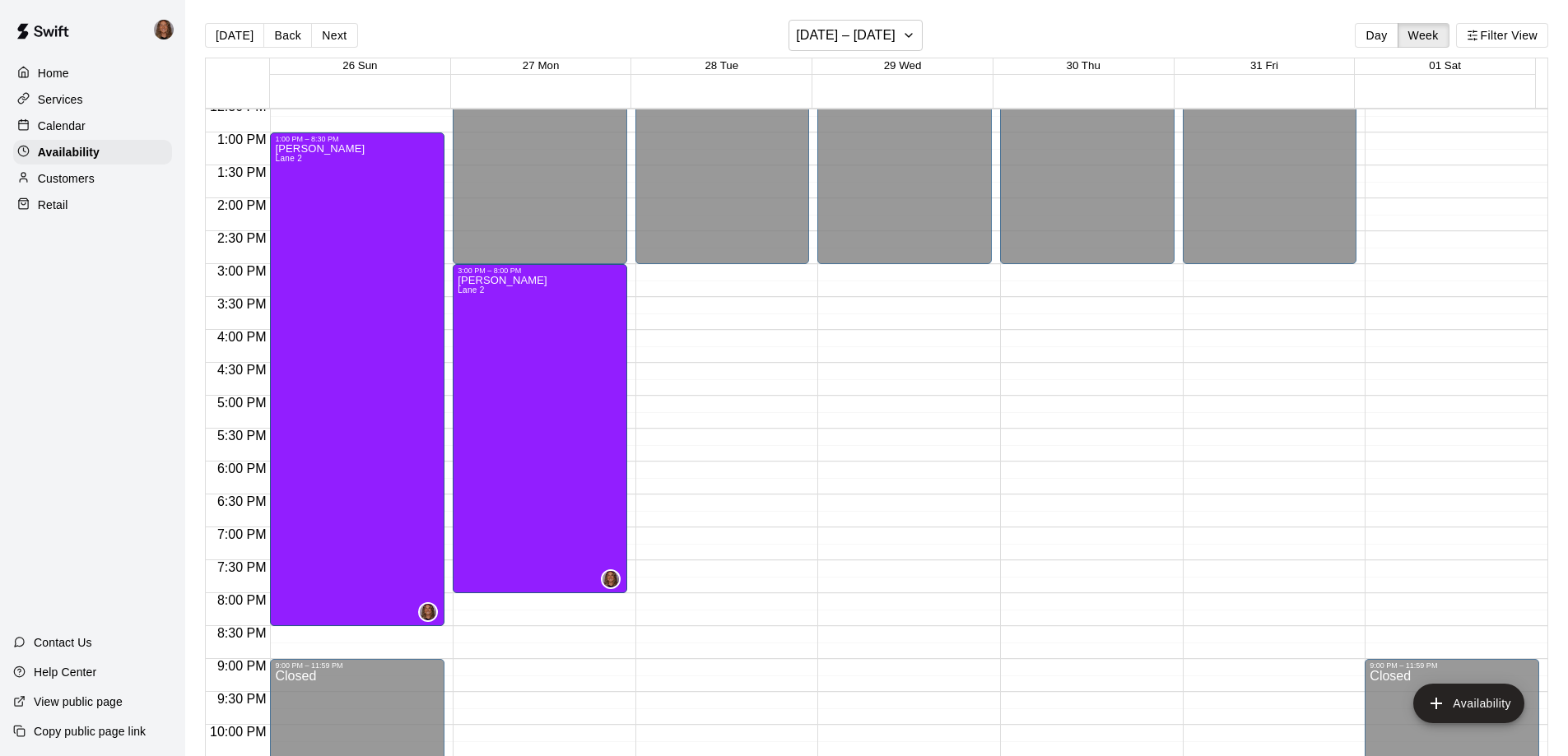
click at [1098, 372] on div "12:00 AM – 3:00 PM Closed 10:30 PM – 11:59 PM Closed" at bounding box center [1086, 67] width 174 height 1579
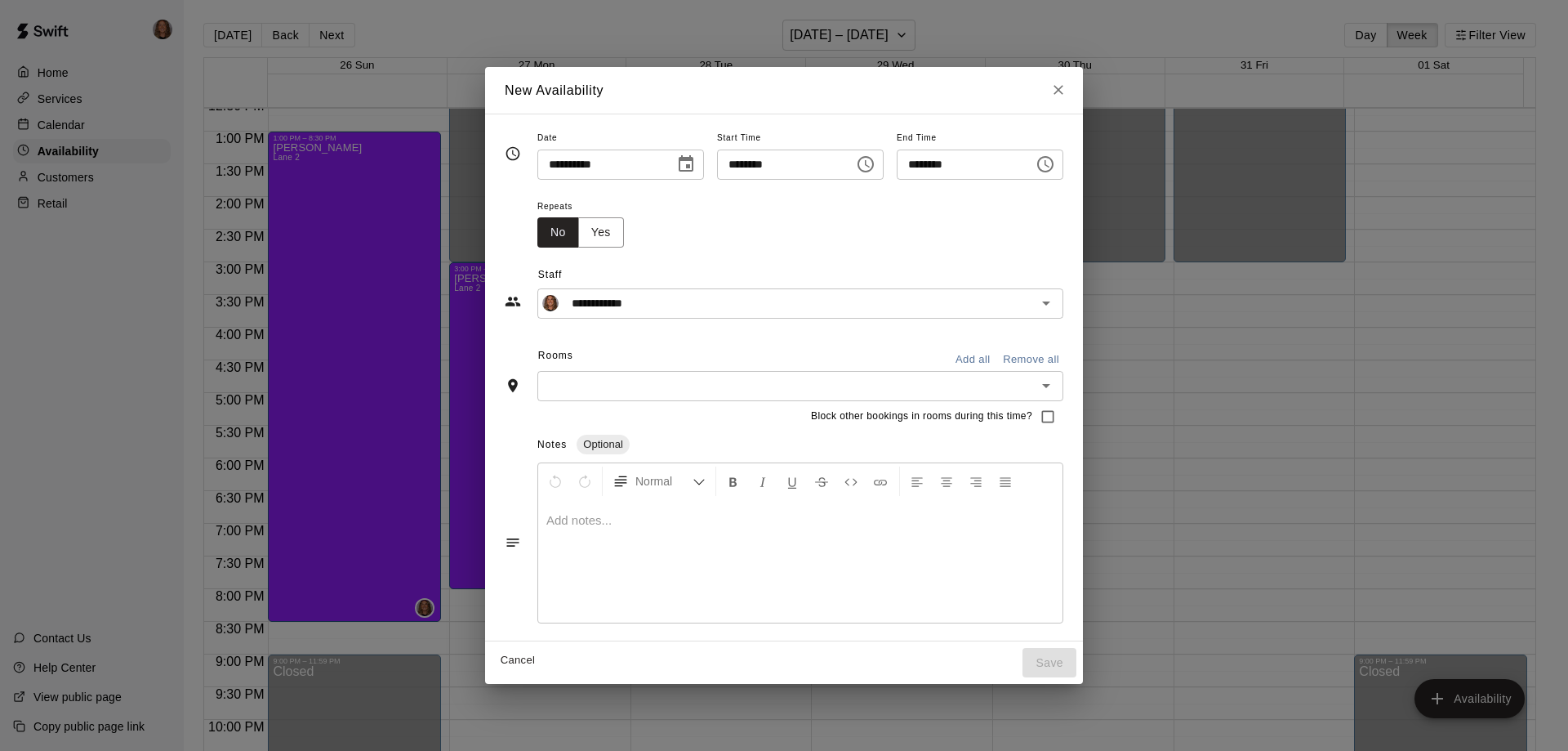
click at [923, 166] on input "********" at bounding box center [960, 165] width 126 height 31
click at [931, 164] on input "********" at bounding box center [960, 165] width 126 height 31
click at [927, 168] on input "********" at bounding box center [960, 165] width 126 height 31
click at [1056, 164] on icon "Choose time, selected time is 5:00 PM" at bounding box center [1046, 164] width 20 height 20
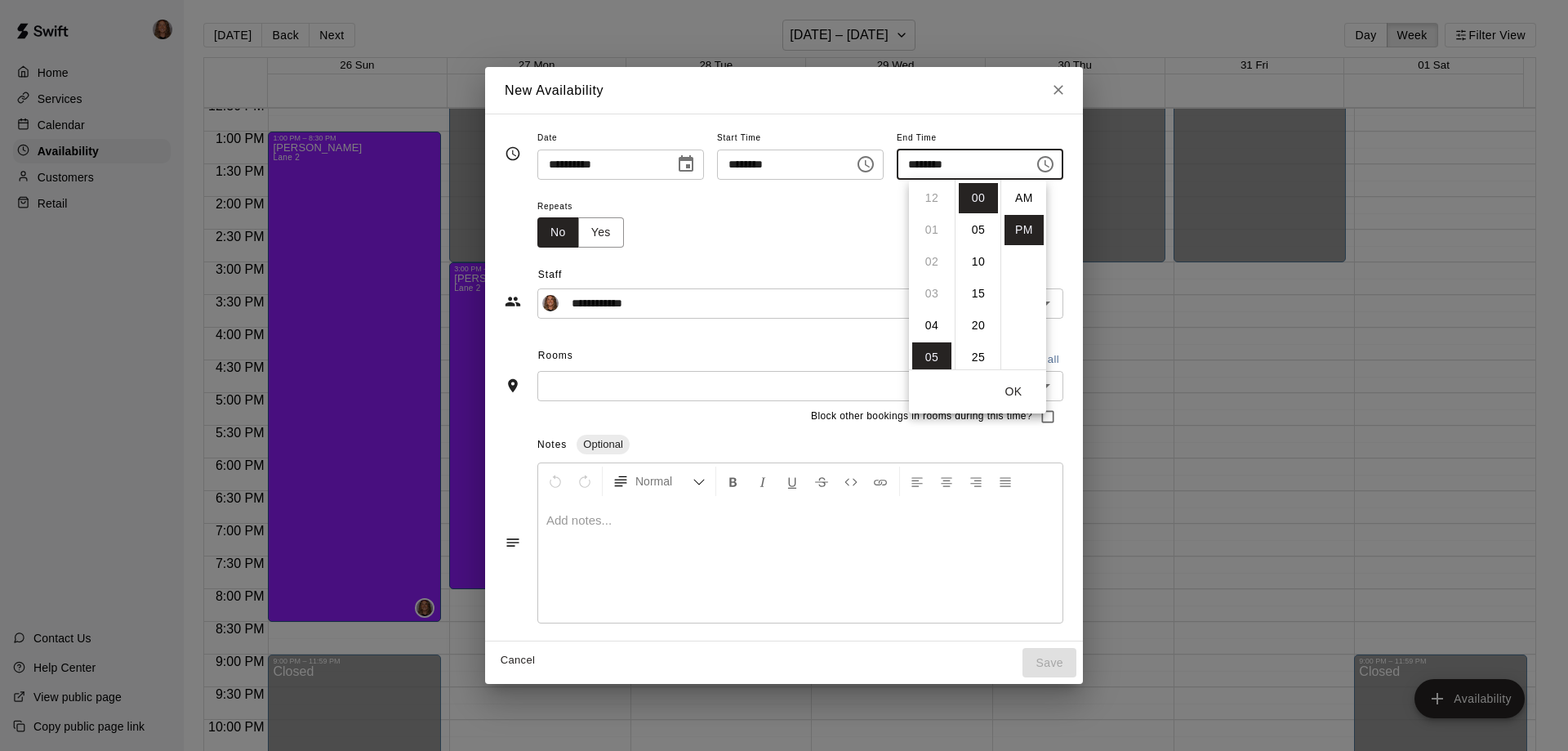
scroll to position [30, 0]
click at [928, 331] on li "09" at bounding box center [932, 326] width 39 height 31
type input "********"
click at [1011, 384] on button "OK" at bounding box center [1014, 392] width 52 height 31
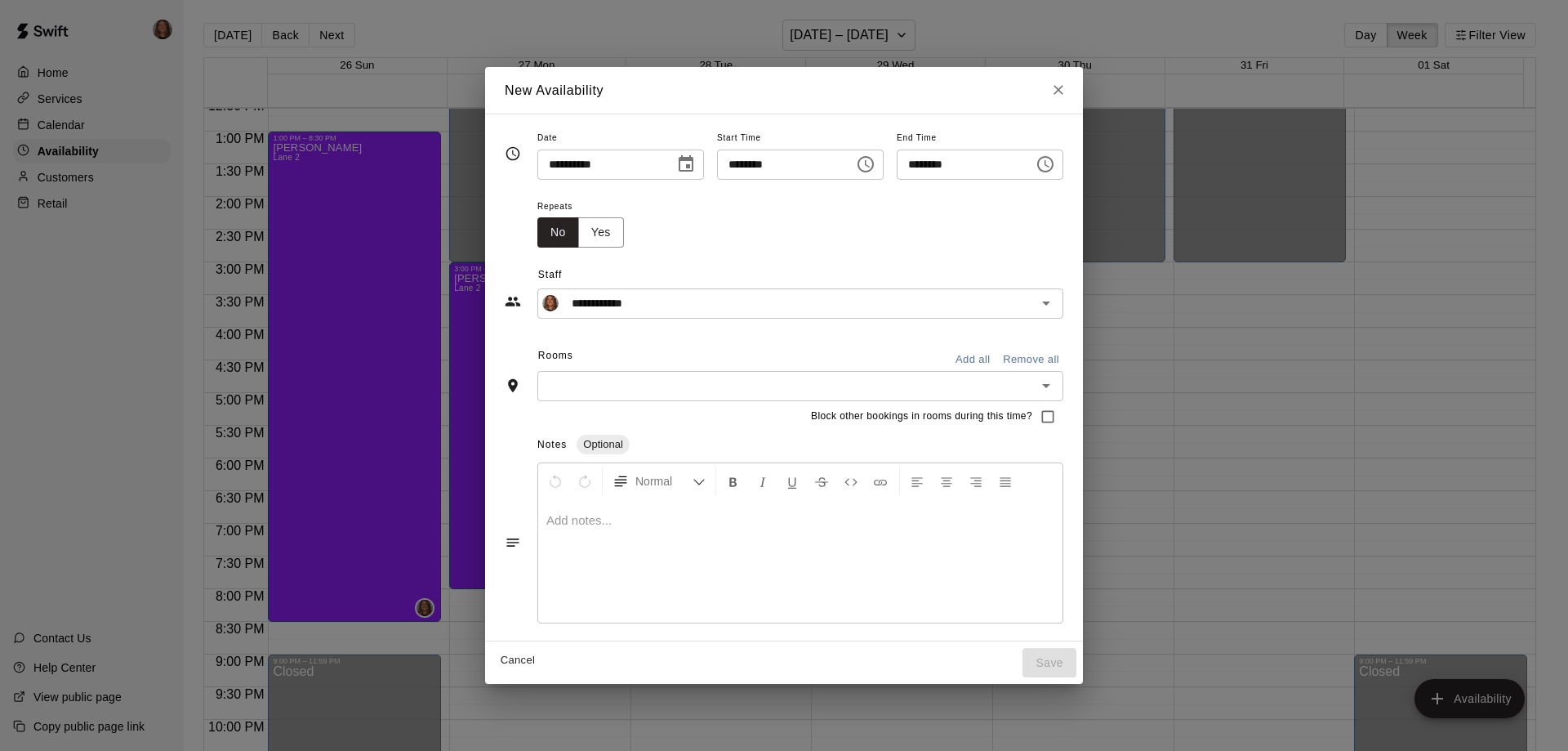
click at [976, 380] on input "text" at bounding box center [787, 386] width 489 height 21
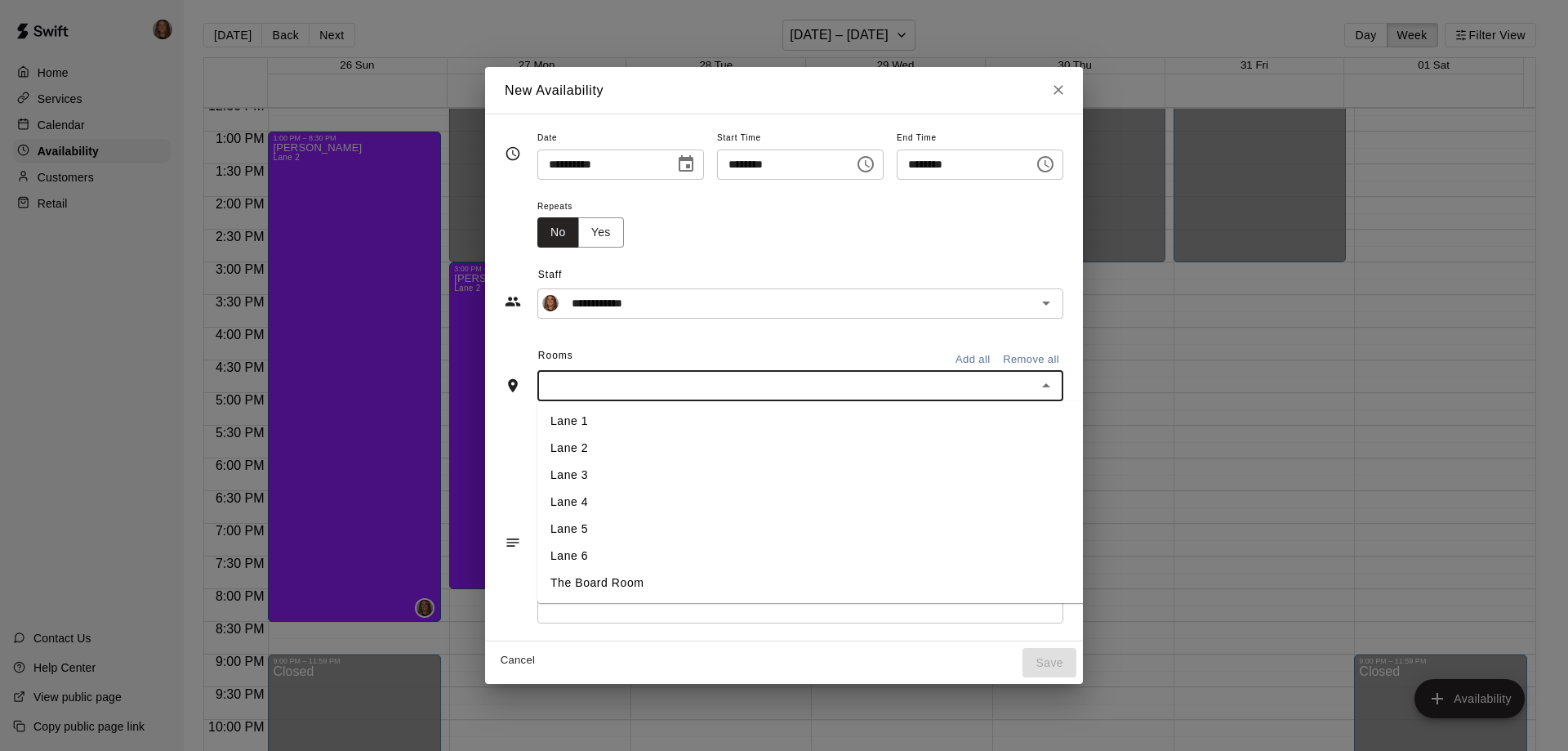
click at [548, 446] on li "Lane 2" at bounding box center [837, 448] width 599 height 27
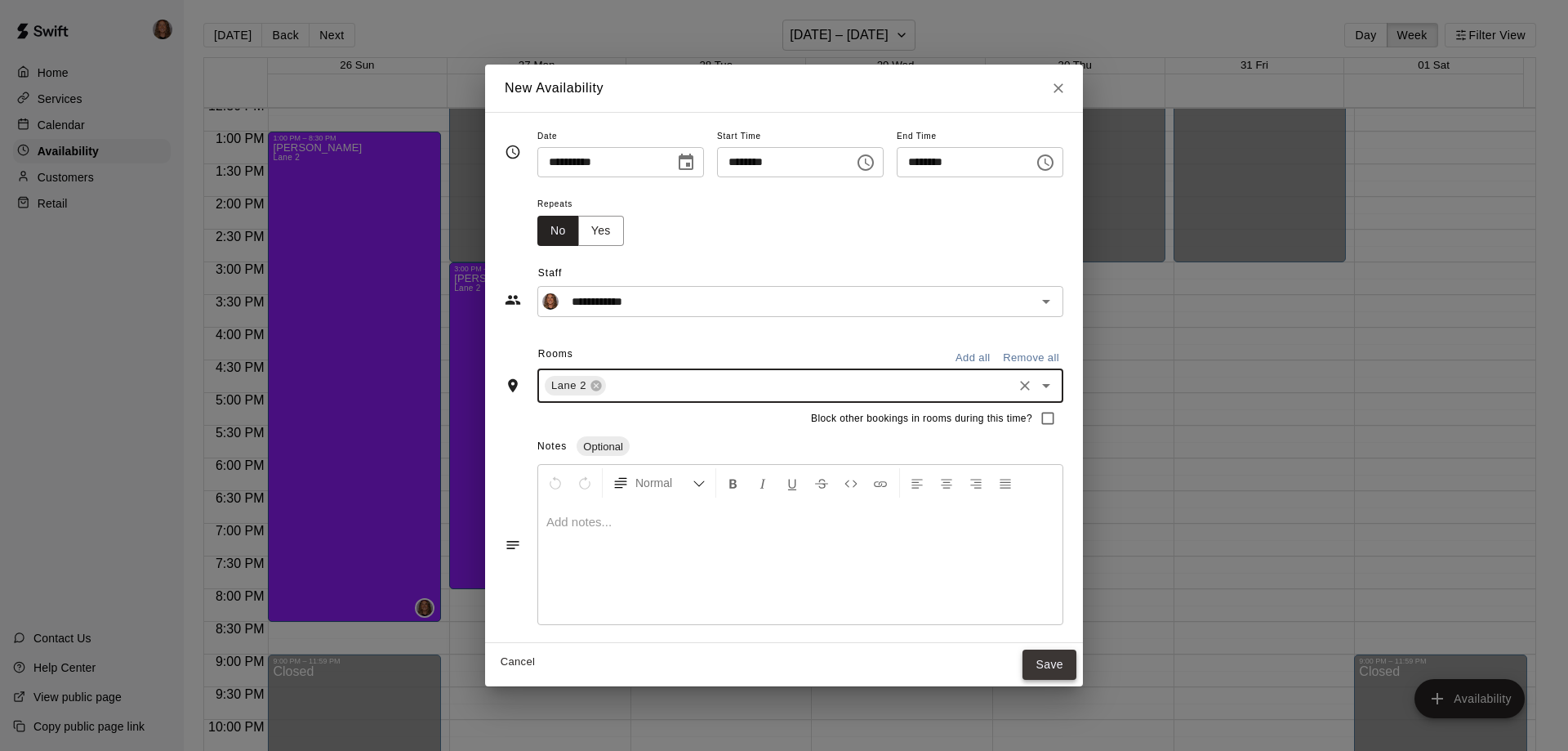
click at [1076, 665] on button "Save" at bounding box center [1050, 665] width 54 height 31
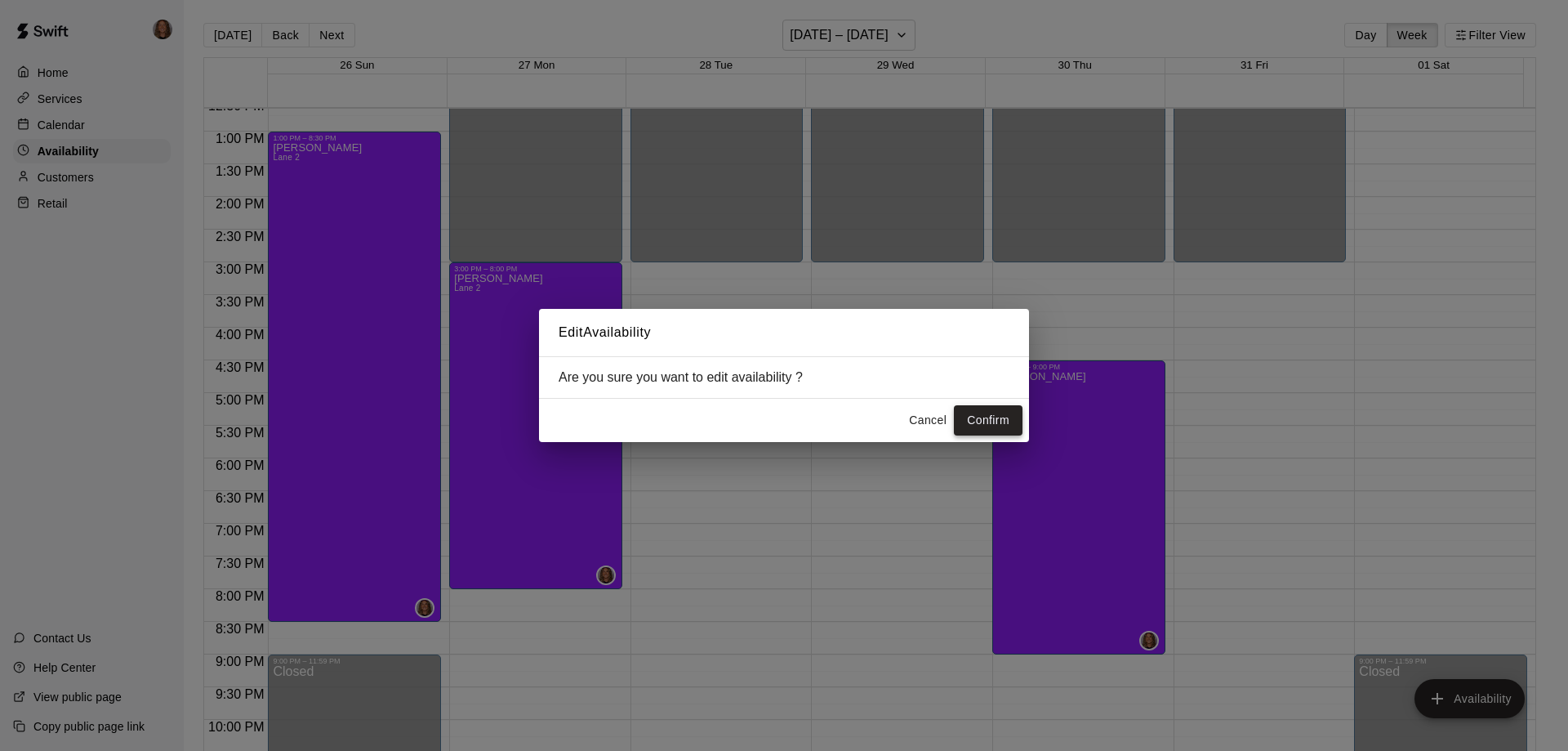
click at [1007, 433] on button "Confirm" at bounding box center [989, 421] width 68 height 31
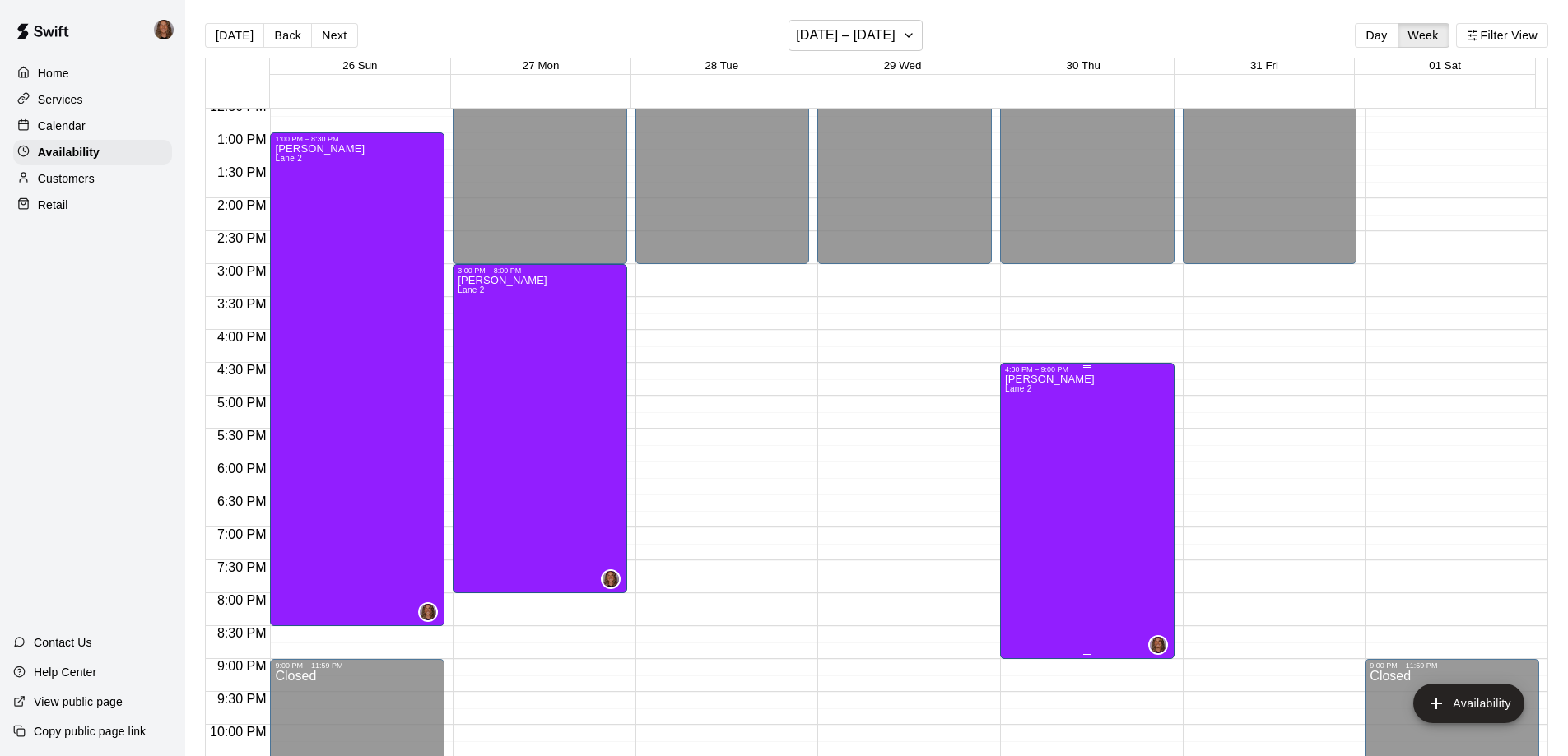
click at [1093, 483] on div "[PERSON_NAME] [PERSON_NAME] 2" at bounding box center [1087, 751] width 164 height 756
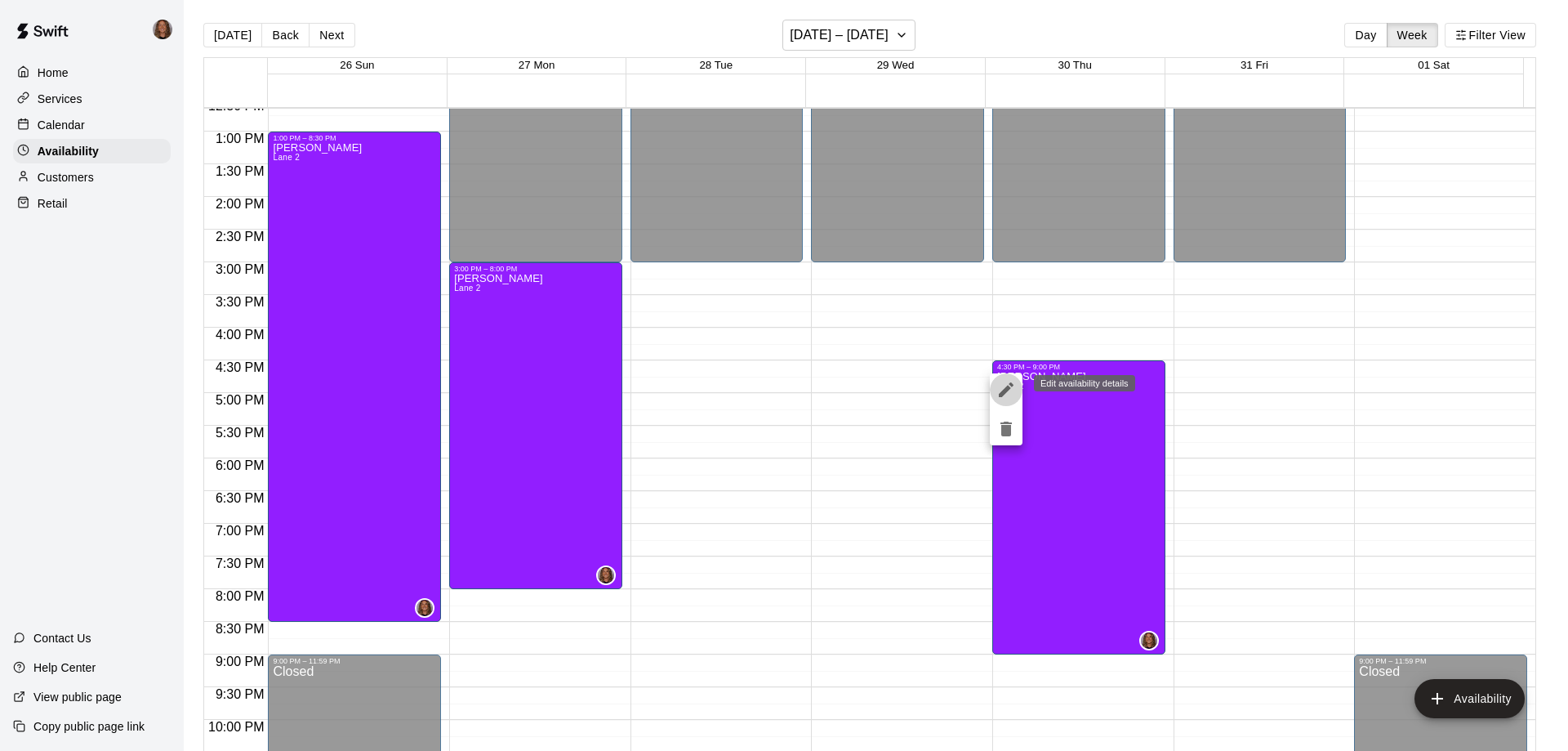
click at [1004, 385] on icon "edit" at bounding box center [1006, 389] width 20 height 20
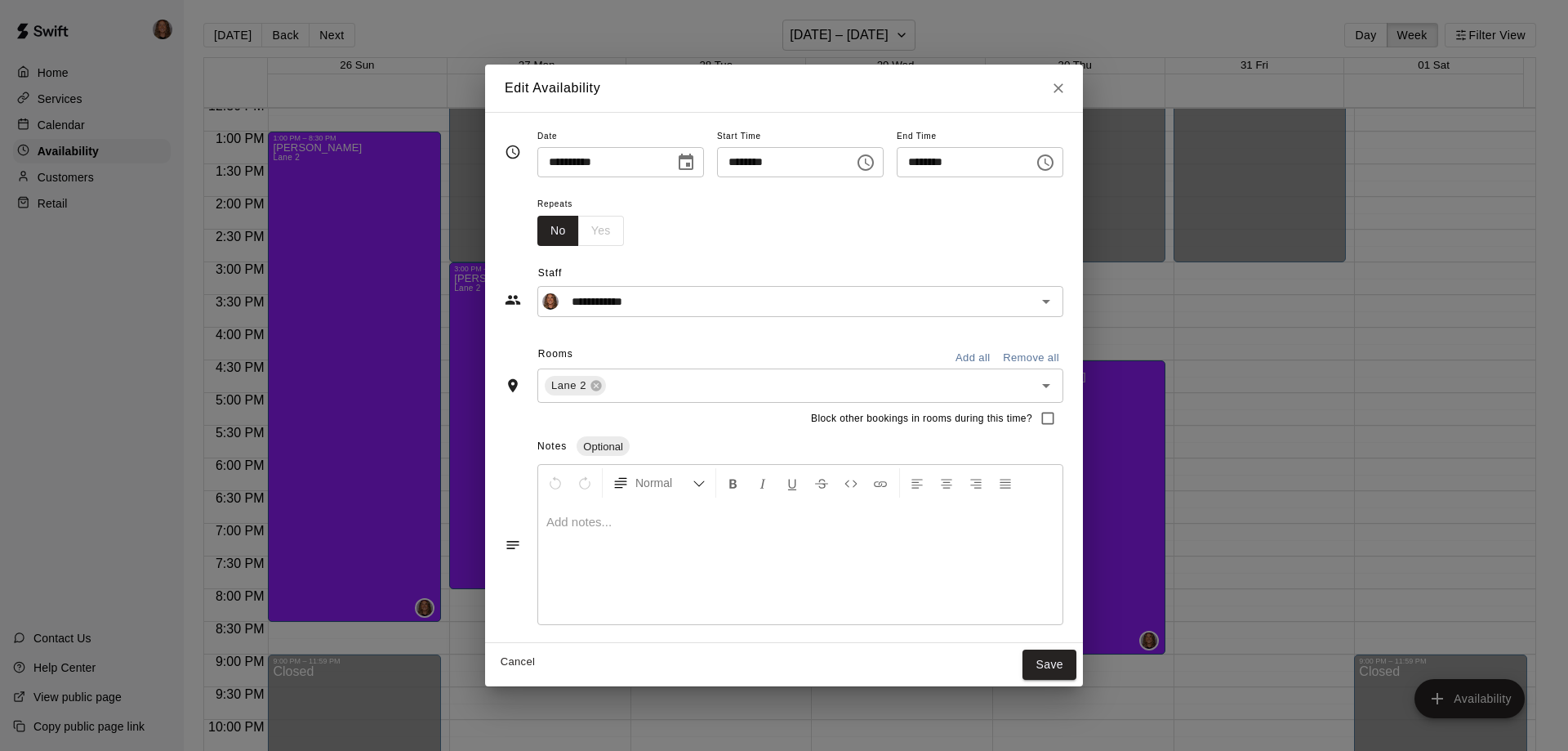
click at [928, 165] on input "********" at bounding box center [960, 162] width 126 height 31
click at [1056, 160] on icon "Choose time, selected time is 9:00 PM" at bounding box center [1046, 162] width 20 height 20
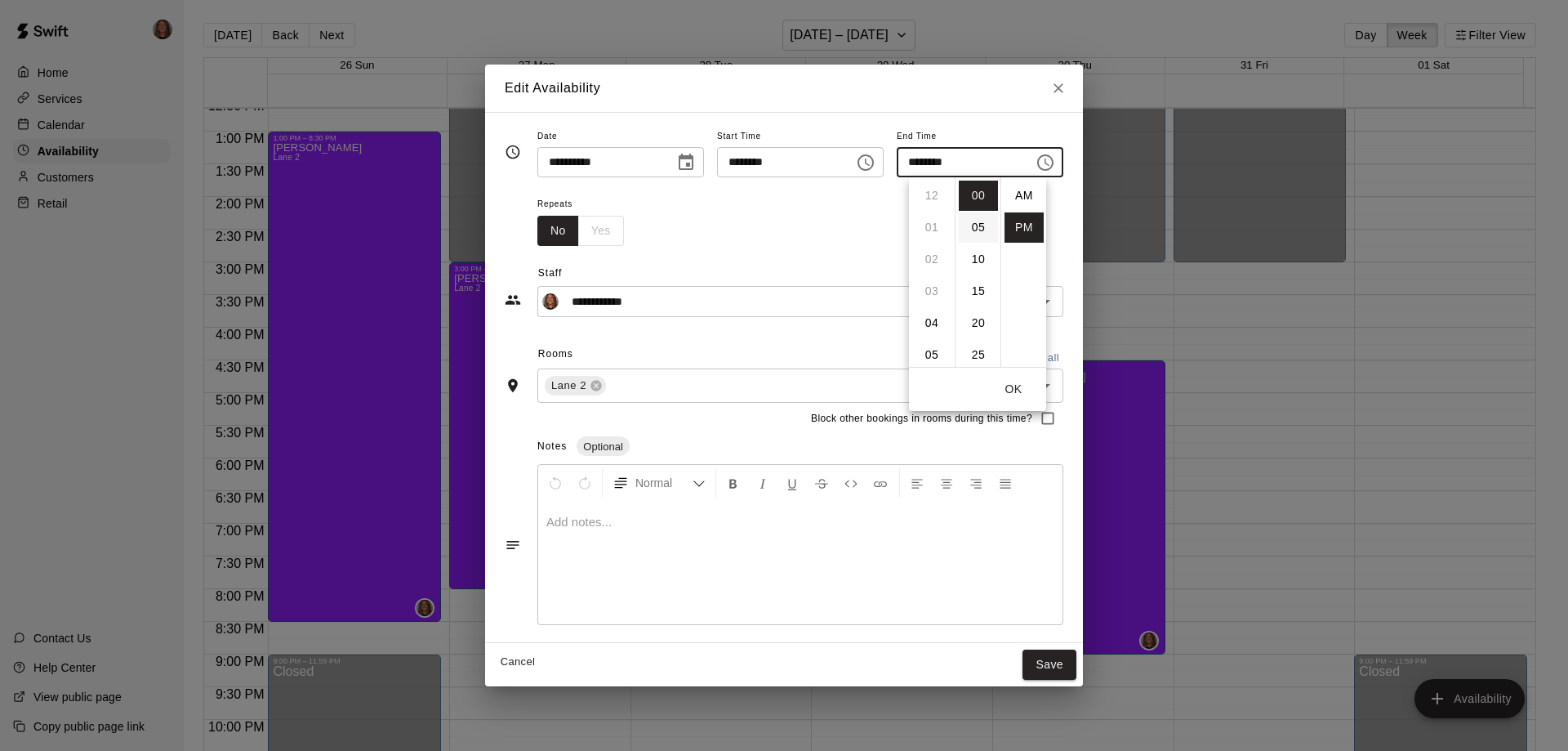
scroll to position [30, 0]
click at [935, 326] on li "08" at bounding box center [932, 327] width 39 height 31
type input "********"
click at [1076, 663] on button "Save" at bounding box center [1050, 665] width 54 height 31
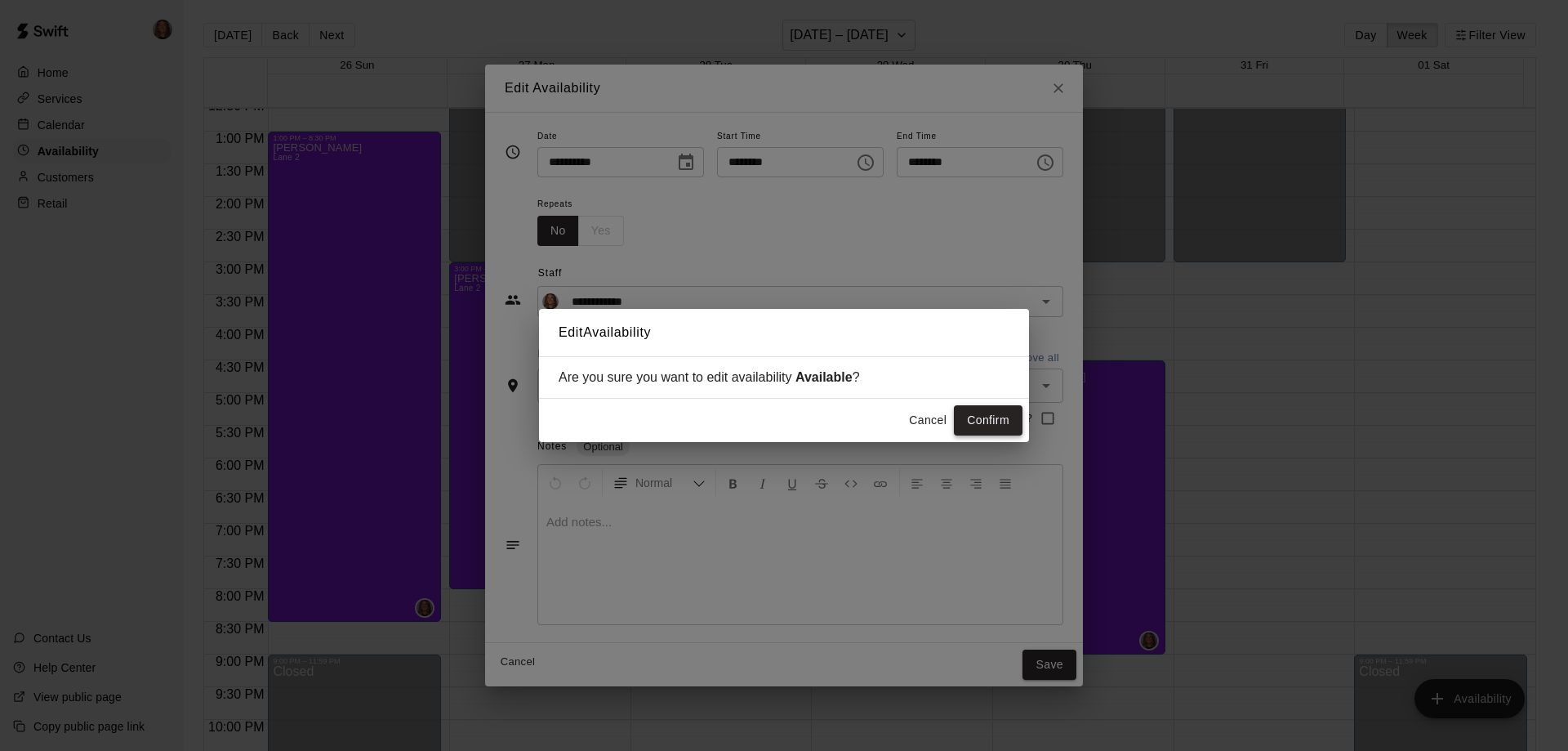
click at [992, 423] on button "Confirm" at bounding box center [989, 421] width 68 height 31
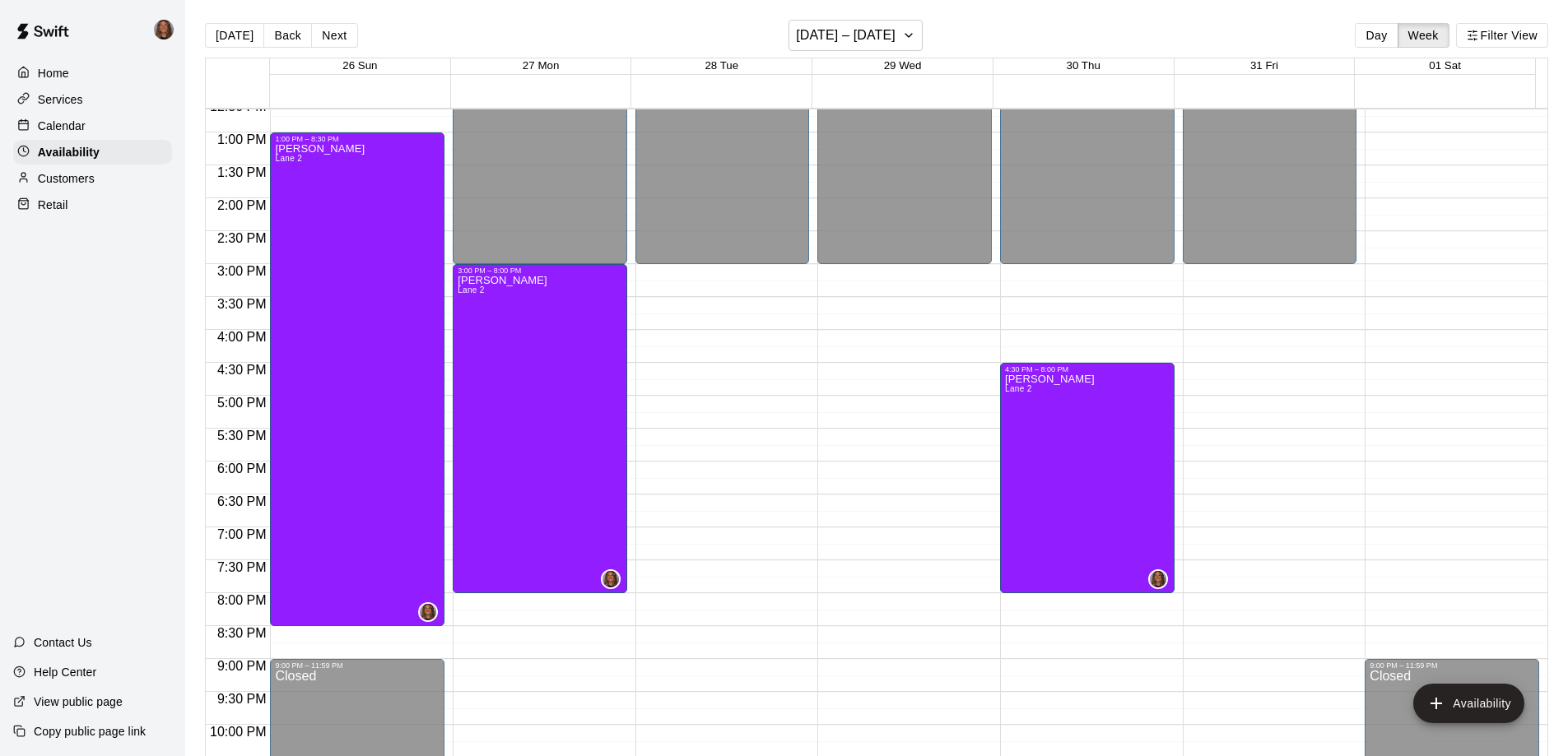
click at [1220, 269] on div "12:00 AM – 3:00 PM Closed 10:30 PM – 11:59 PM Closed" at bounding box center [1270, 67] width 174 height 1579
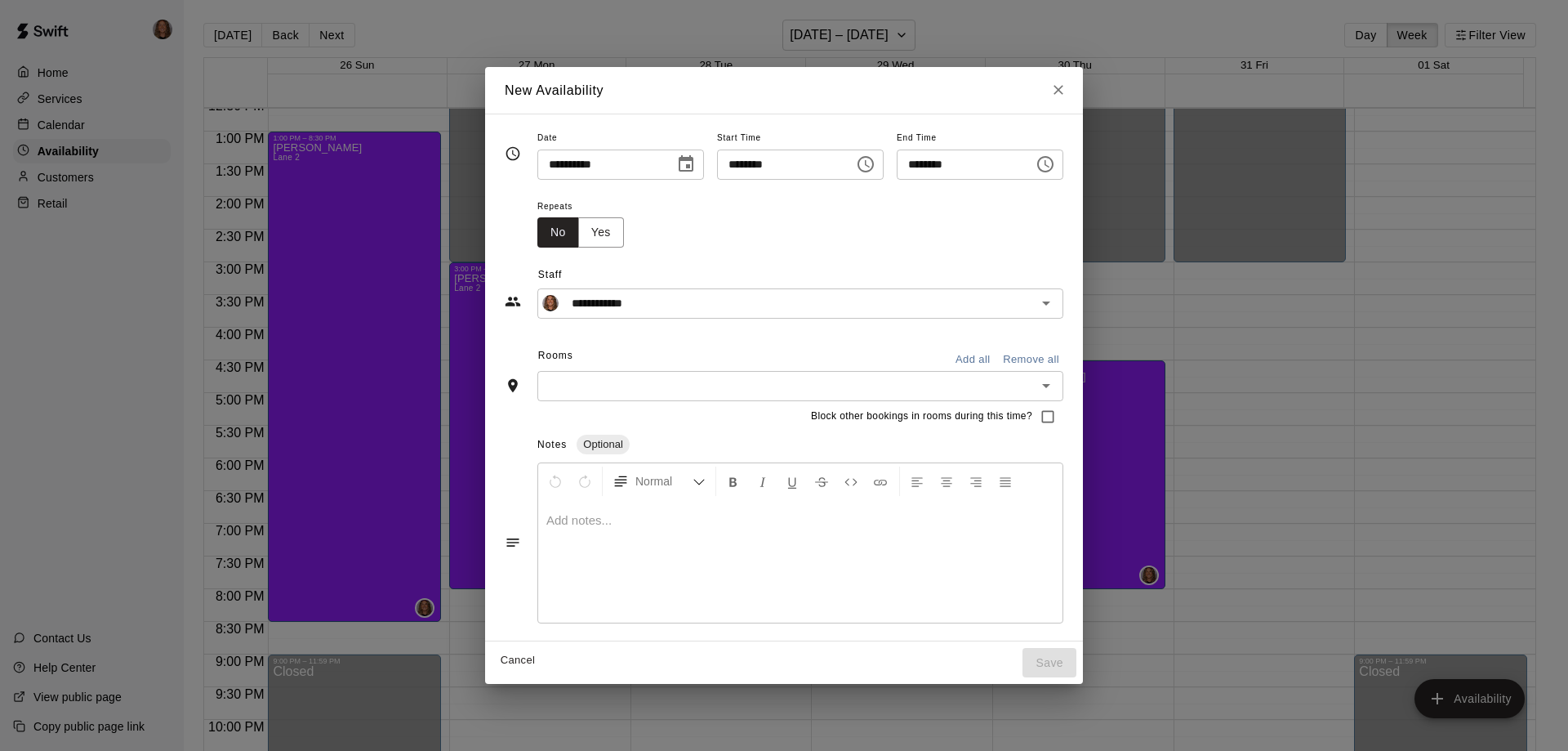
click at [931, 160] on input "********" at bounding box center [960, 165] width 126 height 31
click at [933, 163] on input "********" at bounding box center [960, 165] width 126 height 31
click at [1056, 164] on icon "Choose time, selected time is 3:30 PM" at bounding box center [1046, 164] width 20 height 20
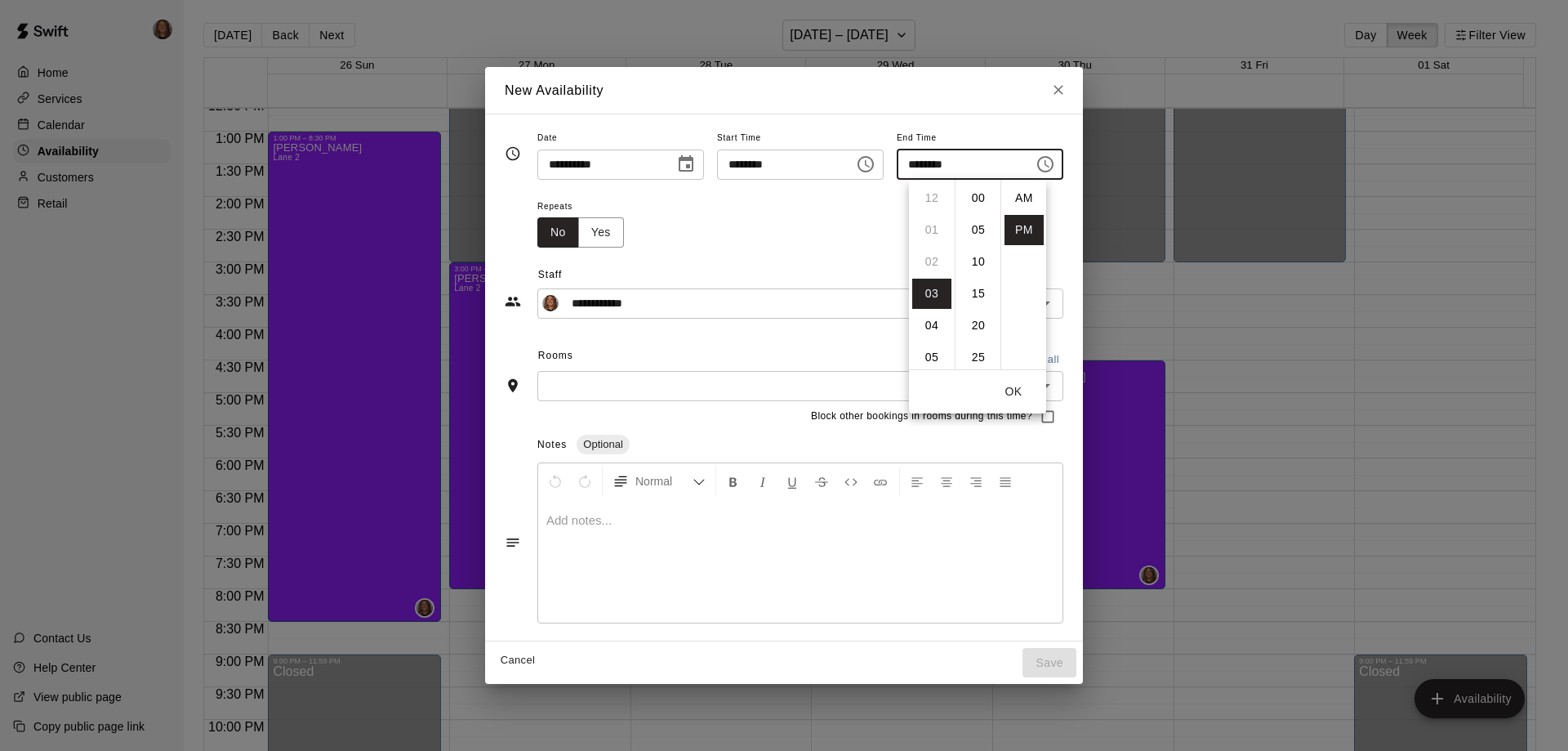
scroll to position [30, 0]
click at [932, 289] on li "06" at bounding box center [932, 294] width 39 height 31
type input "********"
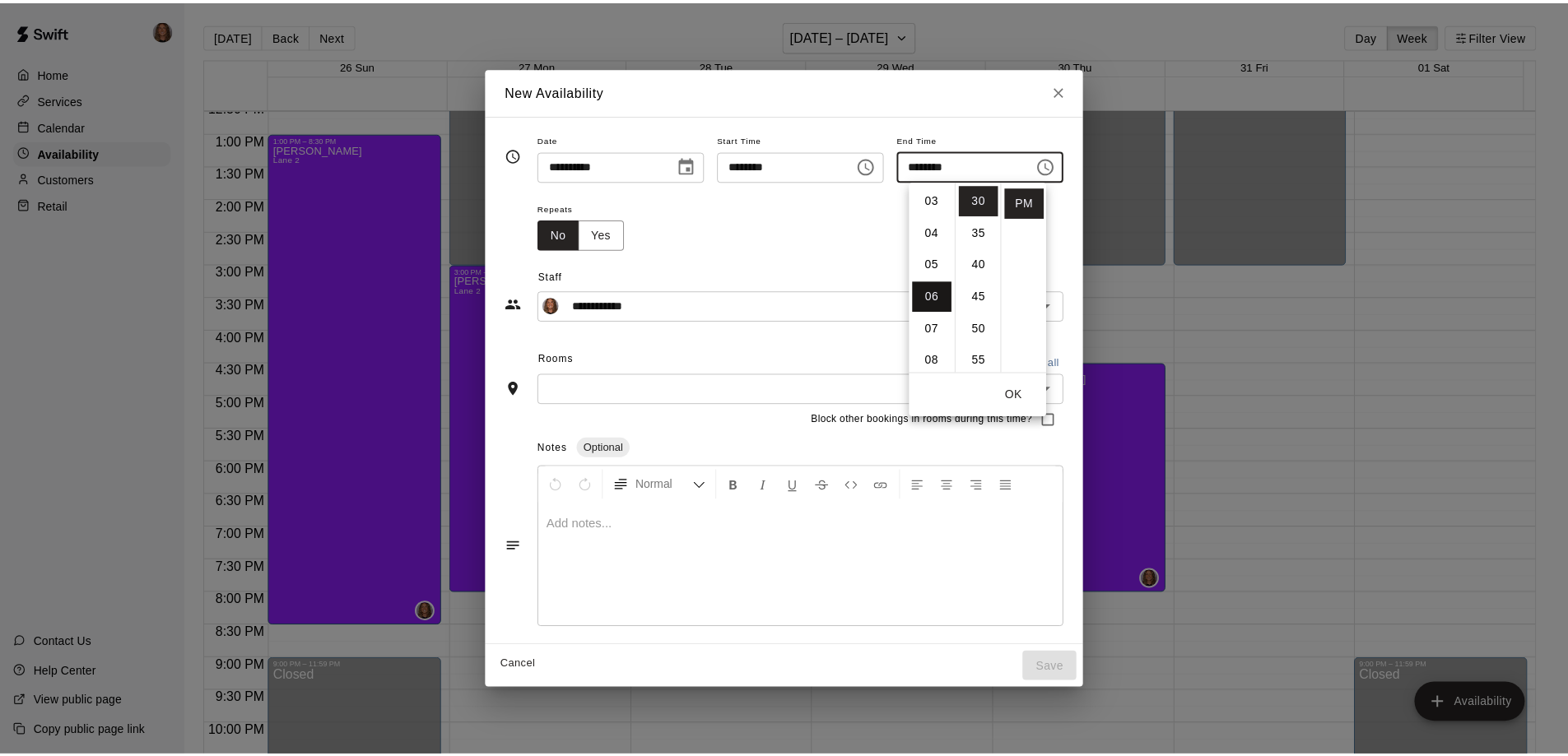
scroll to position [192, 0]
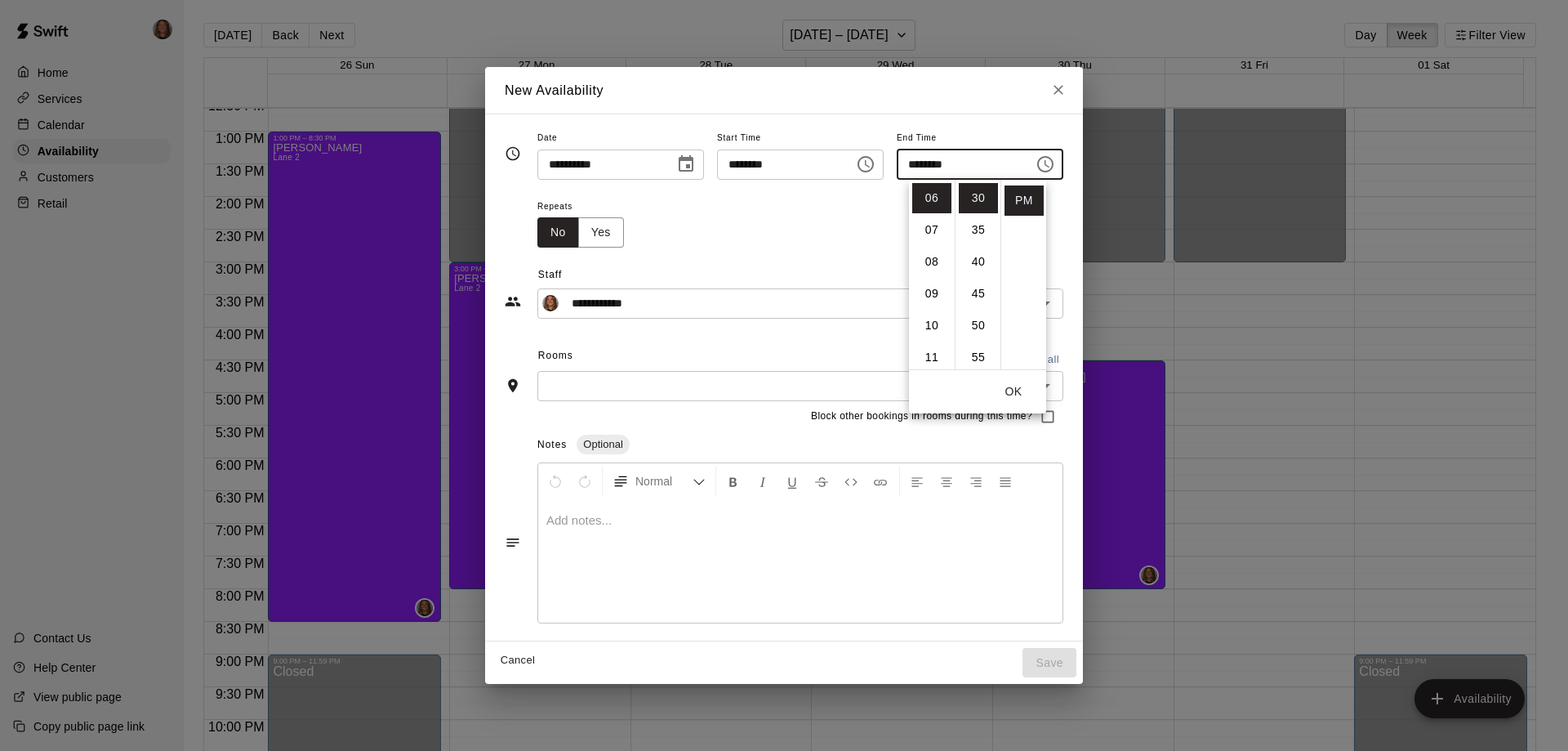
click at [1014, 392] on button "OK" at bounding box center [1014, 392] width 52 height 31
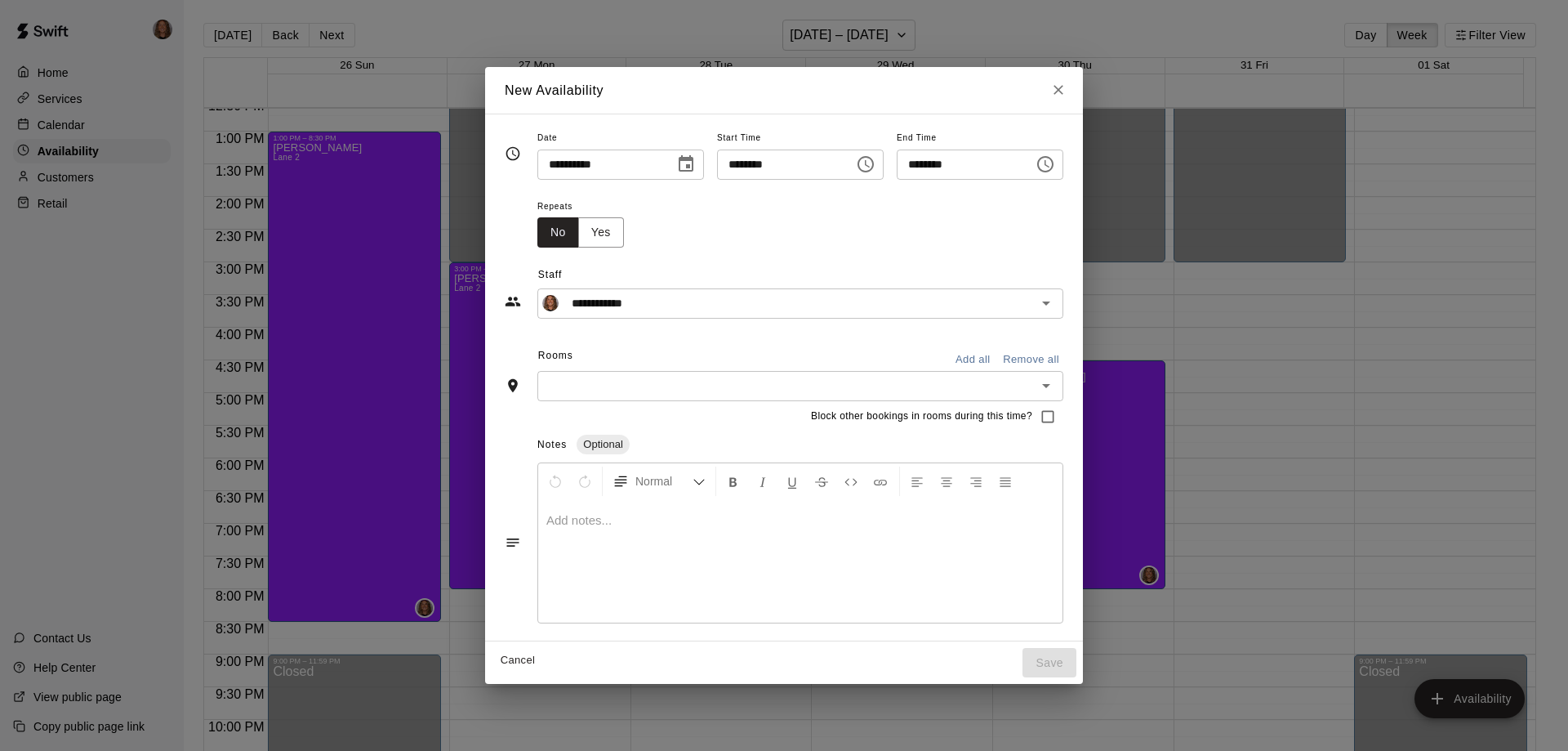
click at [888, 387] on input "text" at bounding box center [787, 386] width 489 height 21
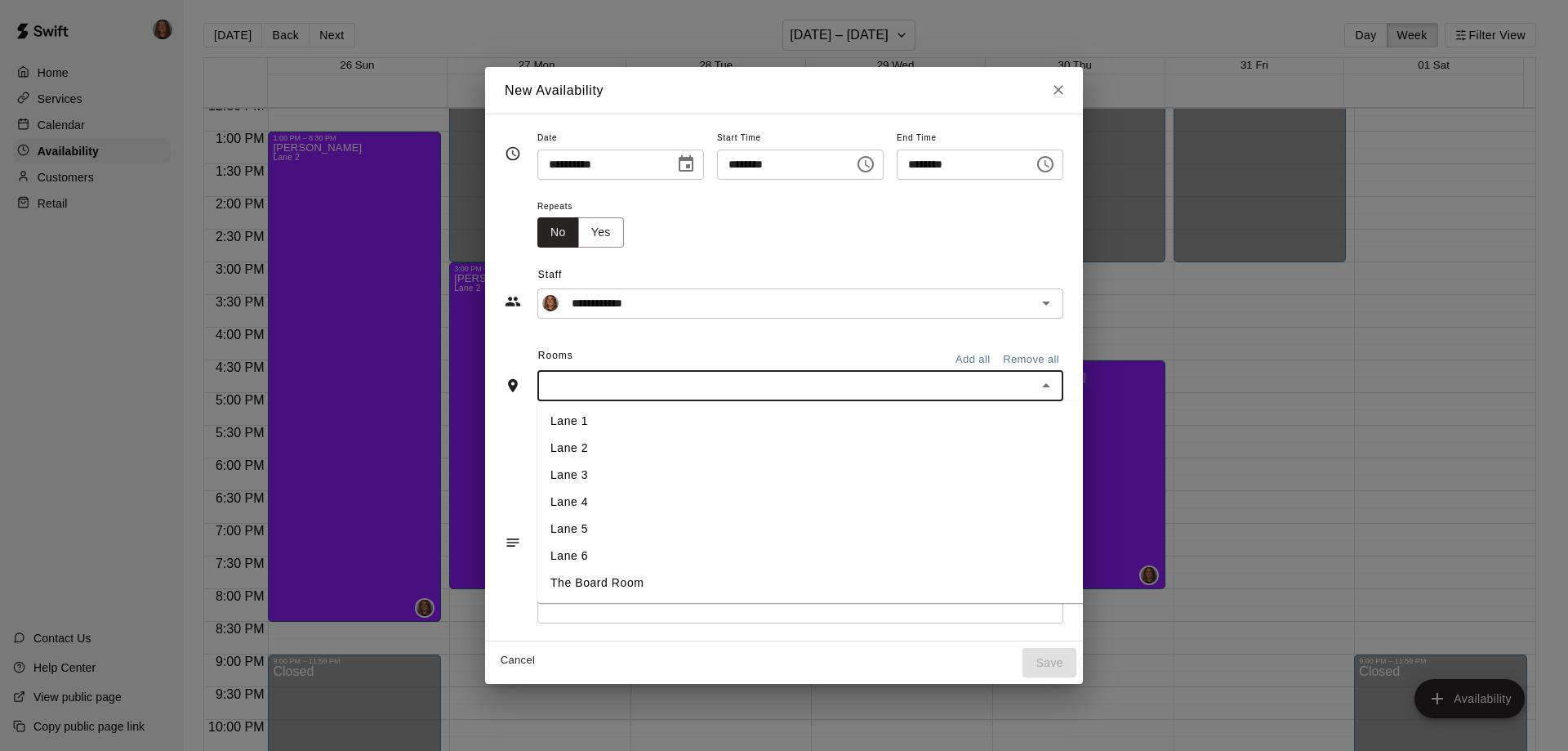
click at [553, 446] on li "Lane 2" at bounding box center [837, 448] width 599 height 27
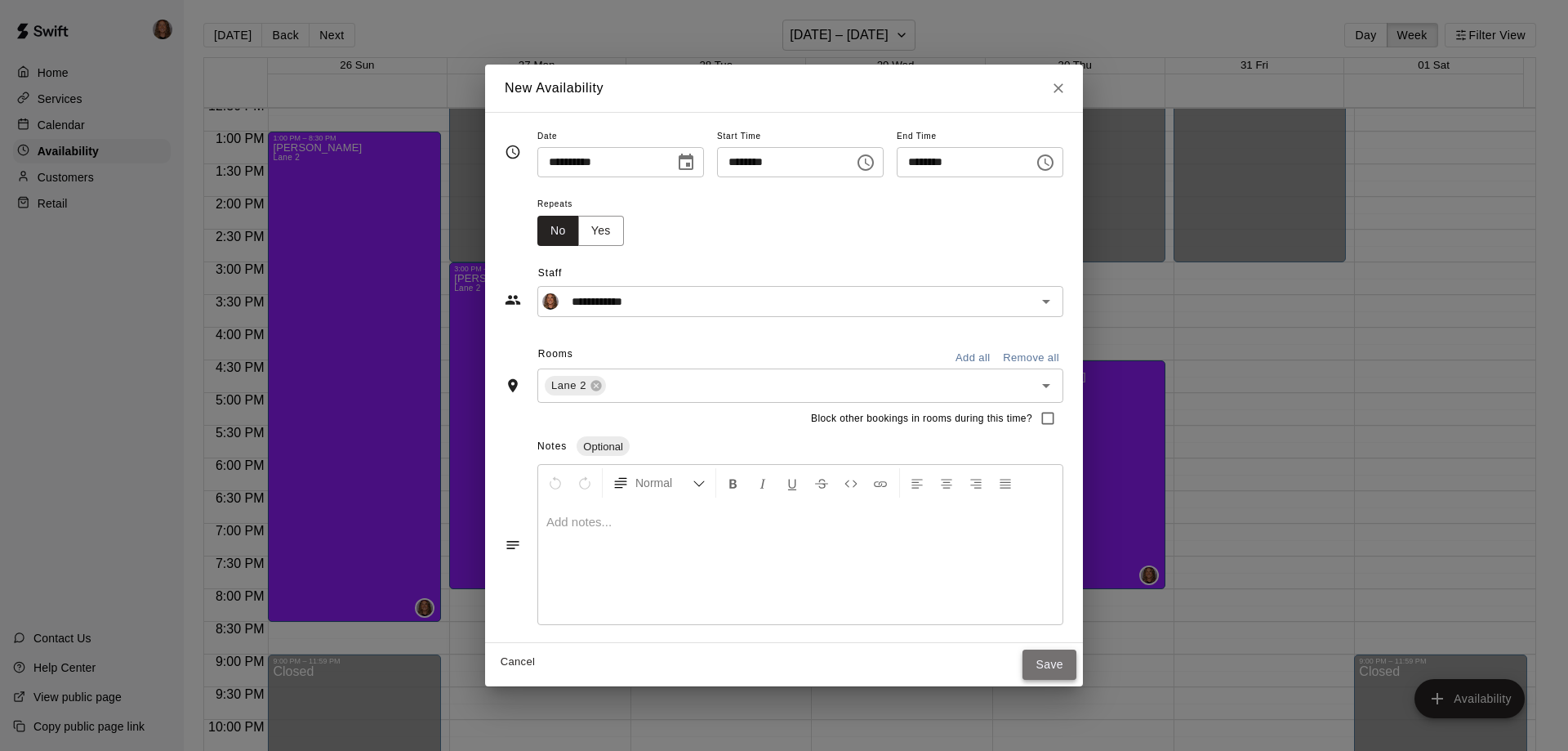
click at [1076, 664] on button "Save" at bounding box center [1050, 665] width 54 height 31
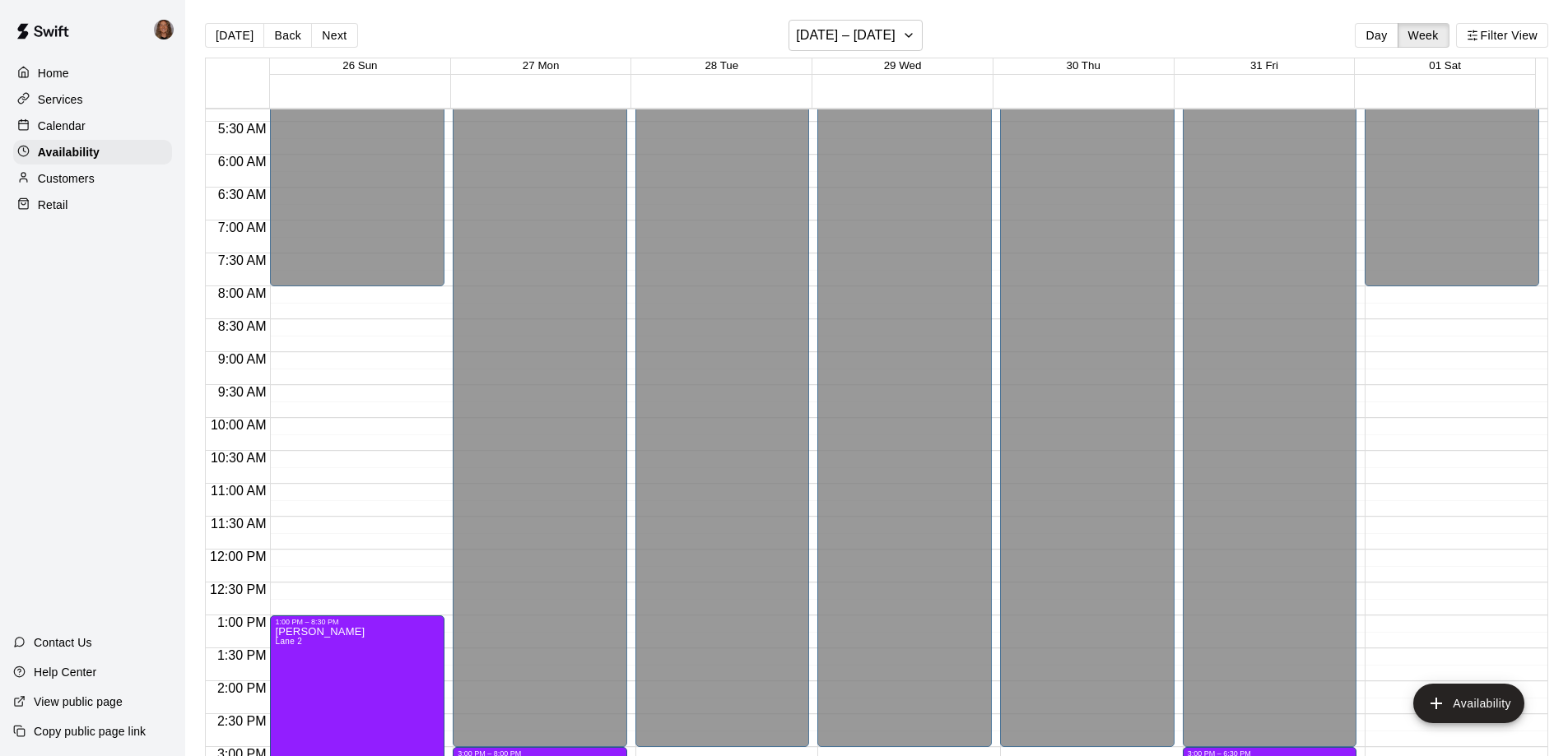
scroll to position [339, 0]
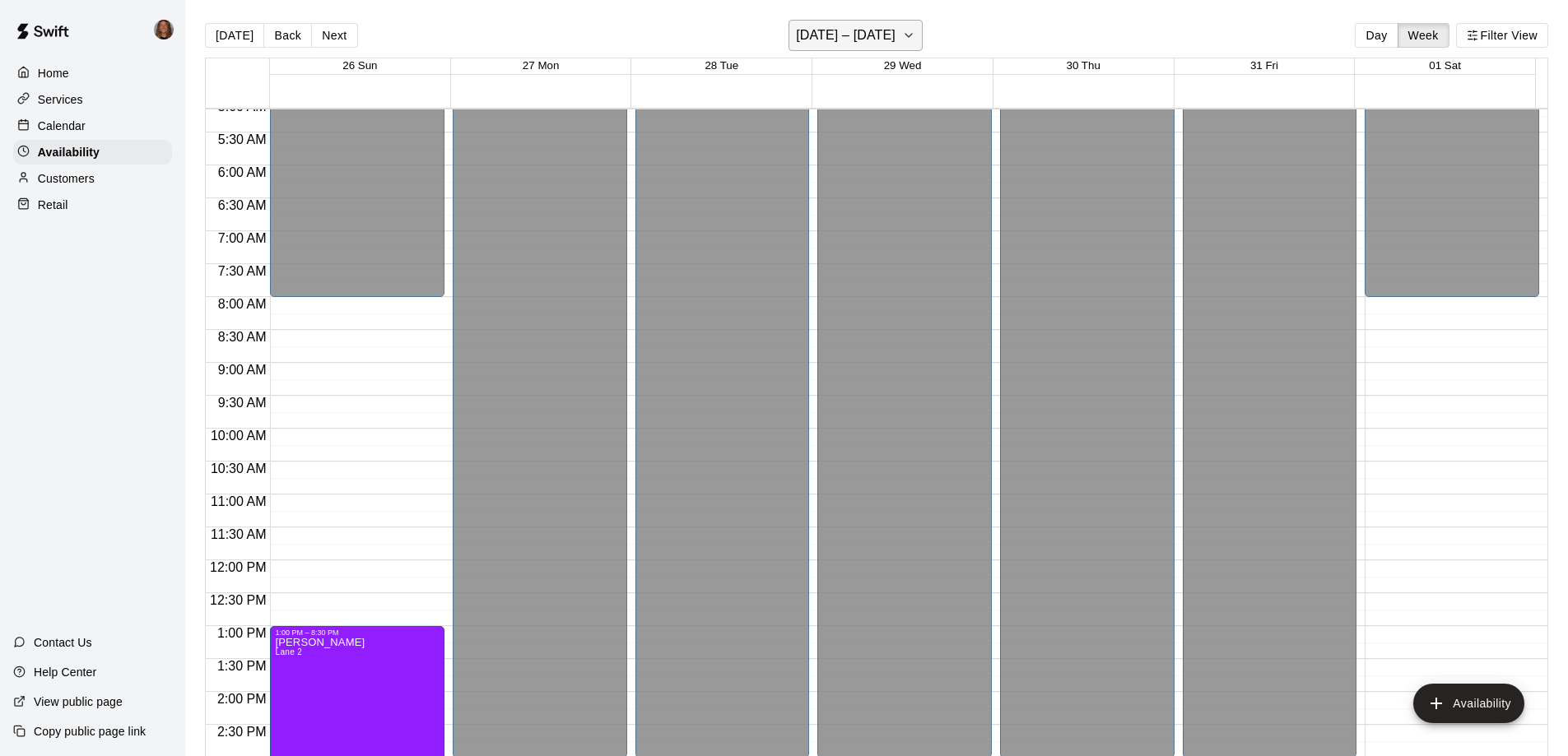
click at [859, 38] on h6 "[DATE] – [DATE]" at bounding box center [846, 34] width 99 height 23
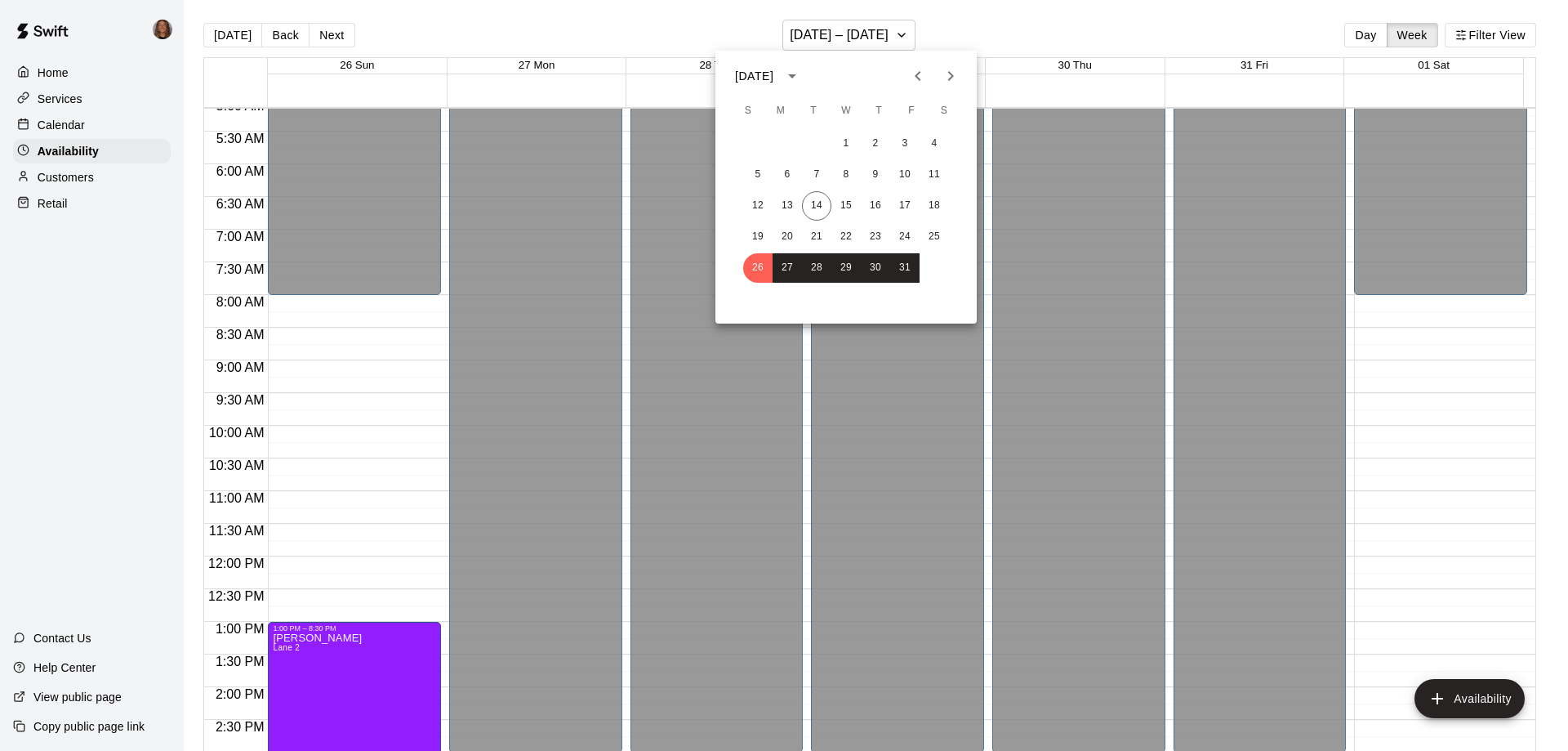
click at [59, 128] on div at bounding box center [784, 375] width 1568 height 751
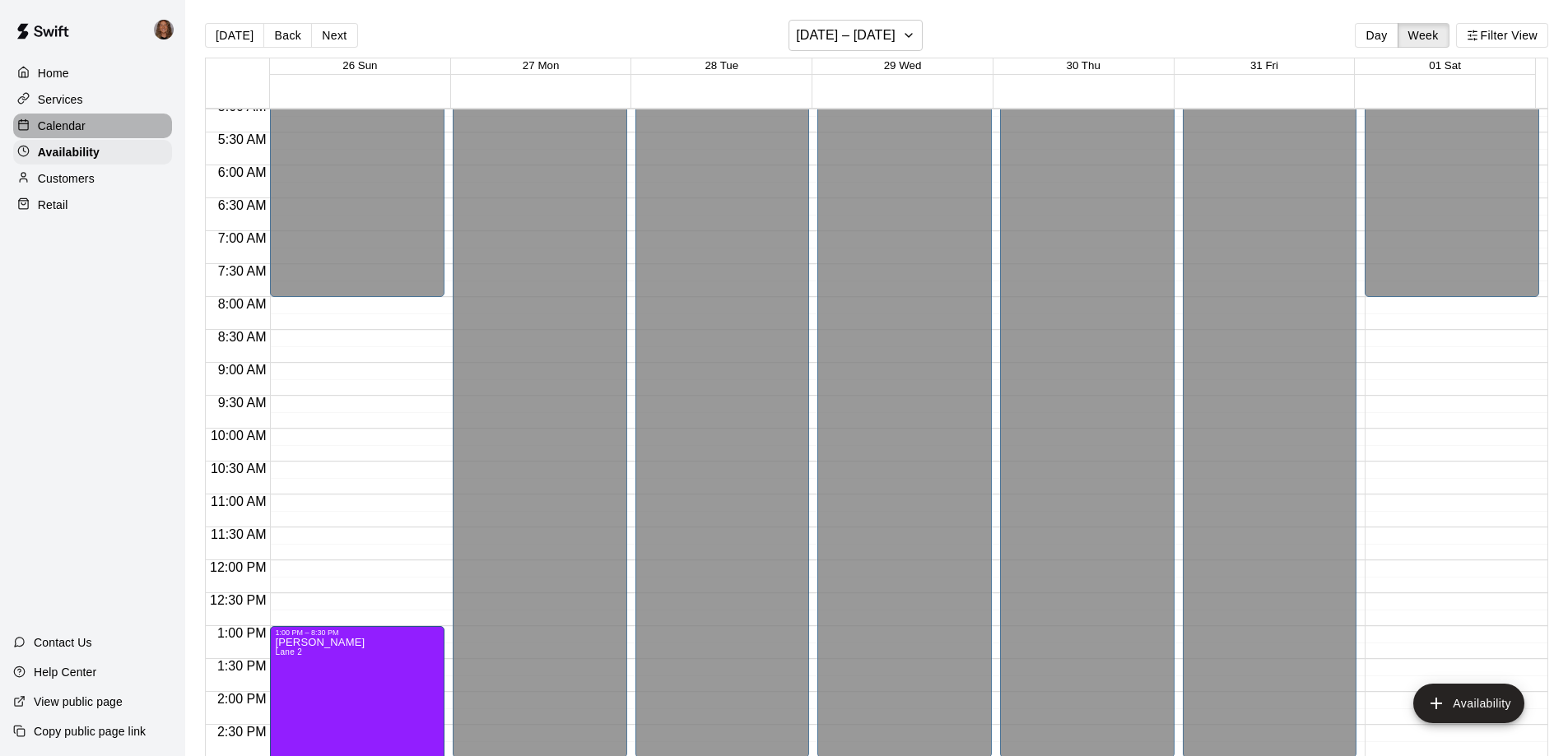
click at [60, 129] on p "Calendar" at bounding box center [61, 126] width 48 height 16
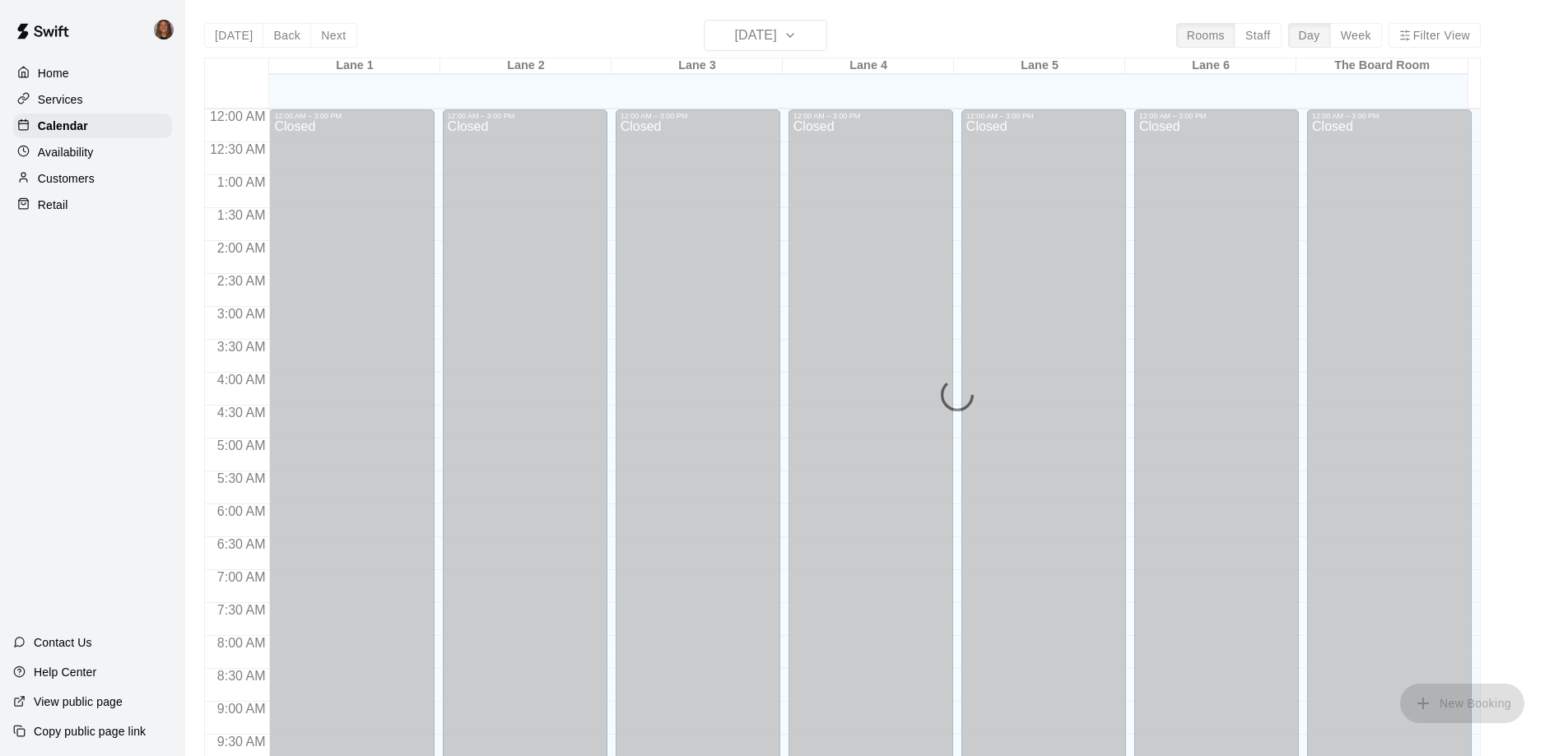
scroll to position [764, 0]
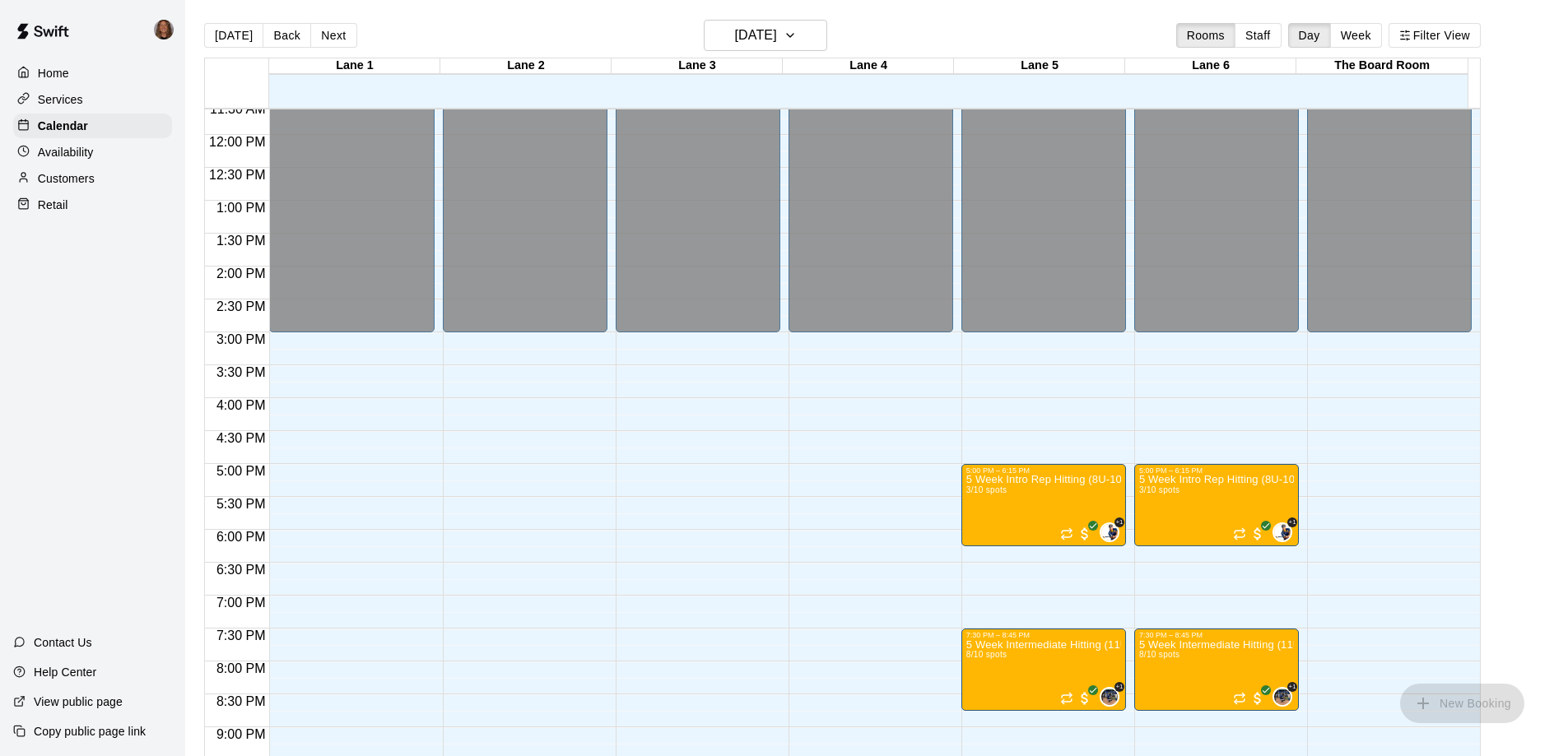
click at [67, 103] on p "Services" at bounding box center [61, 99] width 45 height 16
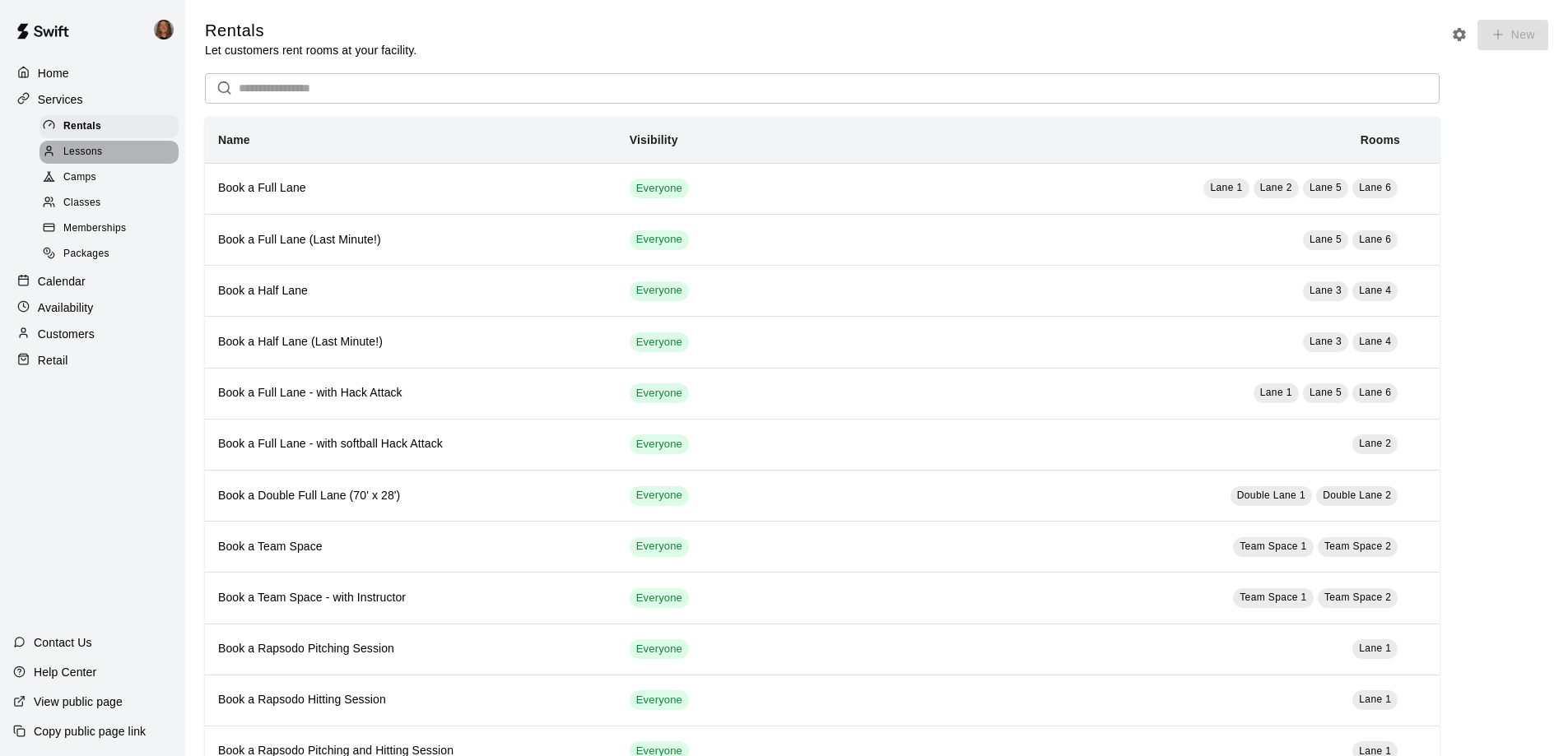
click at [110, 159] on div "Lessons" at bounding box center [109, 152] width 139 height 23
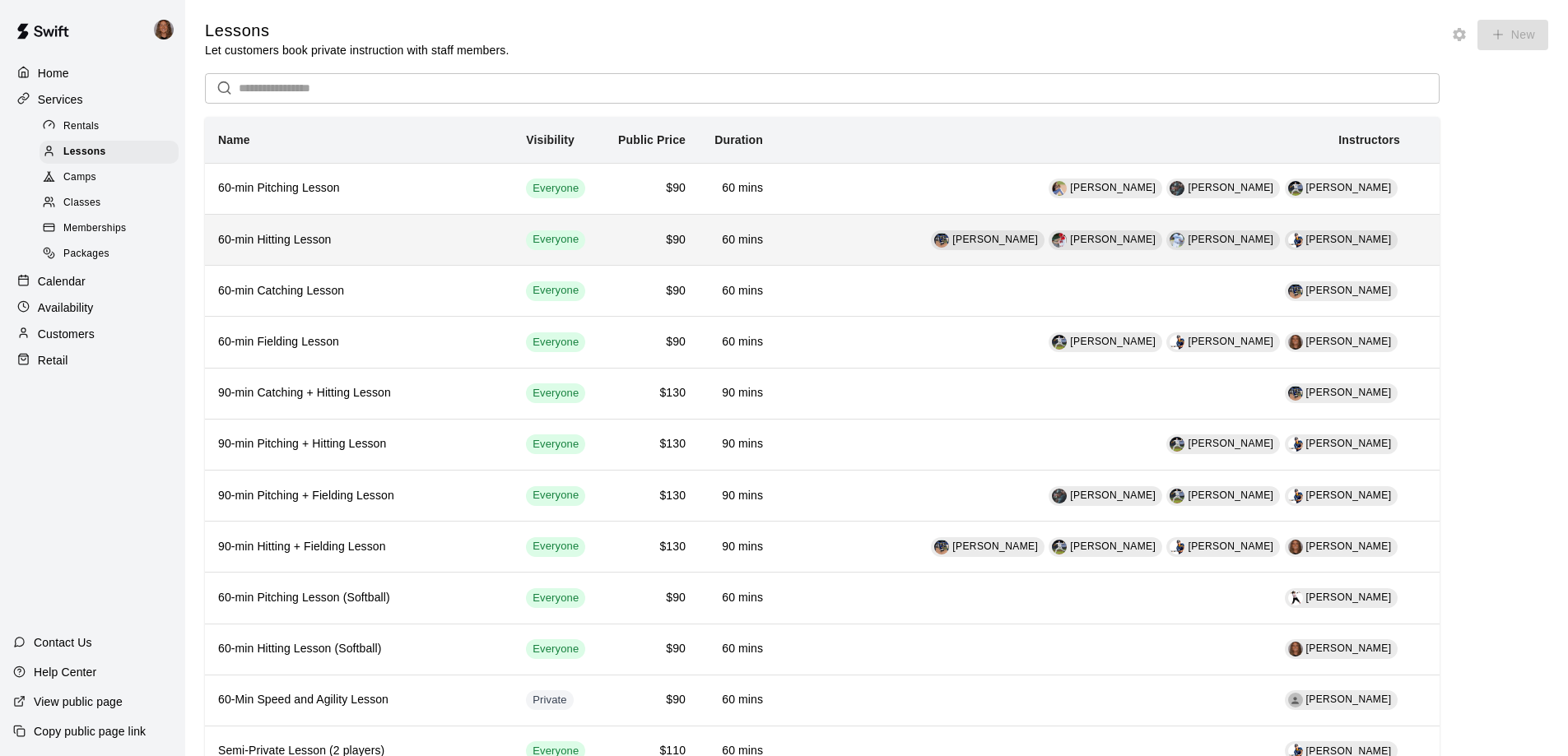
click at [874, 239] on td "[PERSON_NAME] [PERSON_NAME] [PERSON_NAME] Leader [PERSON_NAME]" at bounding box center [1094, 240] width 637 height 51
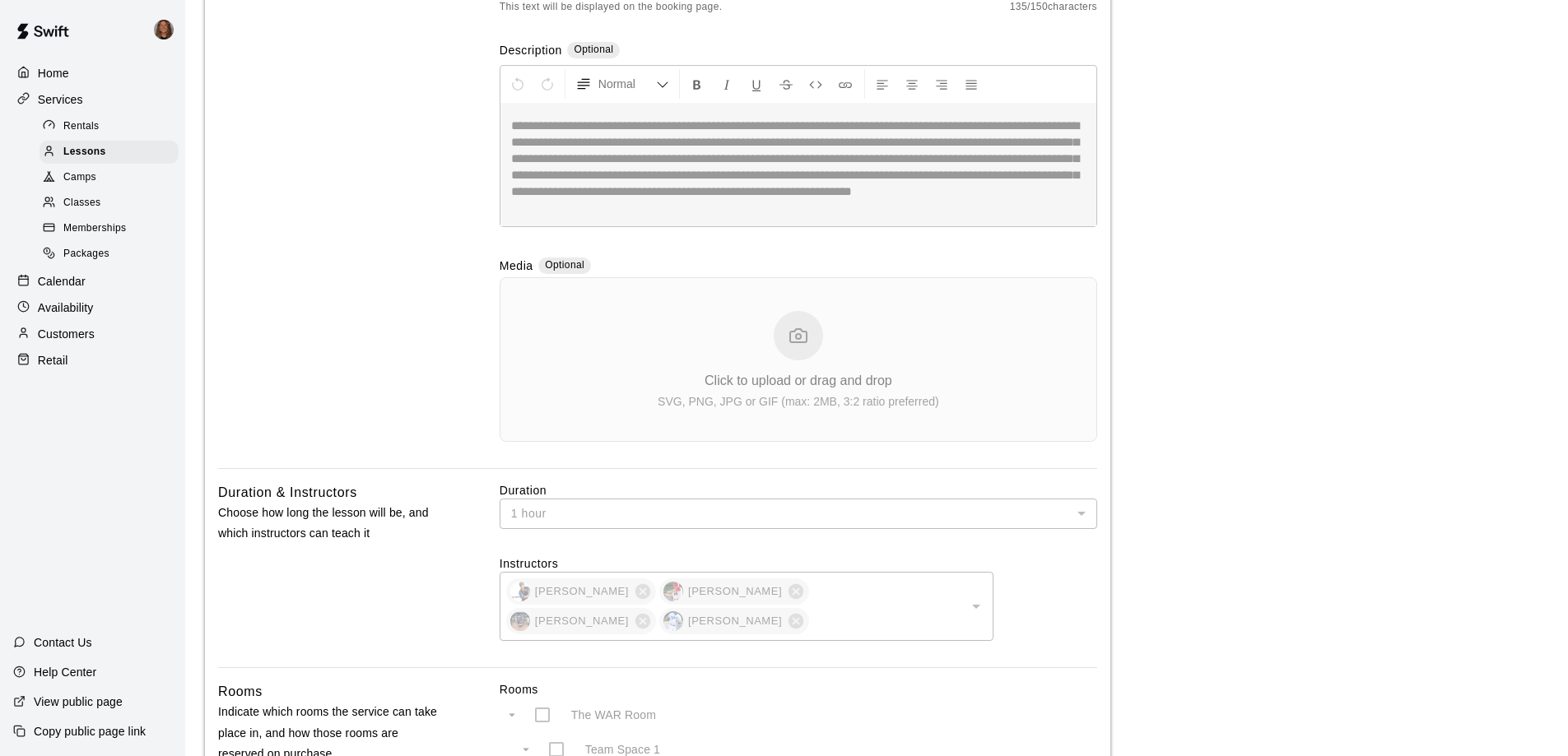
scroll to position [411, 0]
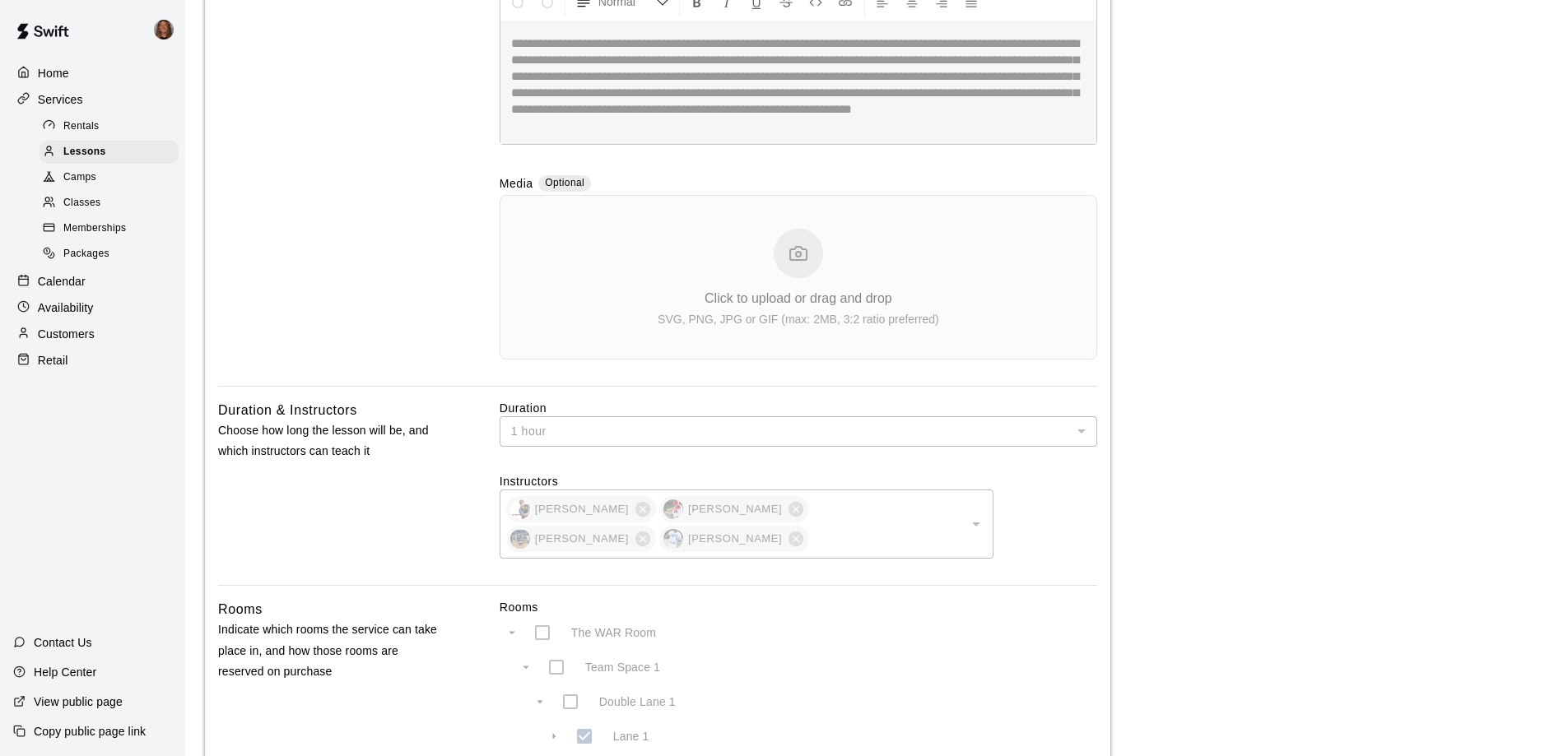
click at [972, 536] on div at bounding box center [975, 523] width 22 height 23
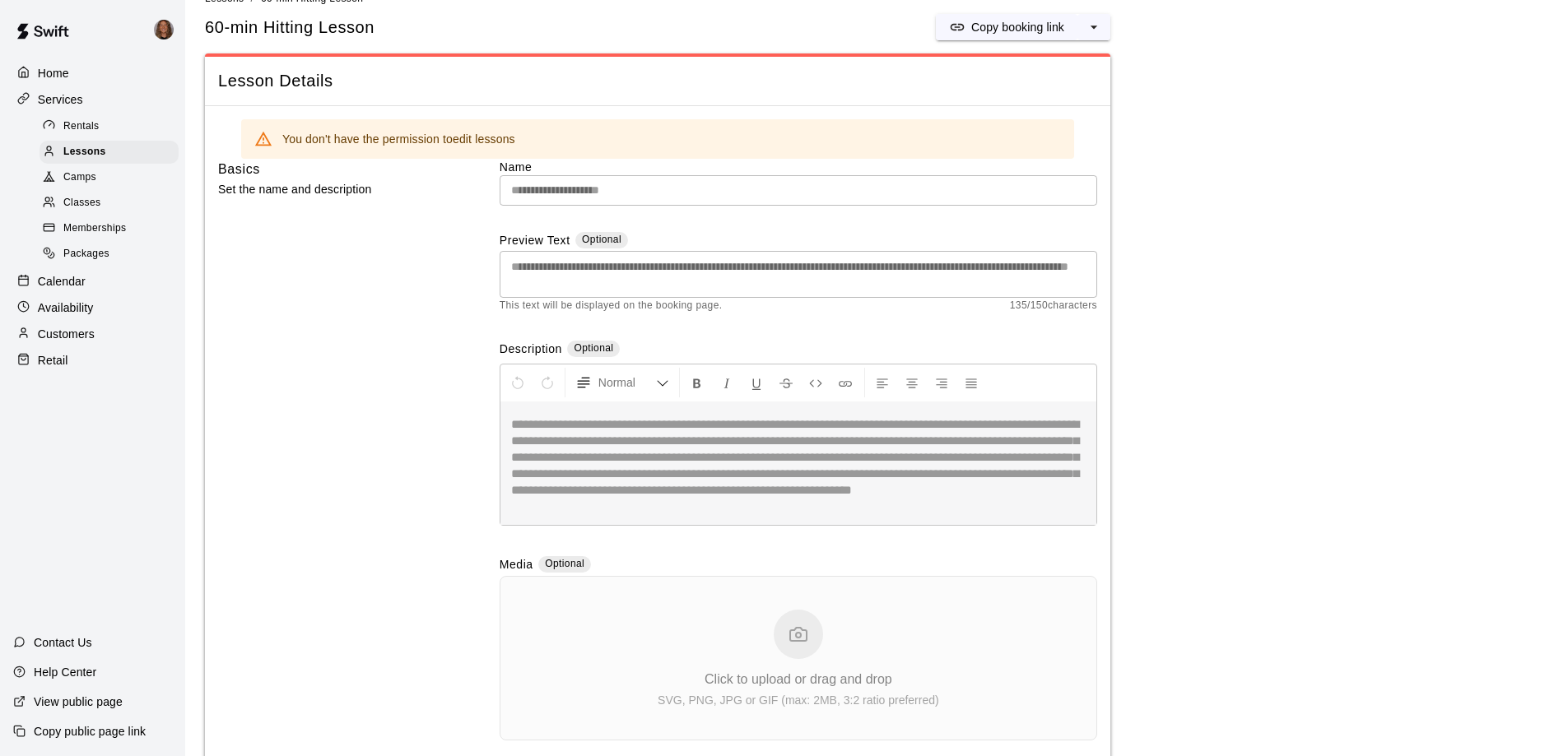
scroll to position [0, 0]
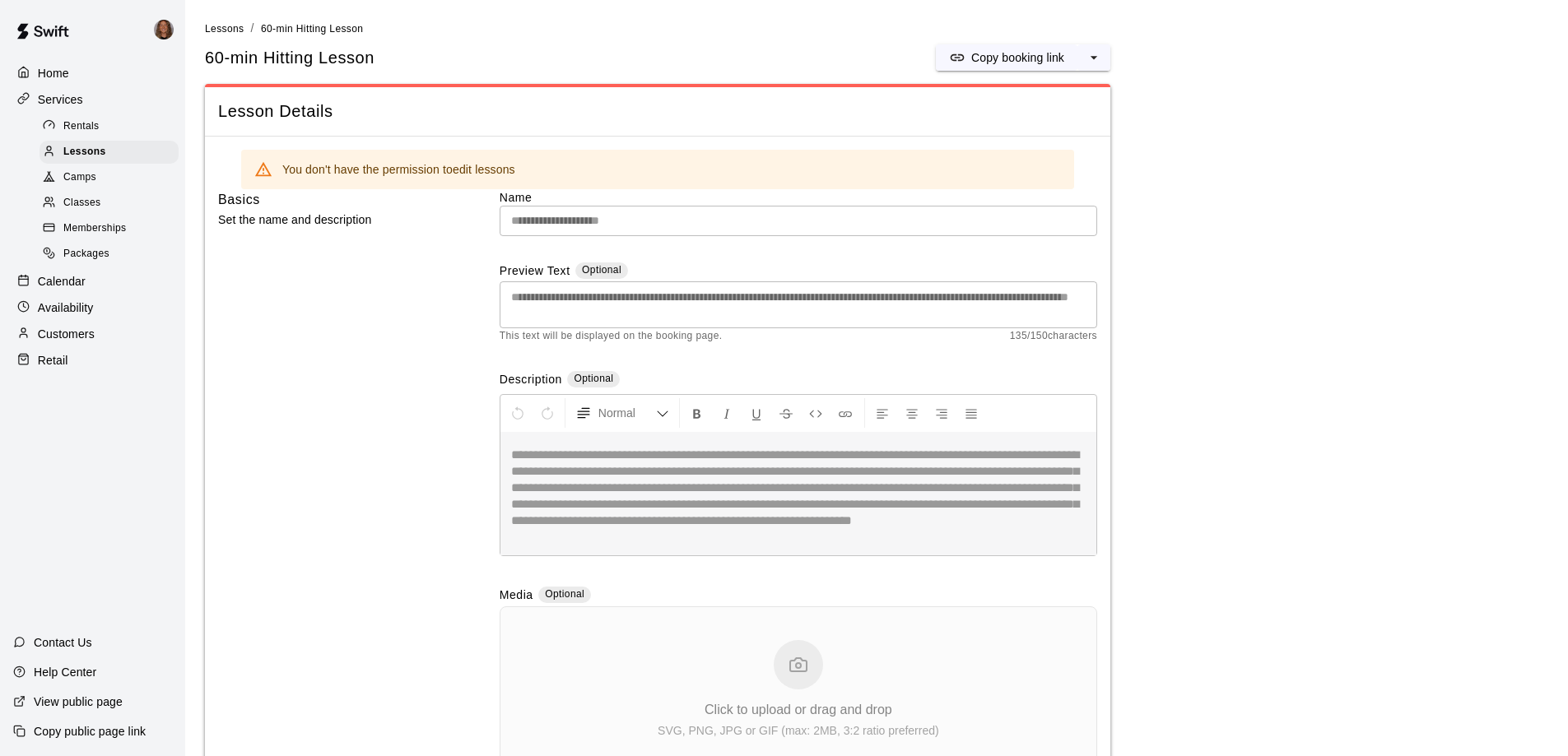
click at [103, 130] on div "Rentals" at bounding box center [109, 126] width 139 height 23
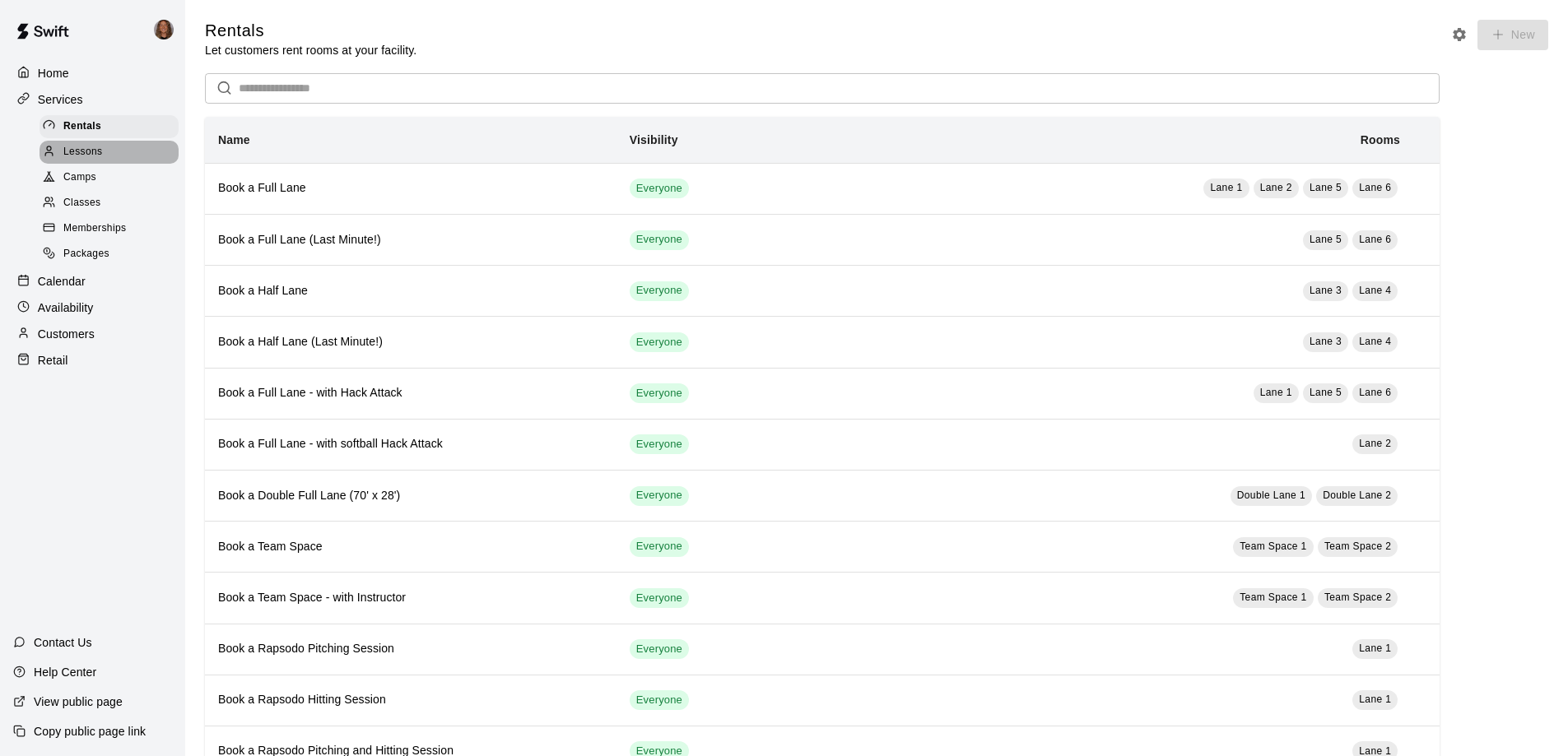
click at [88, 150] on span "Lessons" at bounding box center [83, 152] width 40 height 16
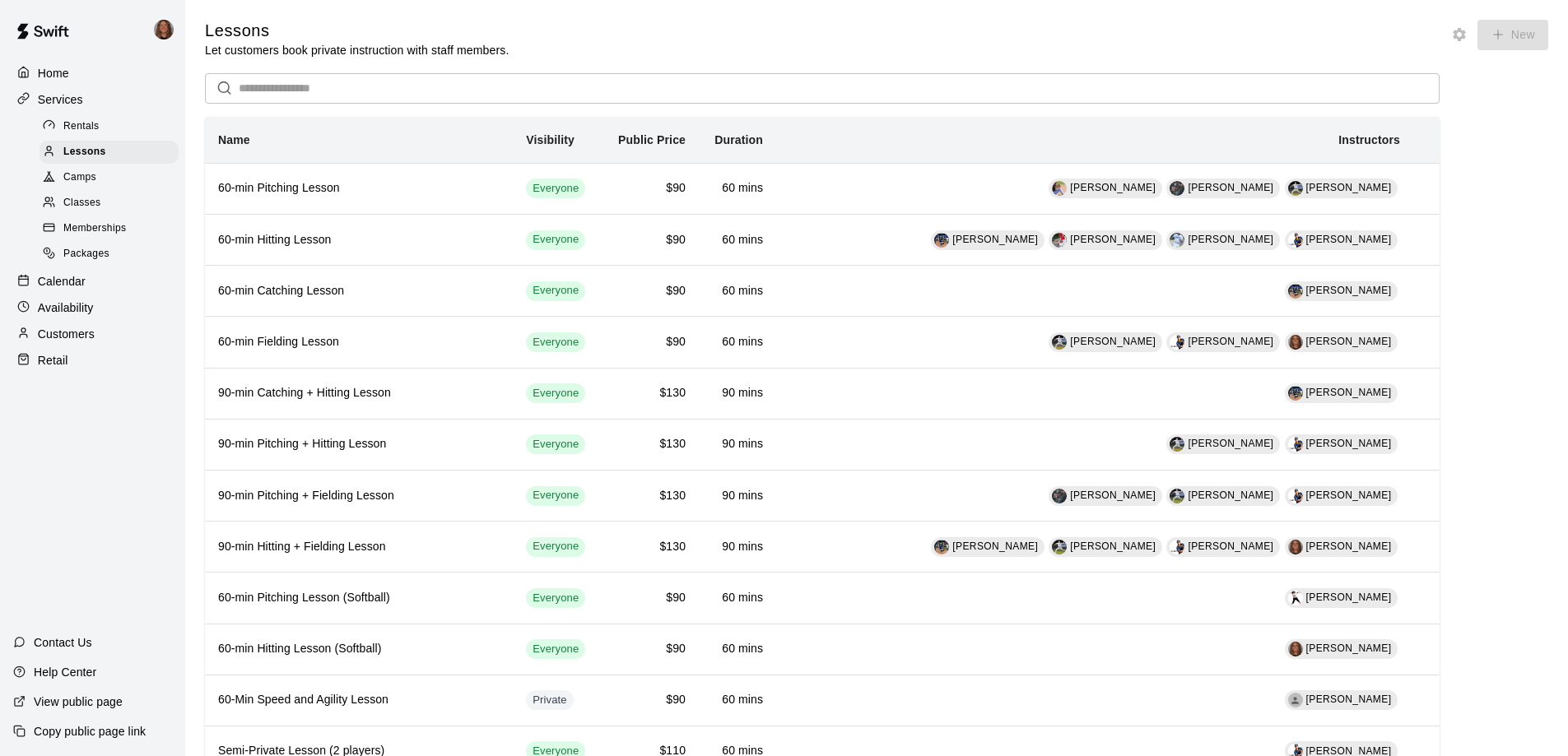
click at [100, 126] on div "Rentals" at bounding box center [109, 126] width 139 height 23
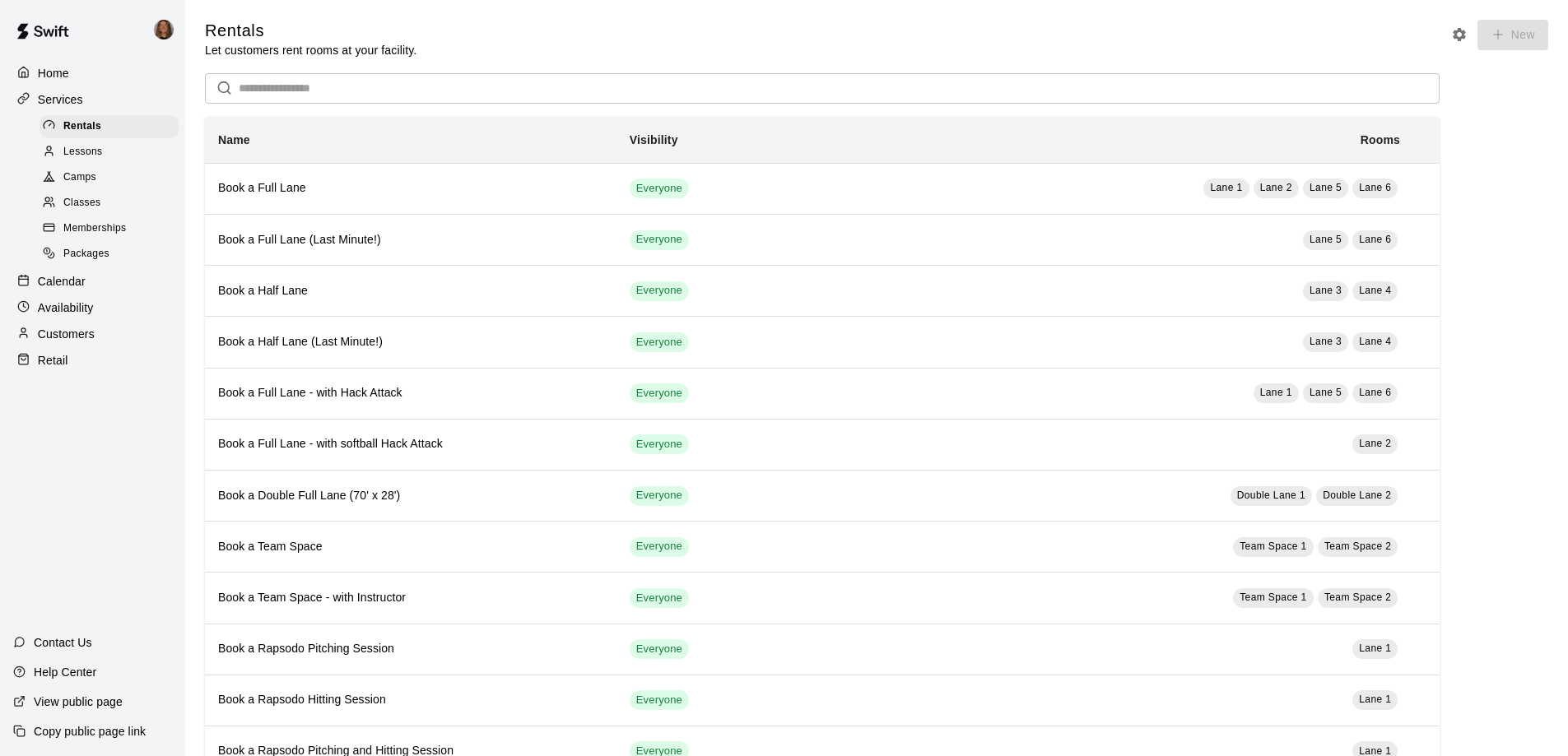
click at [74, 309] on p "Availability" at bounding box center [66, 307] width 56 height 16
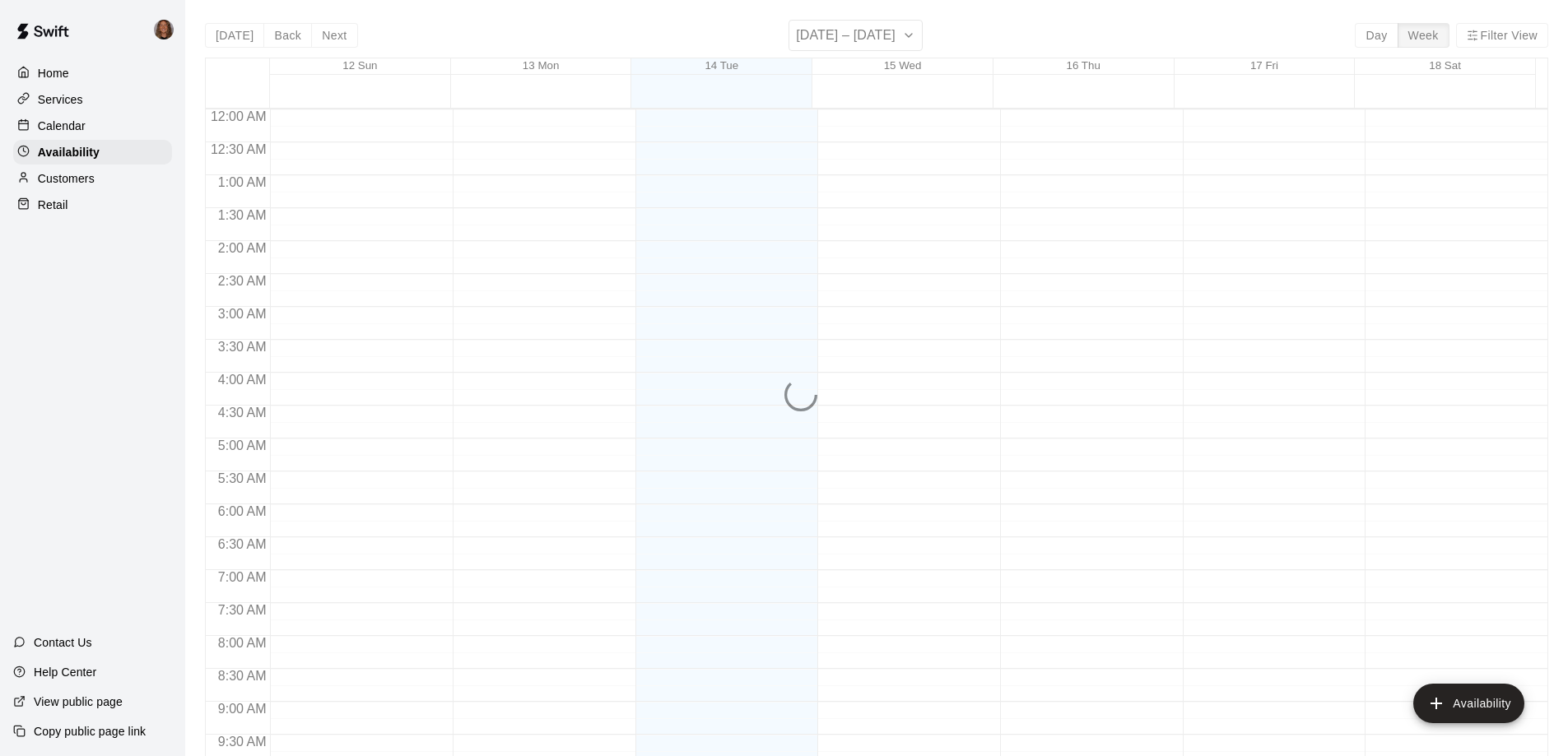
scroll to position [772, 0]
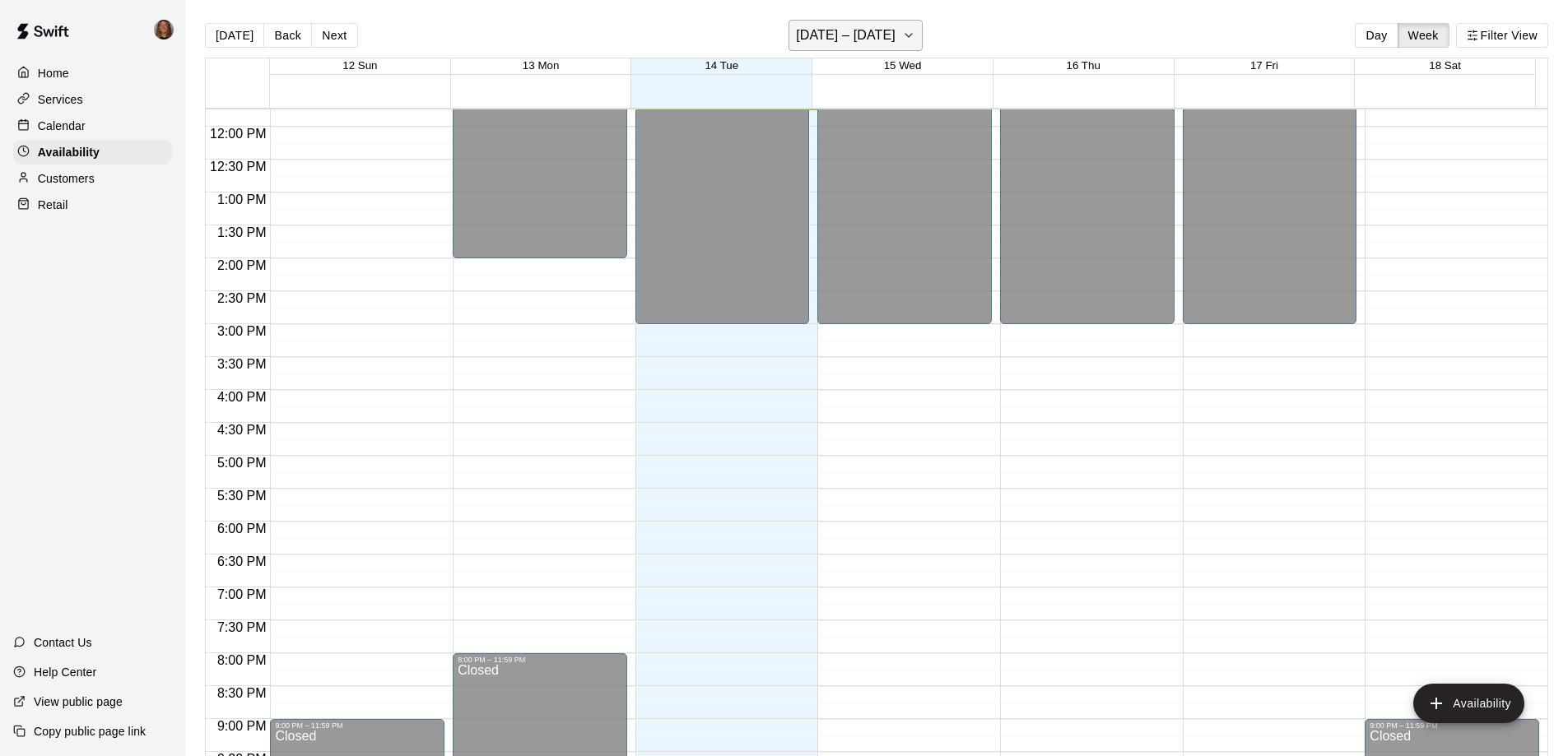
click at [851, 33] on h6 "[DATE] – [DATE]" at bounding box center [846, 34] width 99 height 23
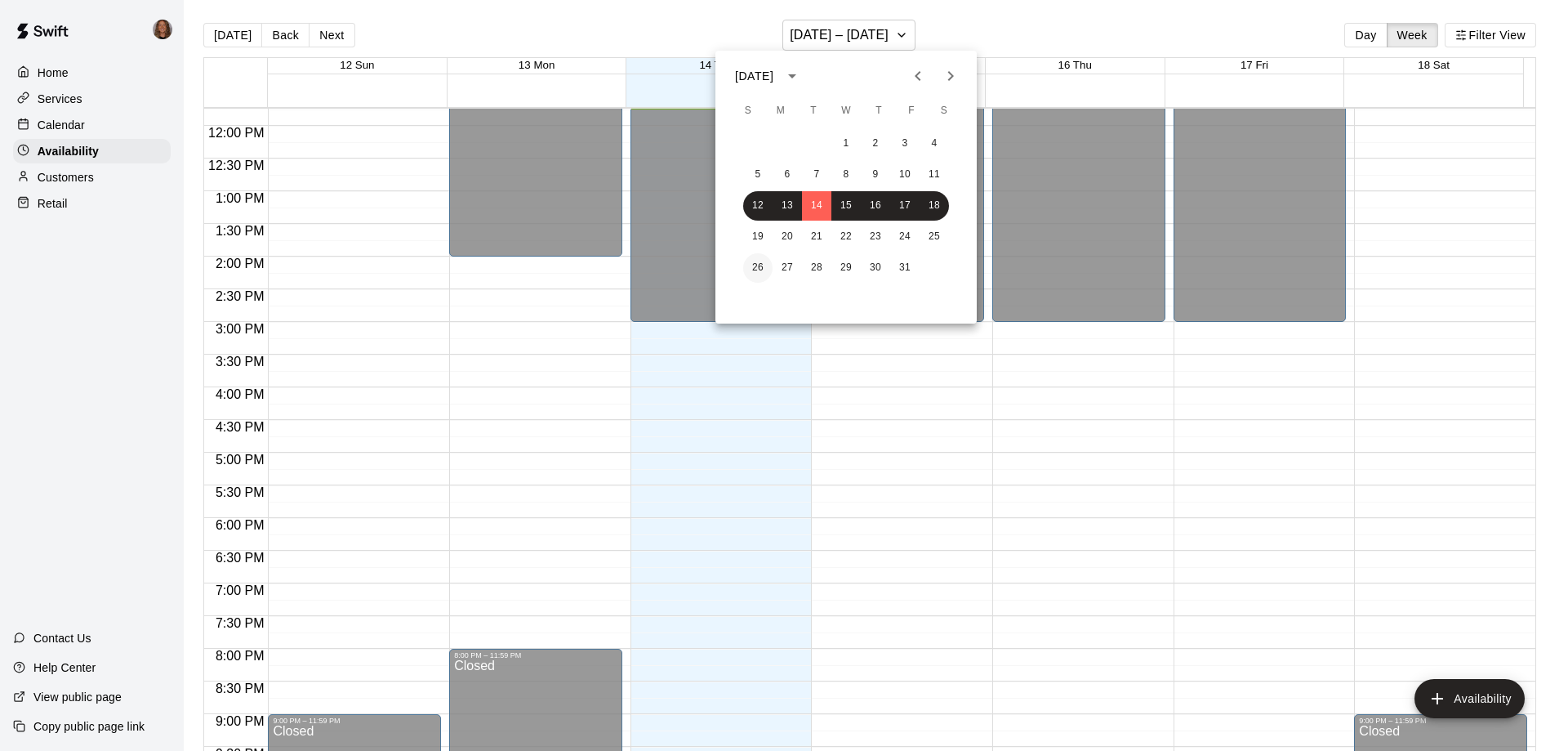
click at [755, 264] on button "26" at bounding box center [758, 267] width 30 height 30
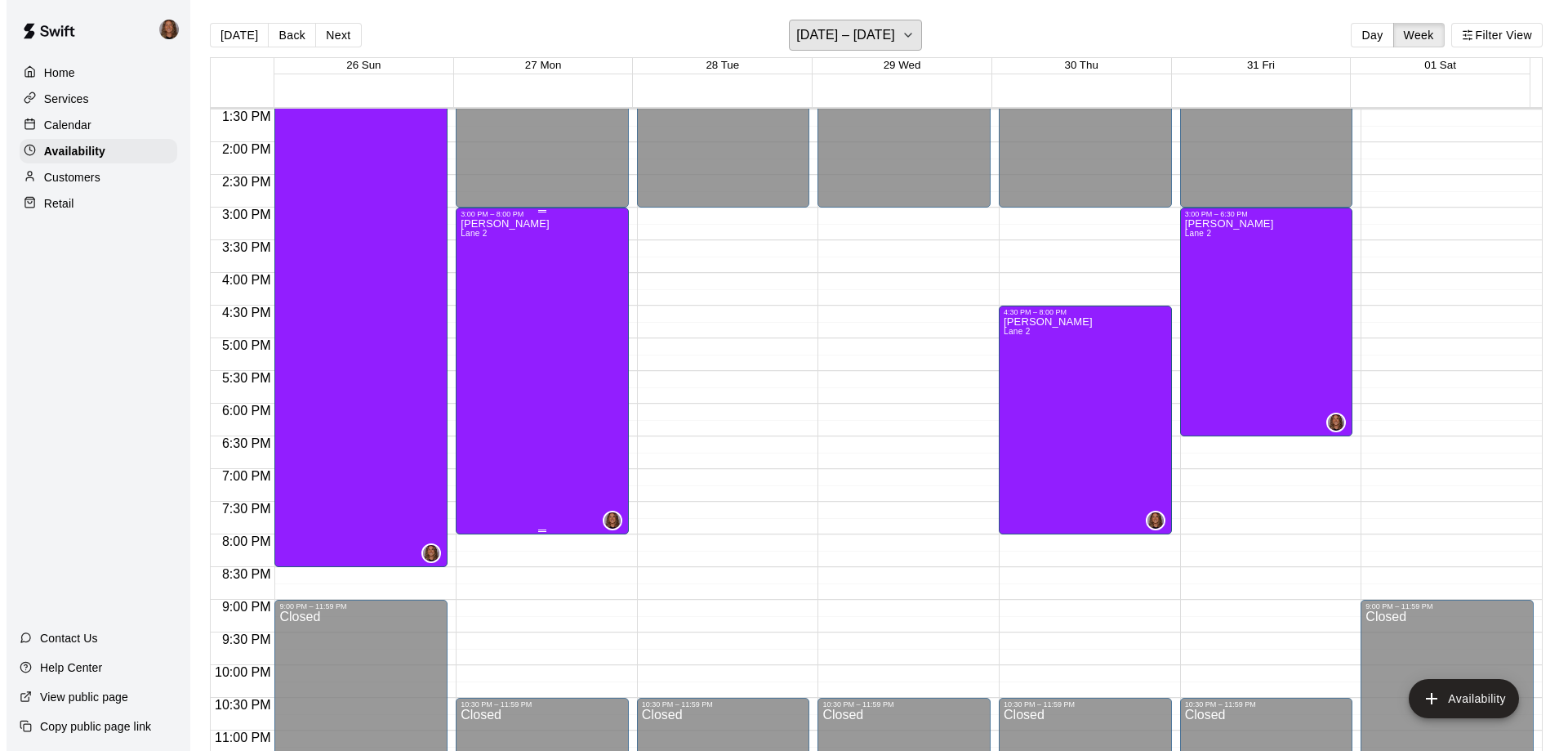
scroll to position [909, 0]
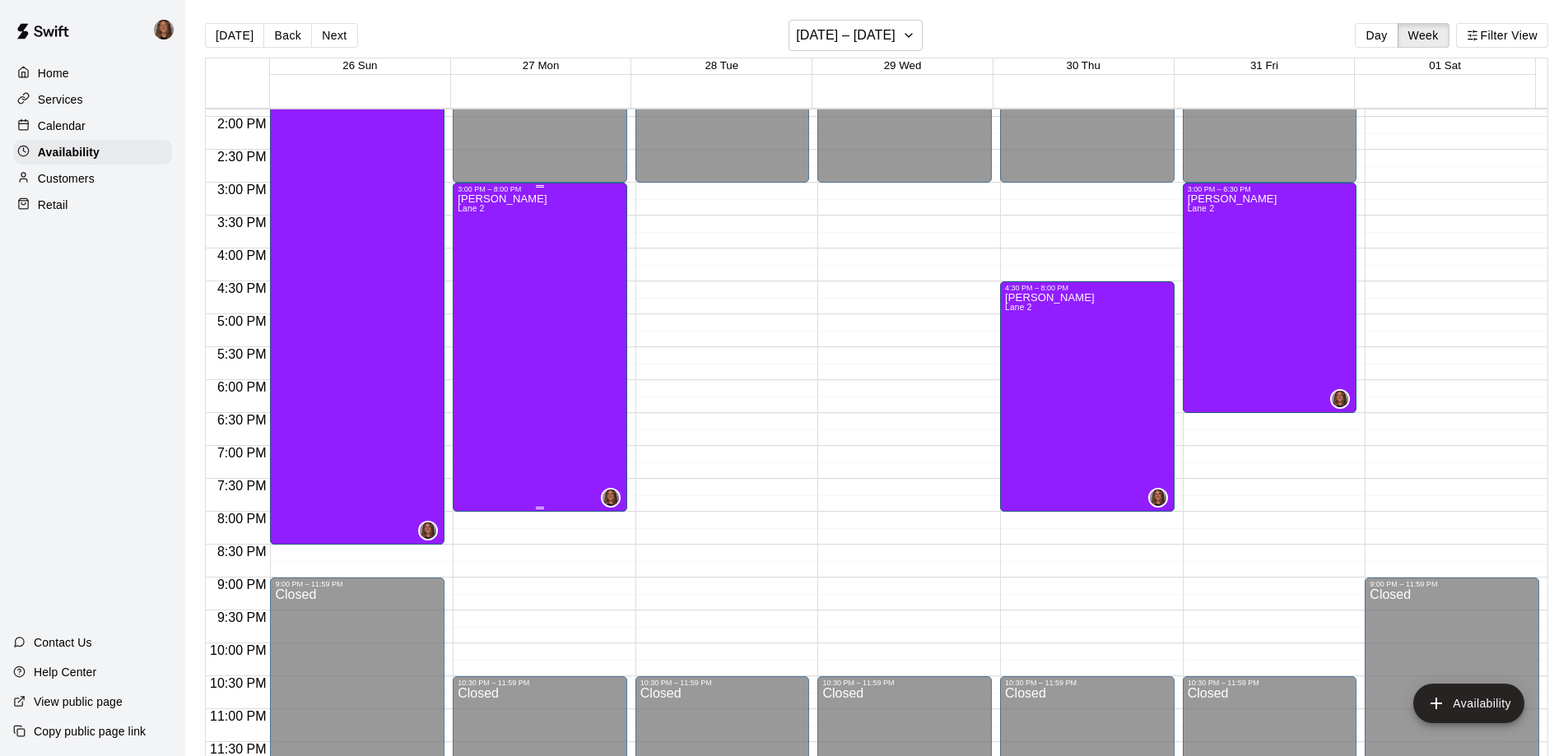
click at [554, 372] on div "[PERSON_NAME] [PERSON_NAME] 2" at bounding box center [540, 571] width 164 height 756
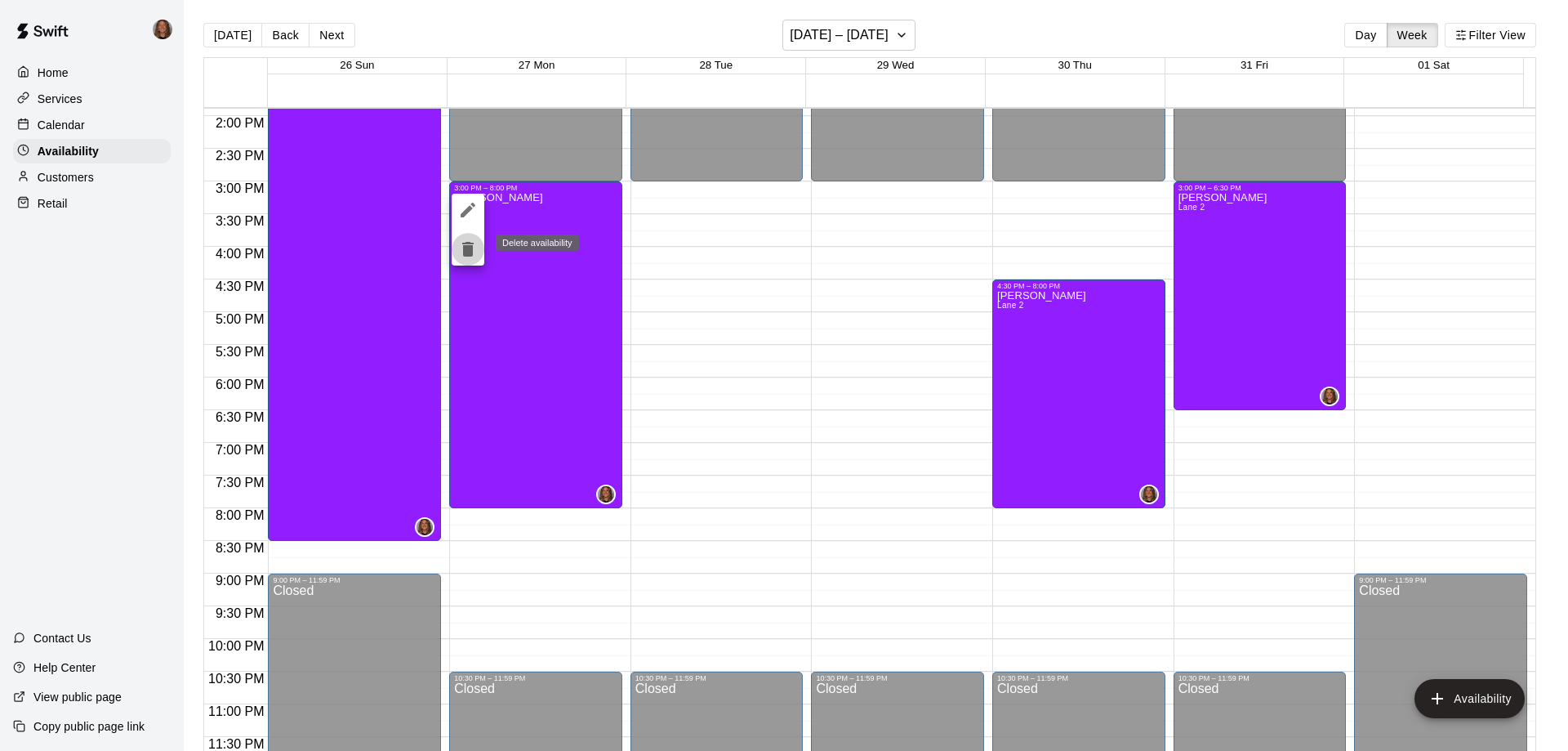
click at [466, 251] on icon "delete" at bounding box center [467, 249] width 12 height 14
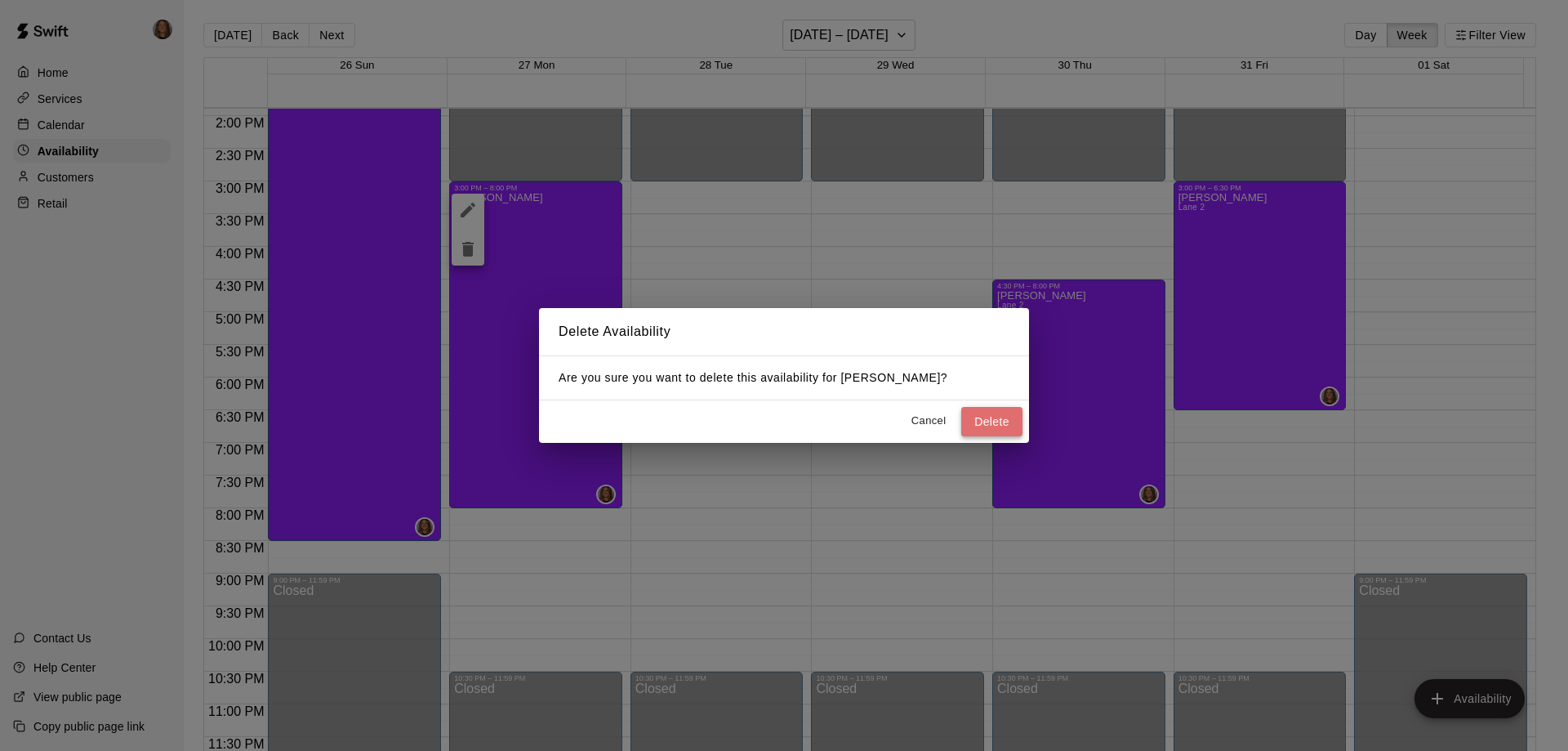
click at [1000, 424] on button "Delete" at bounding box center [992, 422] width 61 height 31
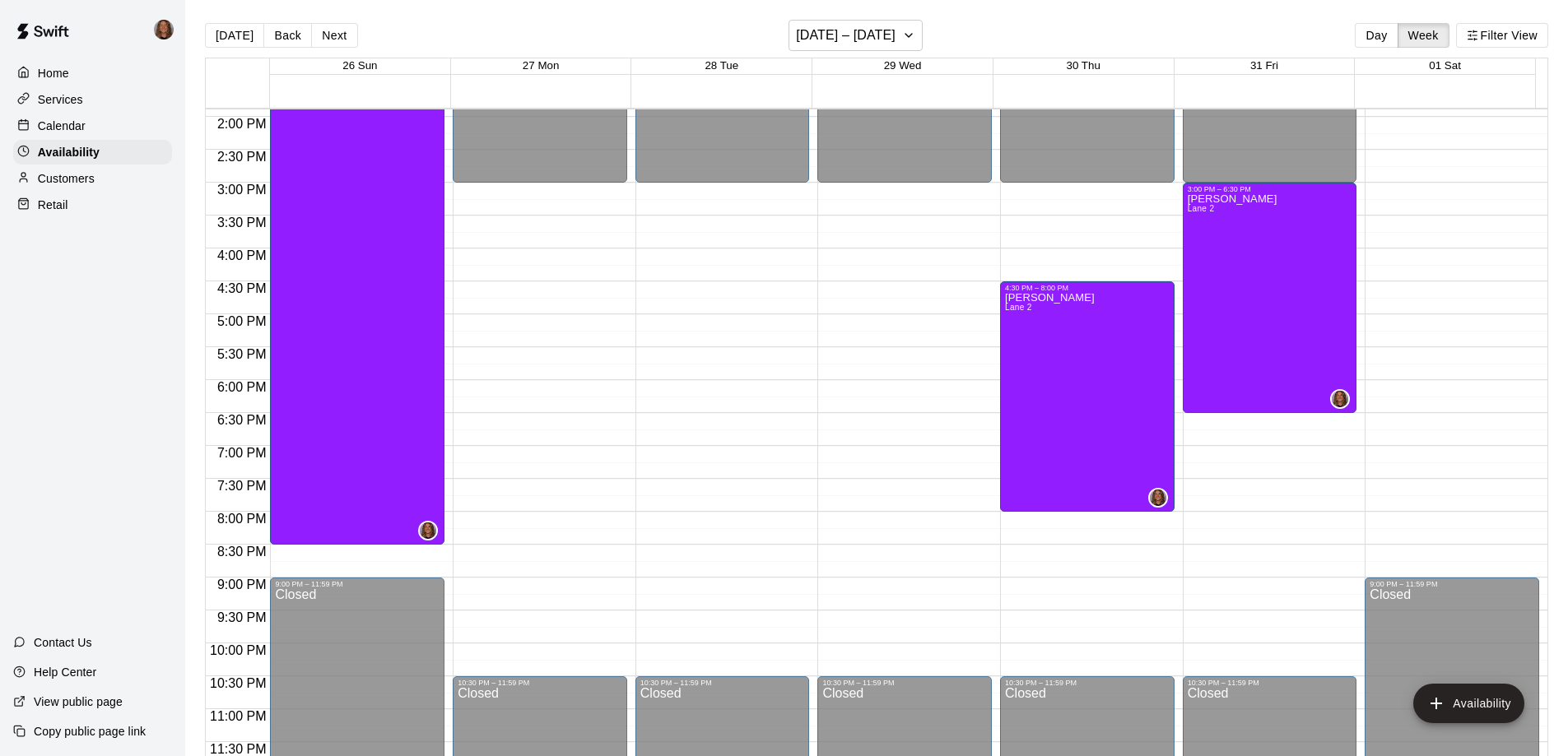
click at [82, 71] on div "Home" at bounding box center [93, 72] width 159 height 24
